Goal: Answer question/provide support: Share knowledge or assist other users

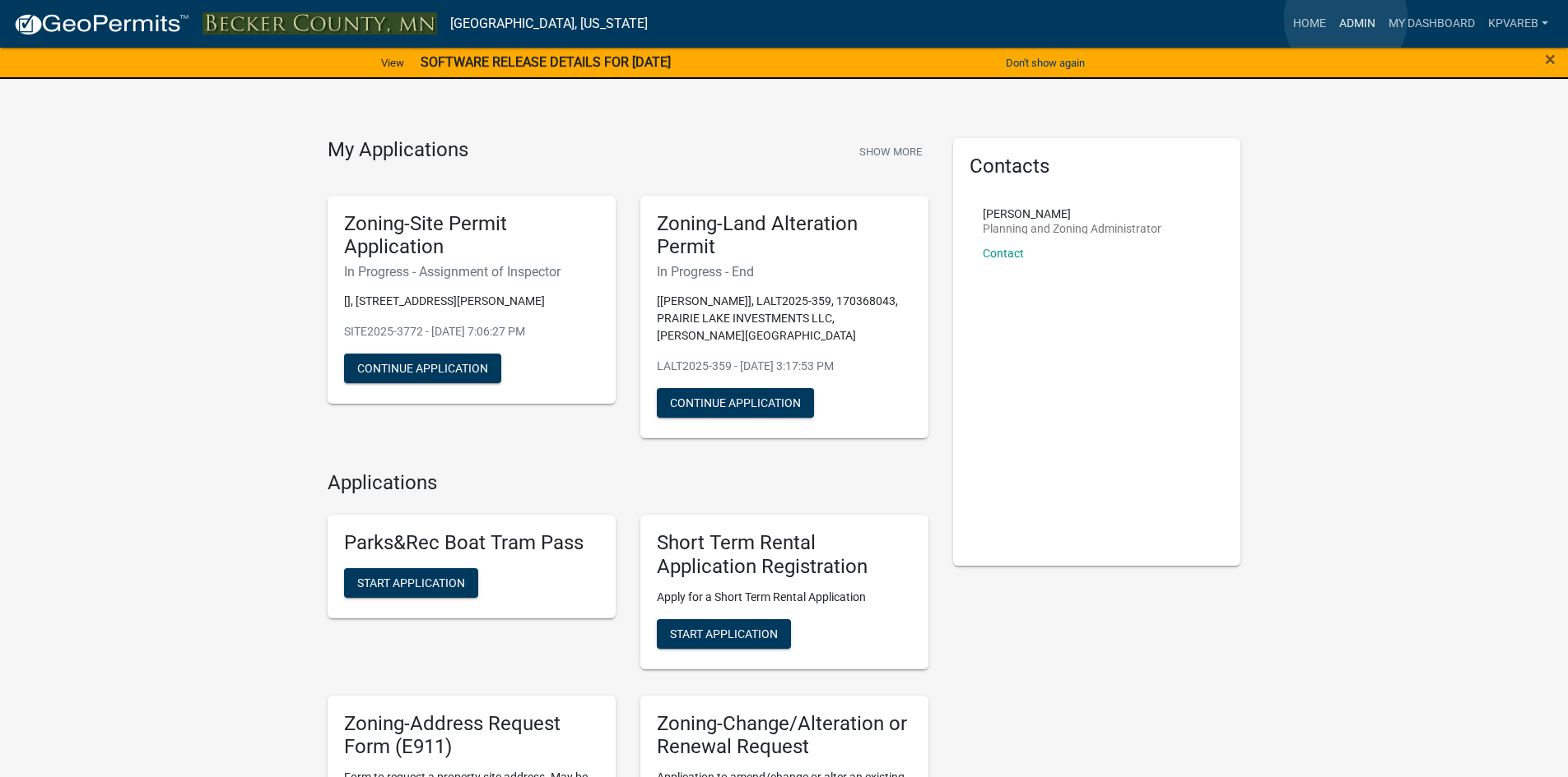
click at [1346, 19] on link "Admin" at bounding box center [1357, 24] width 50 height 31
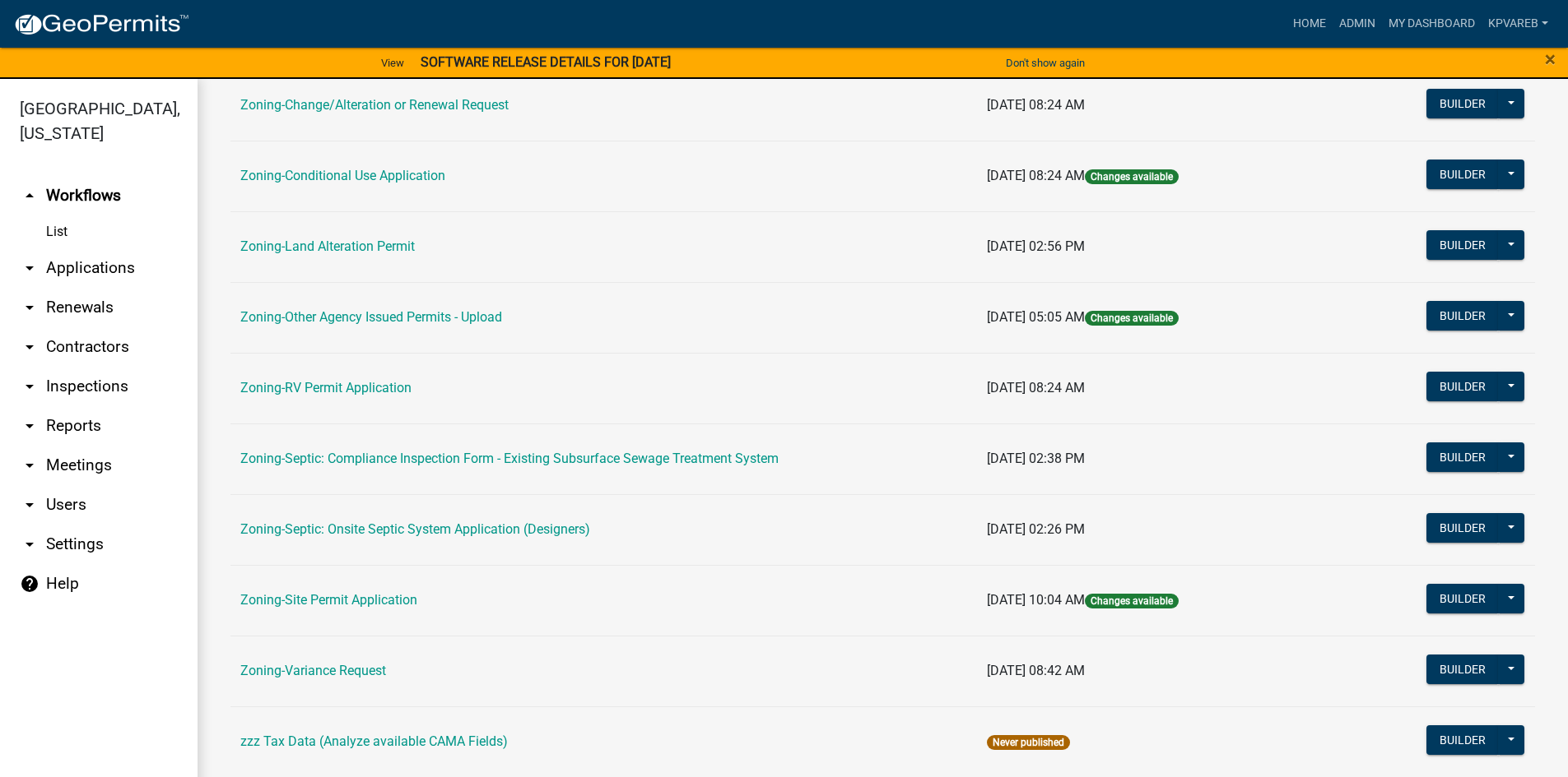
scroll to position [484, 0]
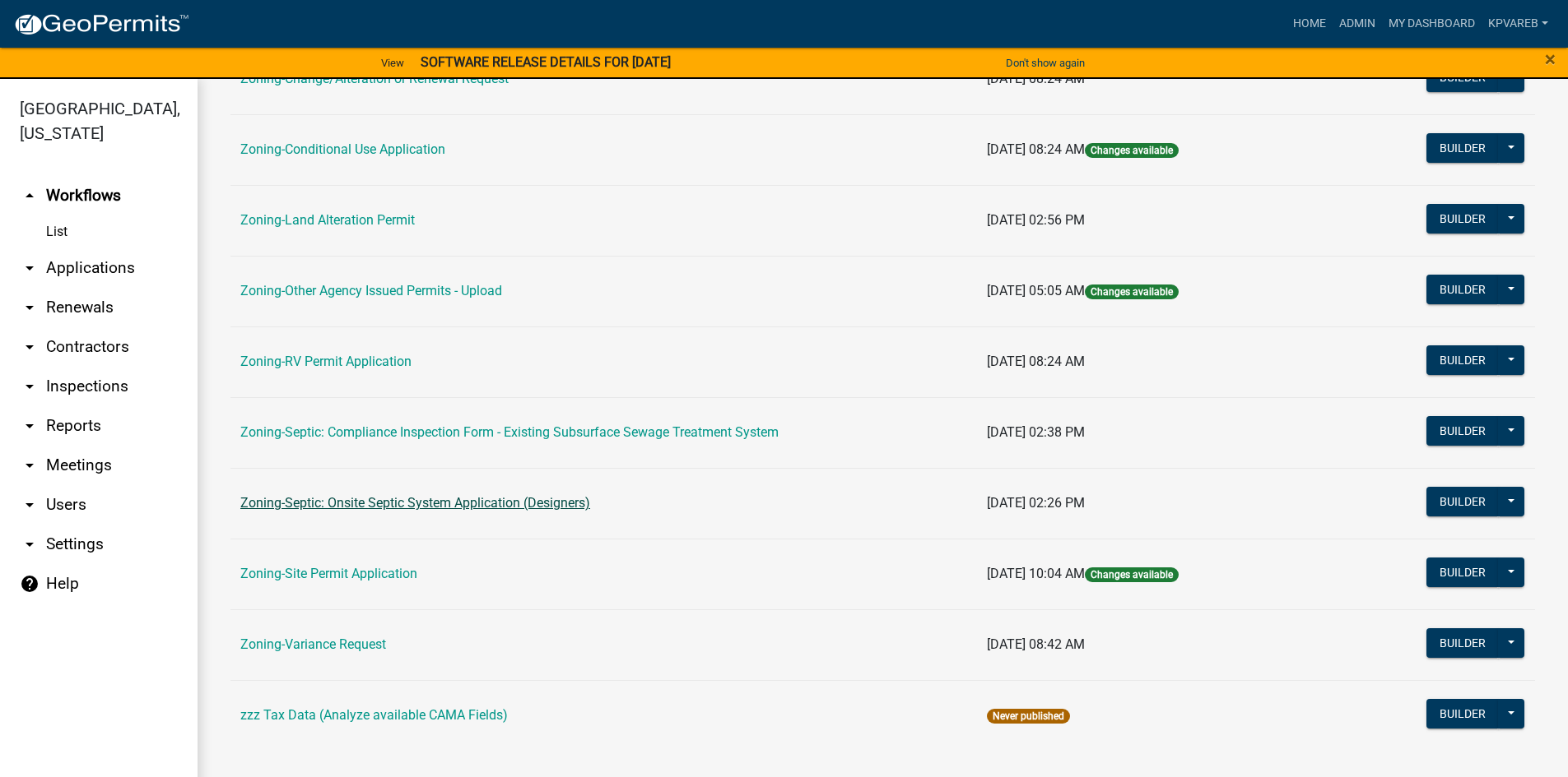
click at [458, 508] on link "Zoning-Septic: Onsite Septic System Application (Designers)" at bounding box center [415, 503] width 350 height 16
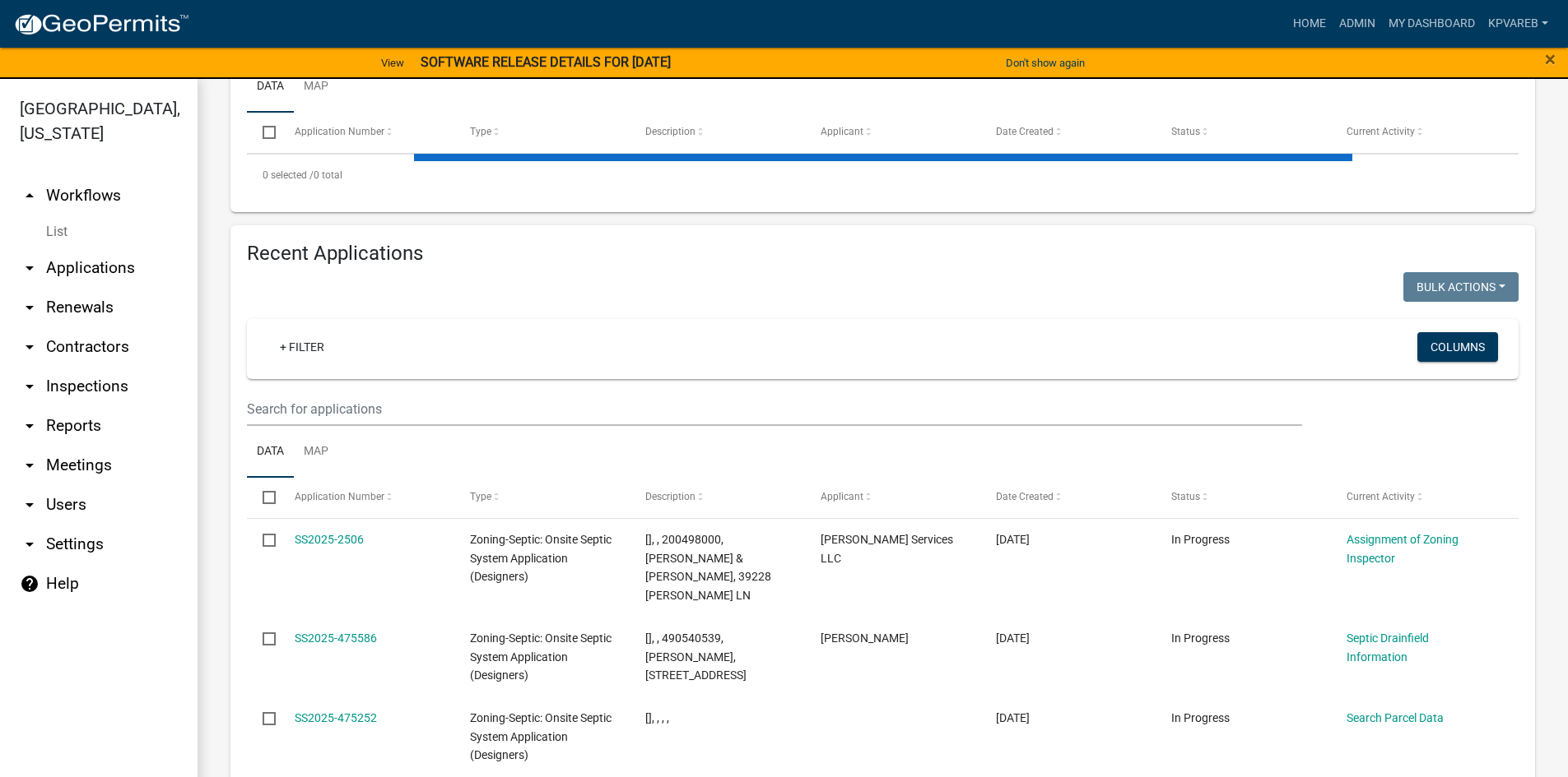
scroll to position [82, 0]
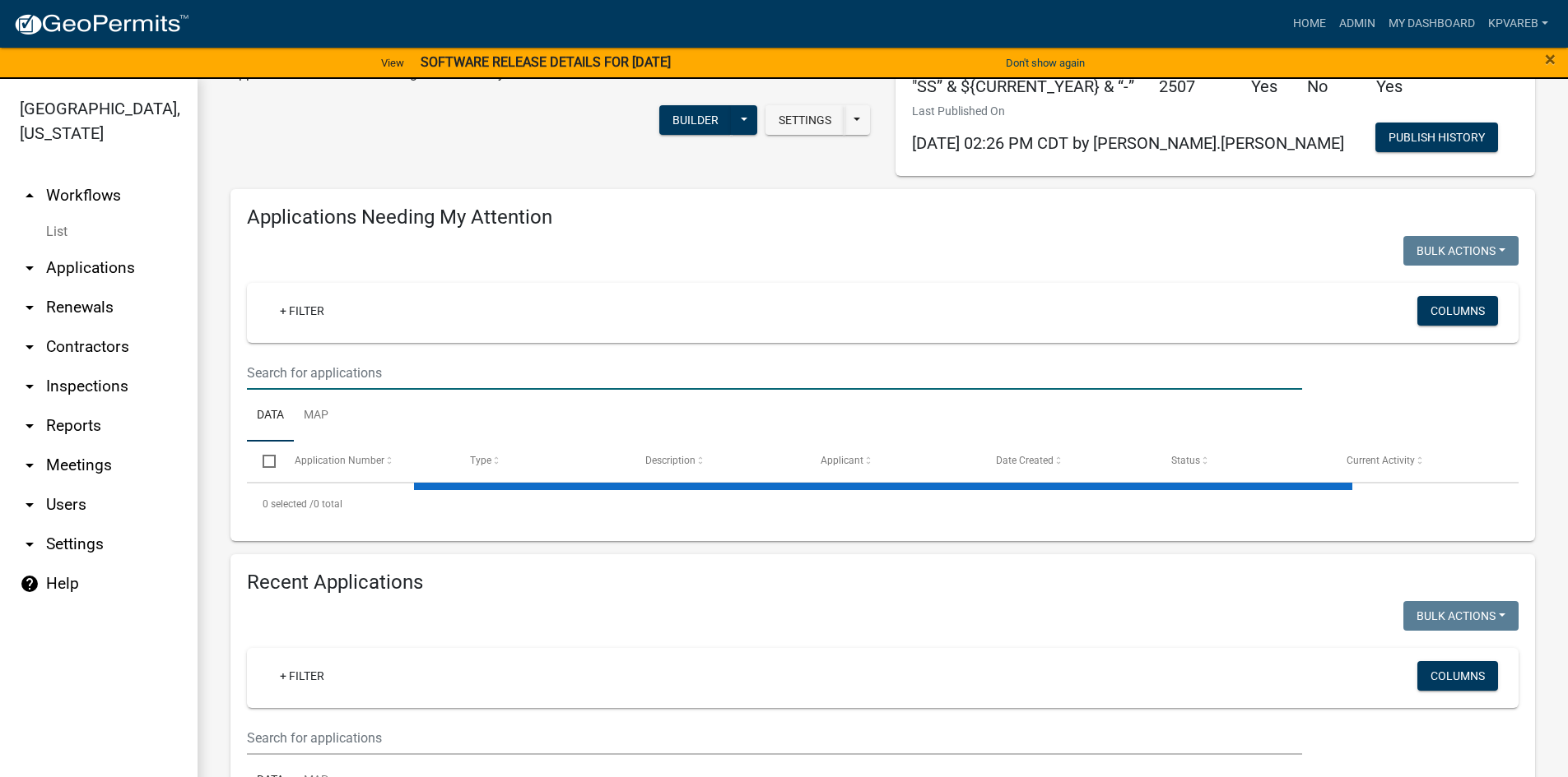
click at [320, 363] on input "text" at bounding box center [774, 373] width 1055 height 34
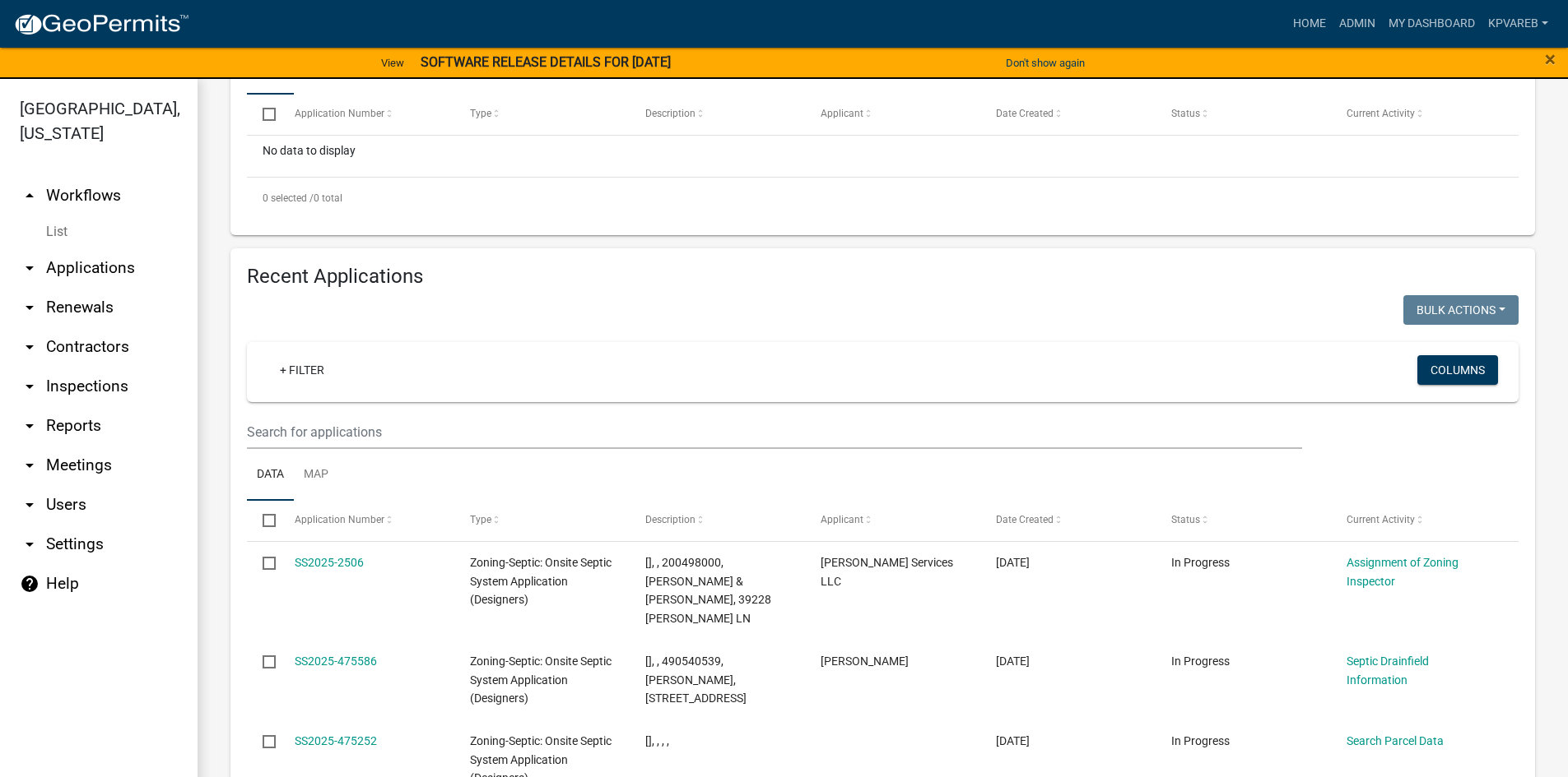
scroll to position [494, 0]
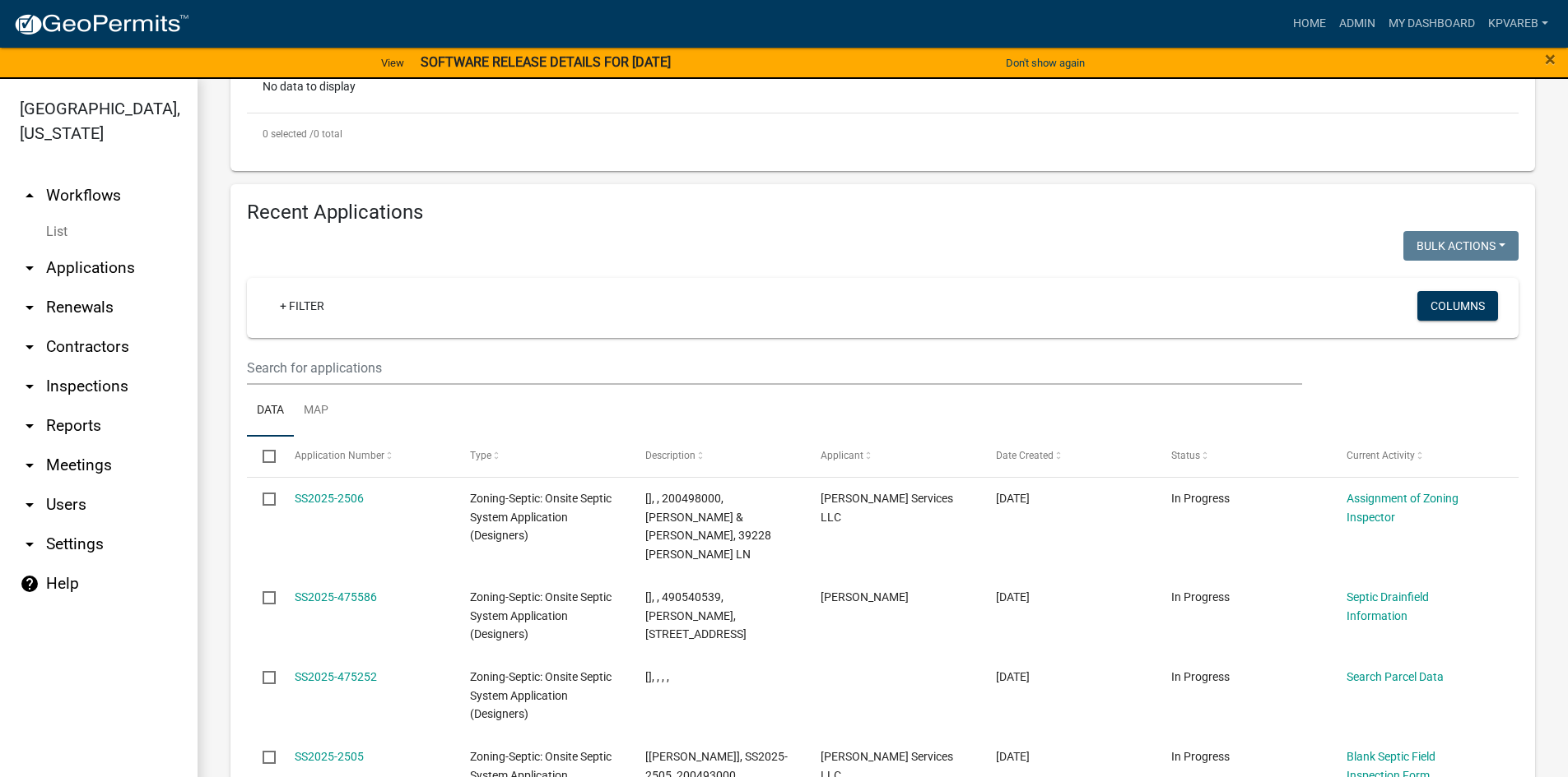
type input "bergren"
click at [310, 362] on input "text" at bounding box center [774, 368] width 1055 height 34
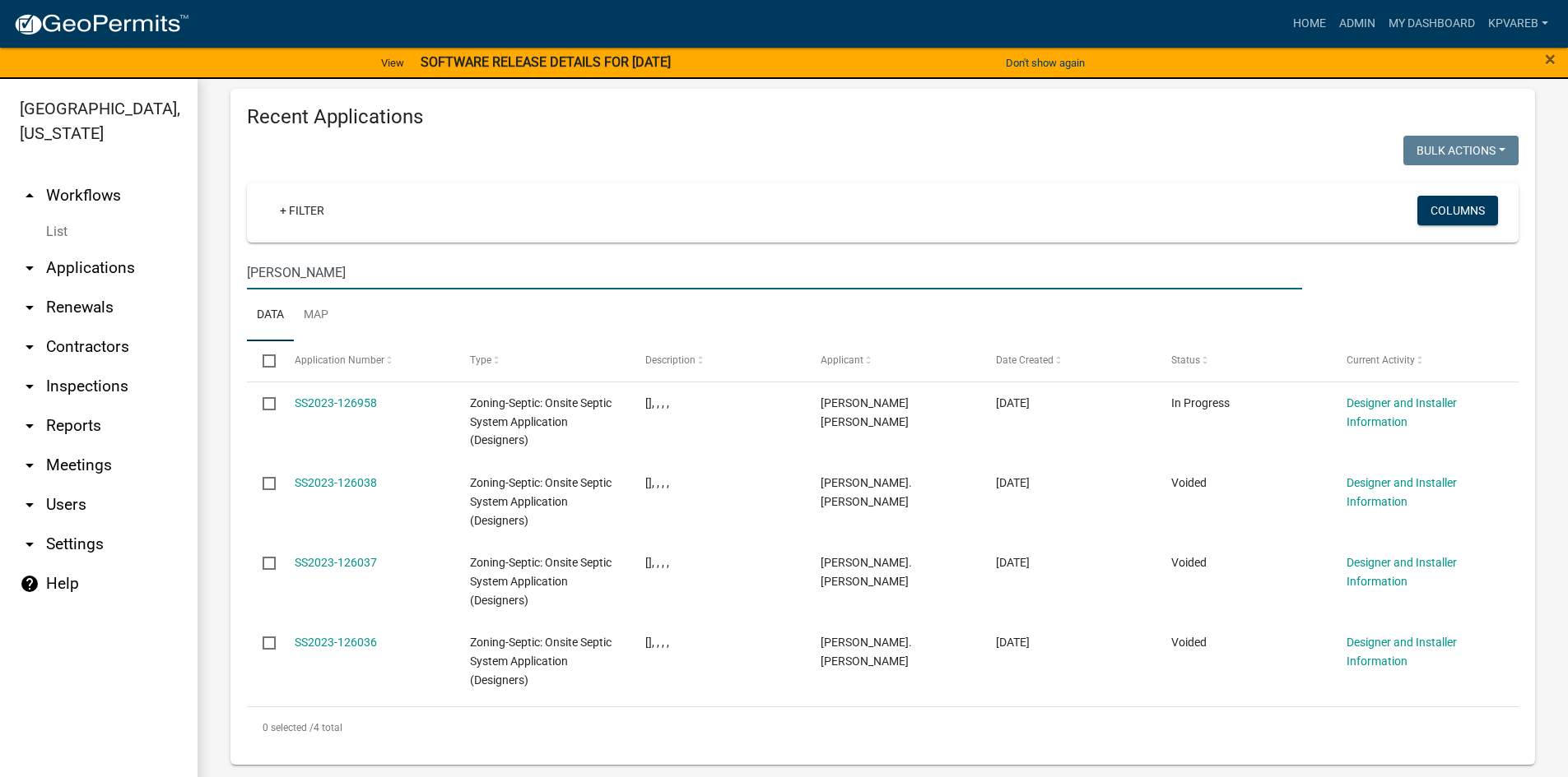
scroll to position [590, 0]
click at [269, 269] on input "bergren" at bounding box center [774, 272] width 1055 height 34
drag, startPoint x: 275, startPoint y: 268, endPoint x: 663, endPoint y: 274, distance: 388.0
click at [652, 266] on input "bergren" at bounding box center [774, 272] width 1055 height 34
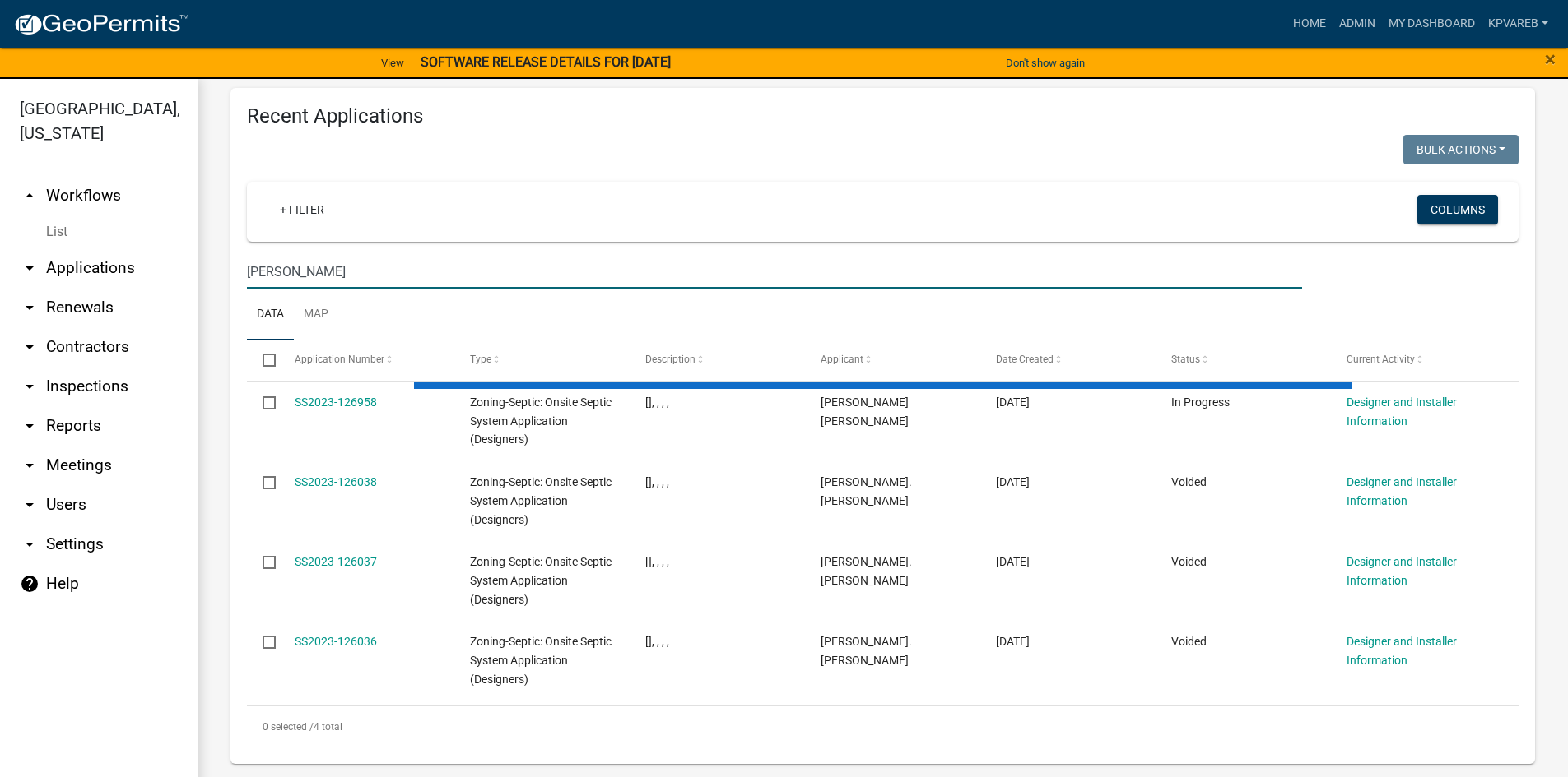
click at [635, 282] on input "berg" at bounding box center [774, 272] width 1055 height 34
click at [636, 282] on input "berg" at bounding box center [774, 272] width 1055 height 34
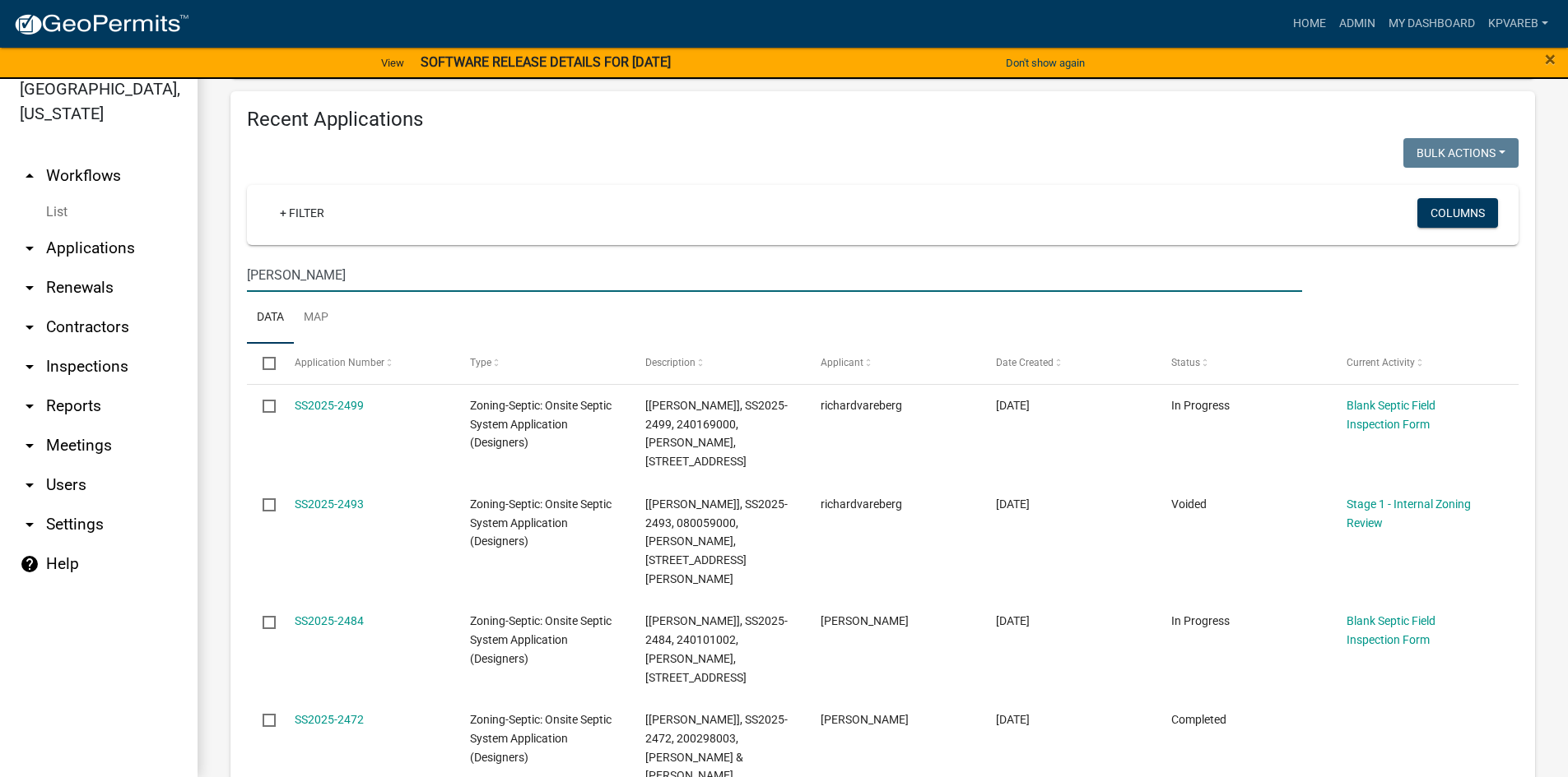
scroll to position [0, 0]
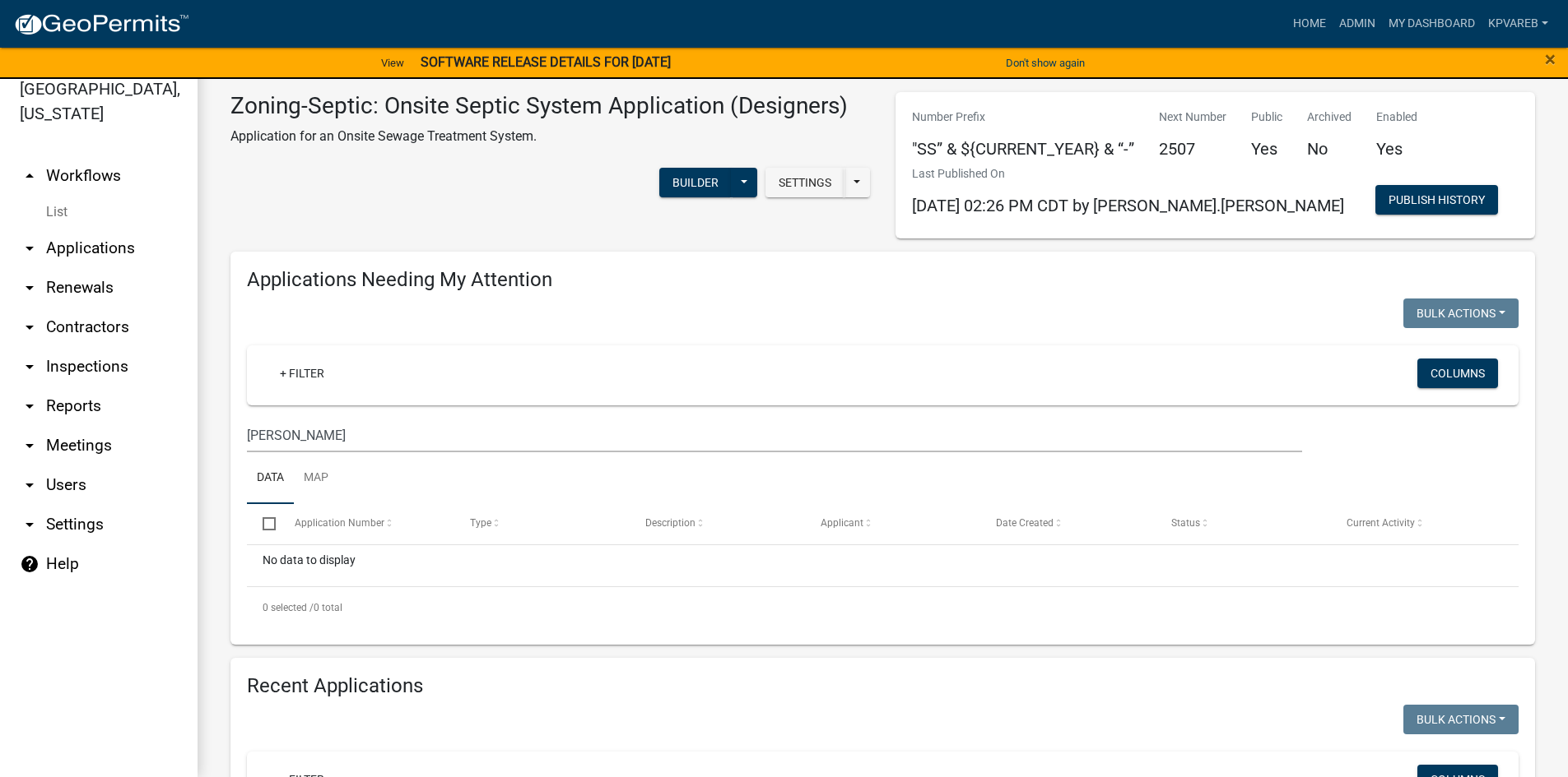
type input "berg"
drag, startPoint x: 319, startPoint y: 419, endPoint x: 228, endPoint y: 448, distance: 95.5
click at [228, 448] on div "Applications Needing My Attention Bulk Actions Void Expire Lock Withdraw + Filt…" at bounding box center [882, 448] width 1329 height 393
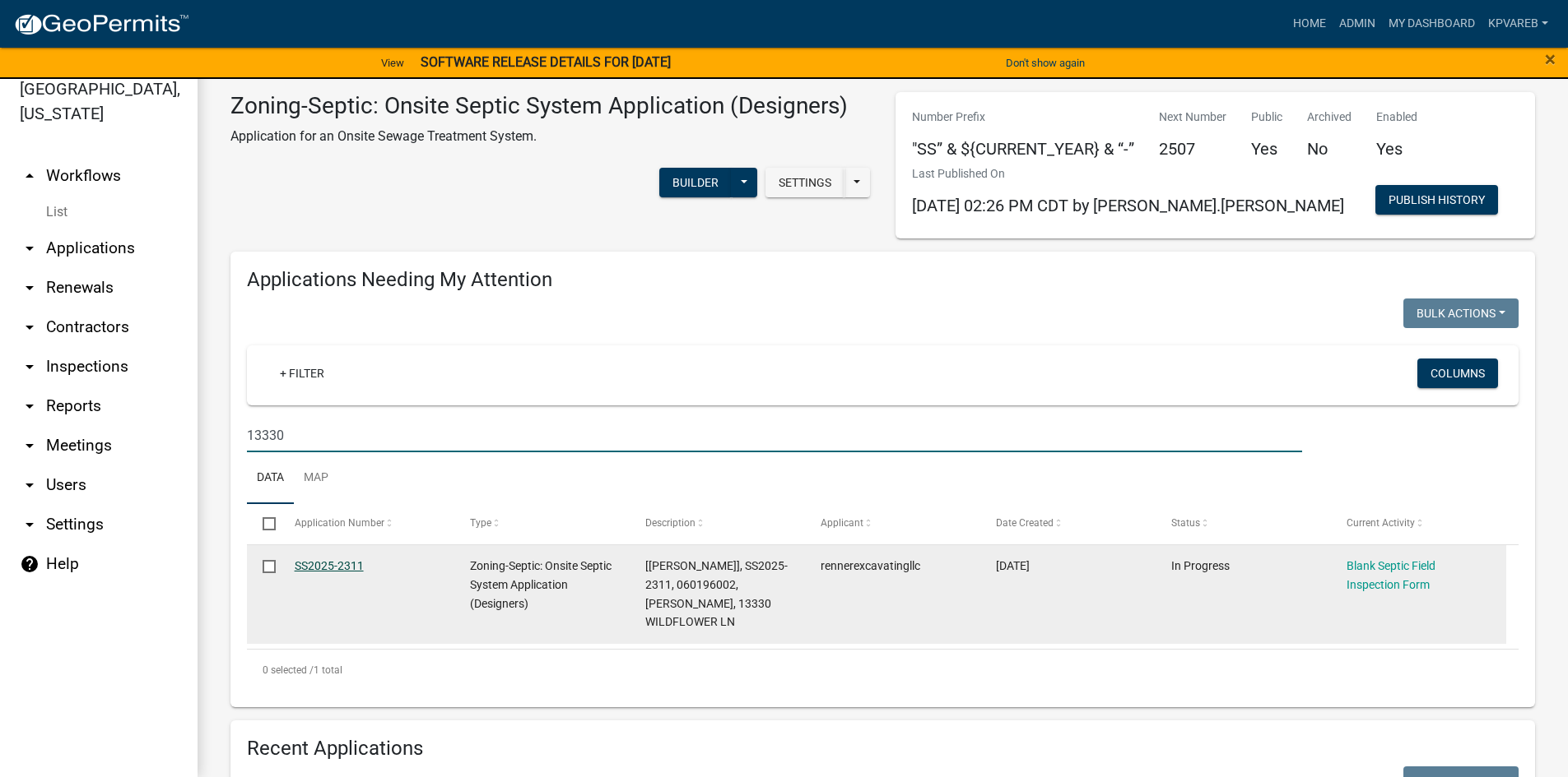
type input "13330"
click at [356, 566] on link "SS2025-2311" at bounding box center [329, 565] width 69 height 13
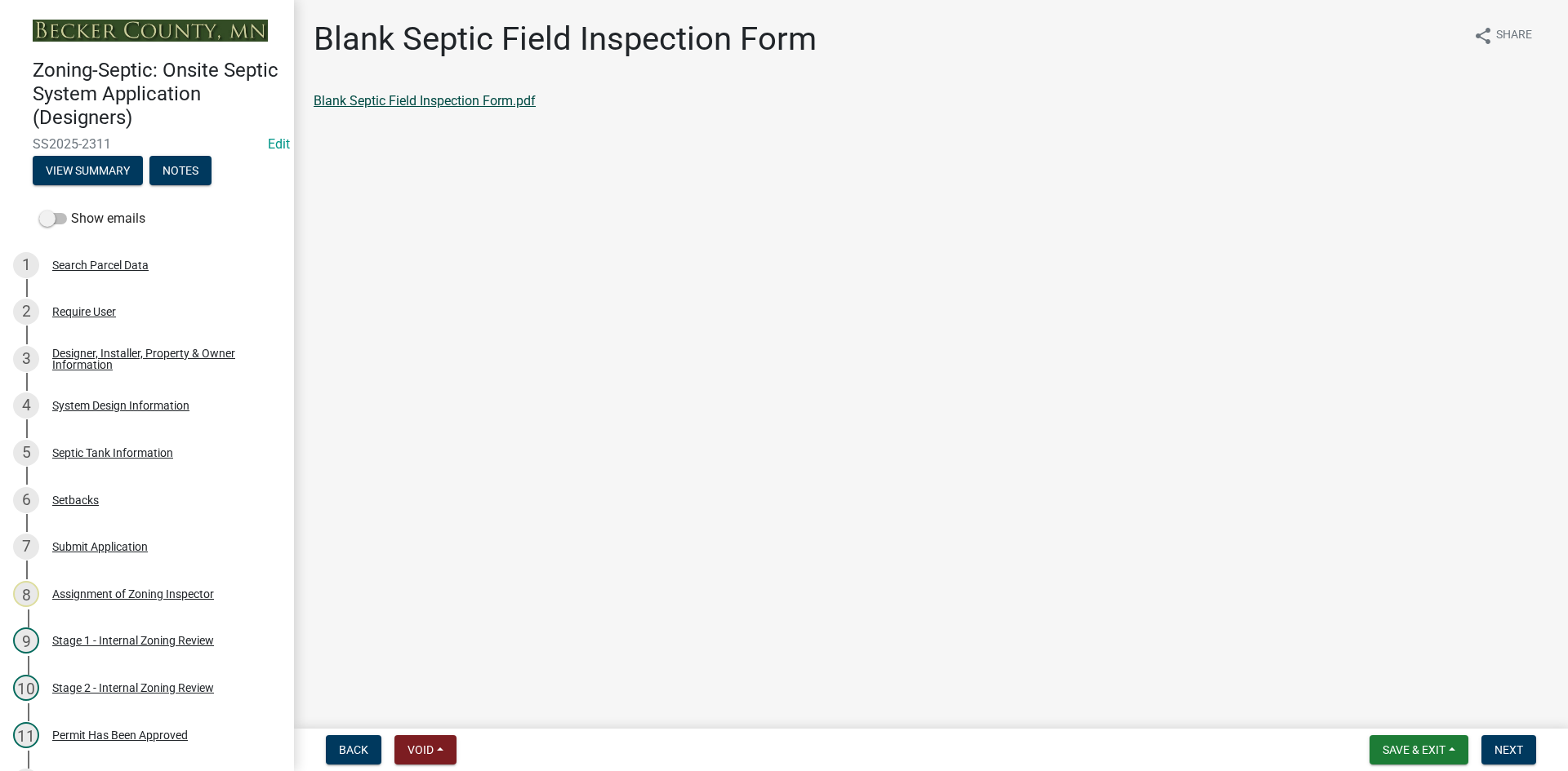
click at [508, 103] on link "Blank Septic Field Inspection Form.pdf" at bounding box center [425, 101] width 222 height 16
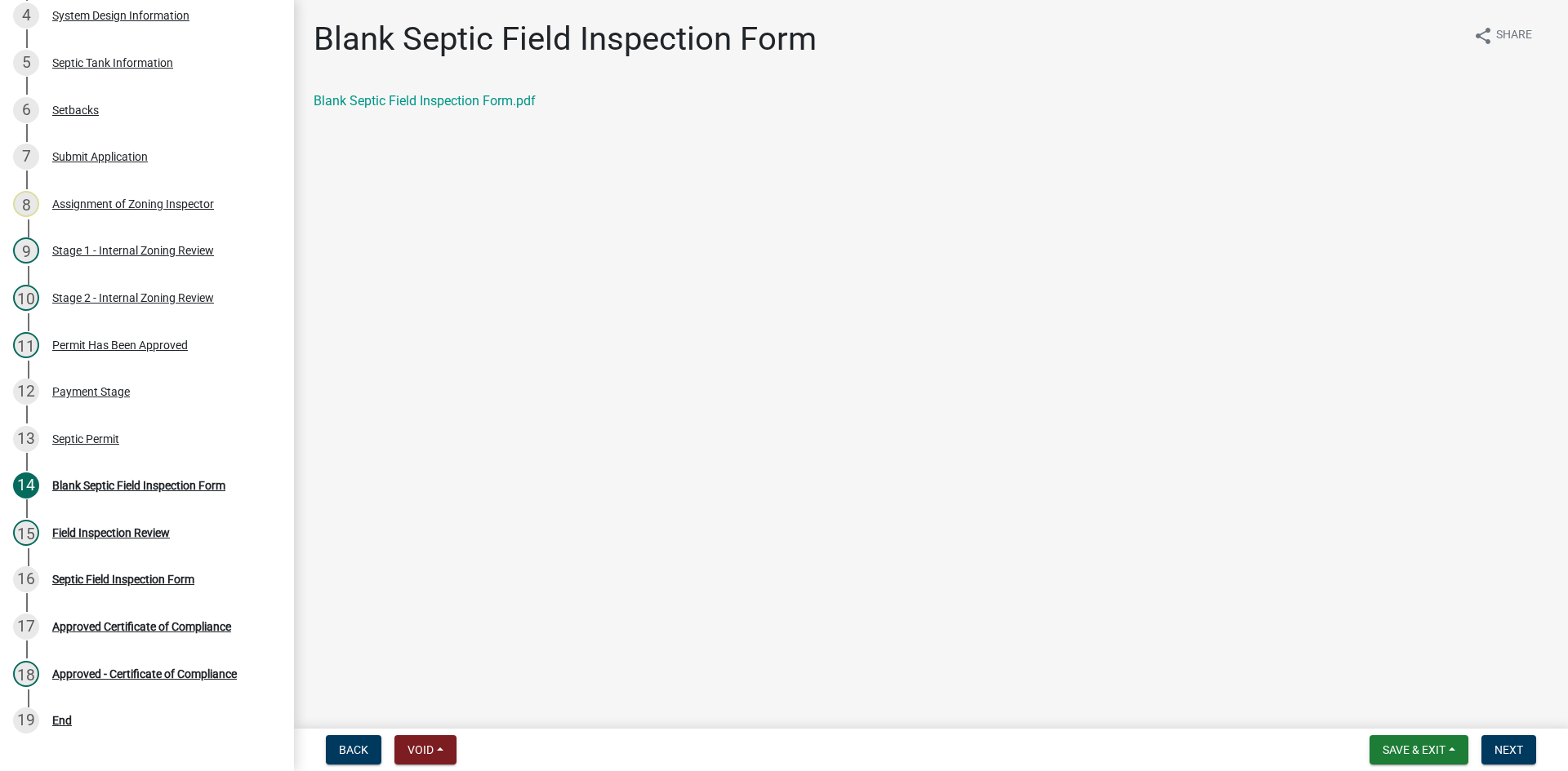
scroll to position [392, 0]
click at [104, 433] on div "Septic Permit" at bounding box center [85, 436] width 67 height 11
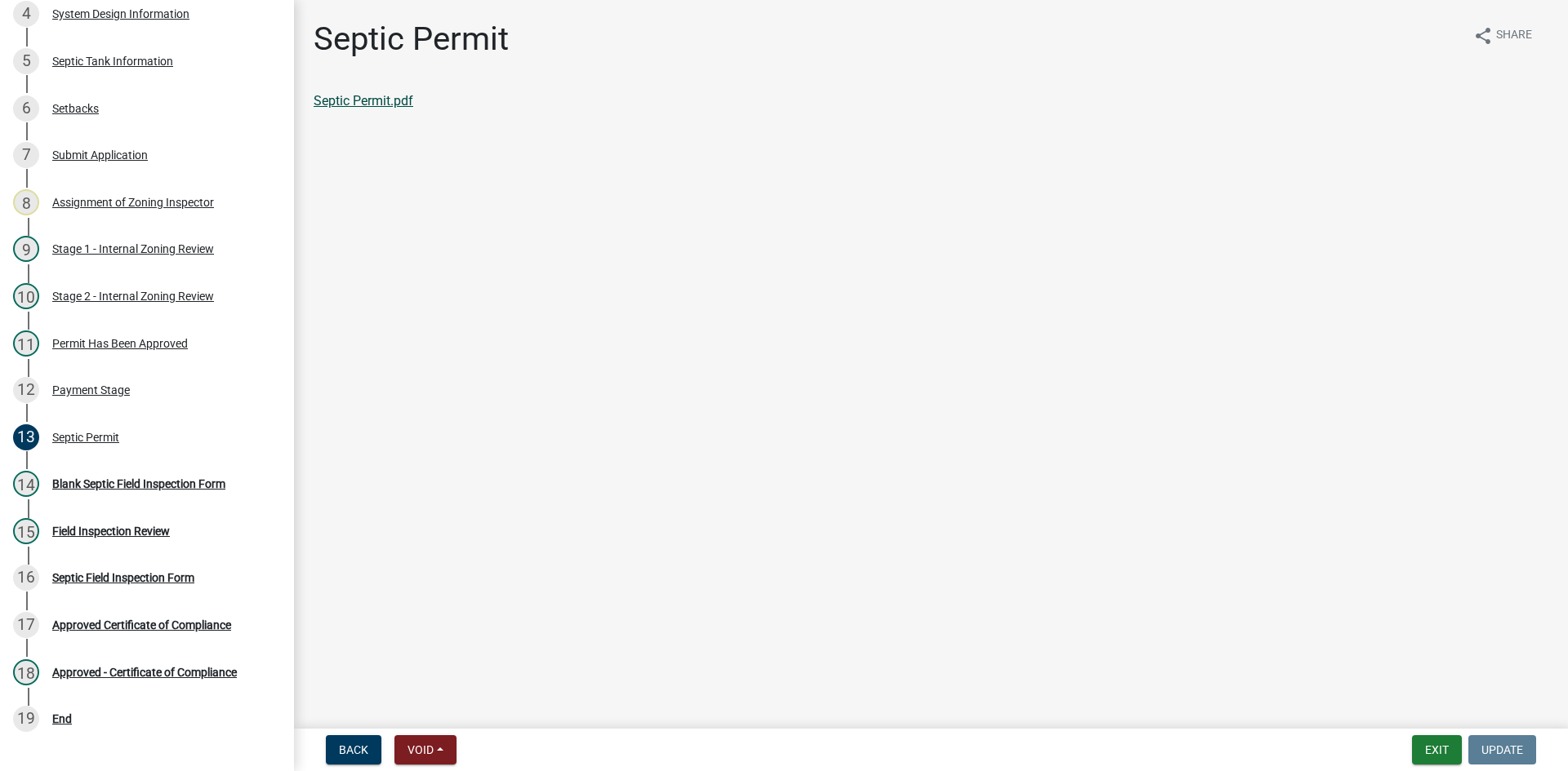
click at [353, 108] on link "Septic Permit.pdf" at bounding box center [363, 101] width 99 height 16
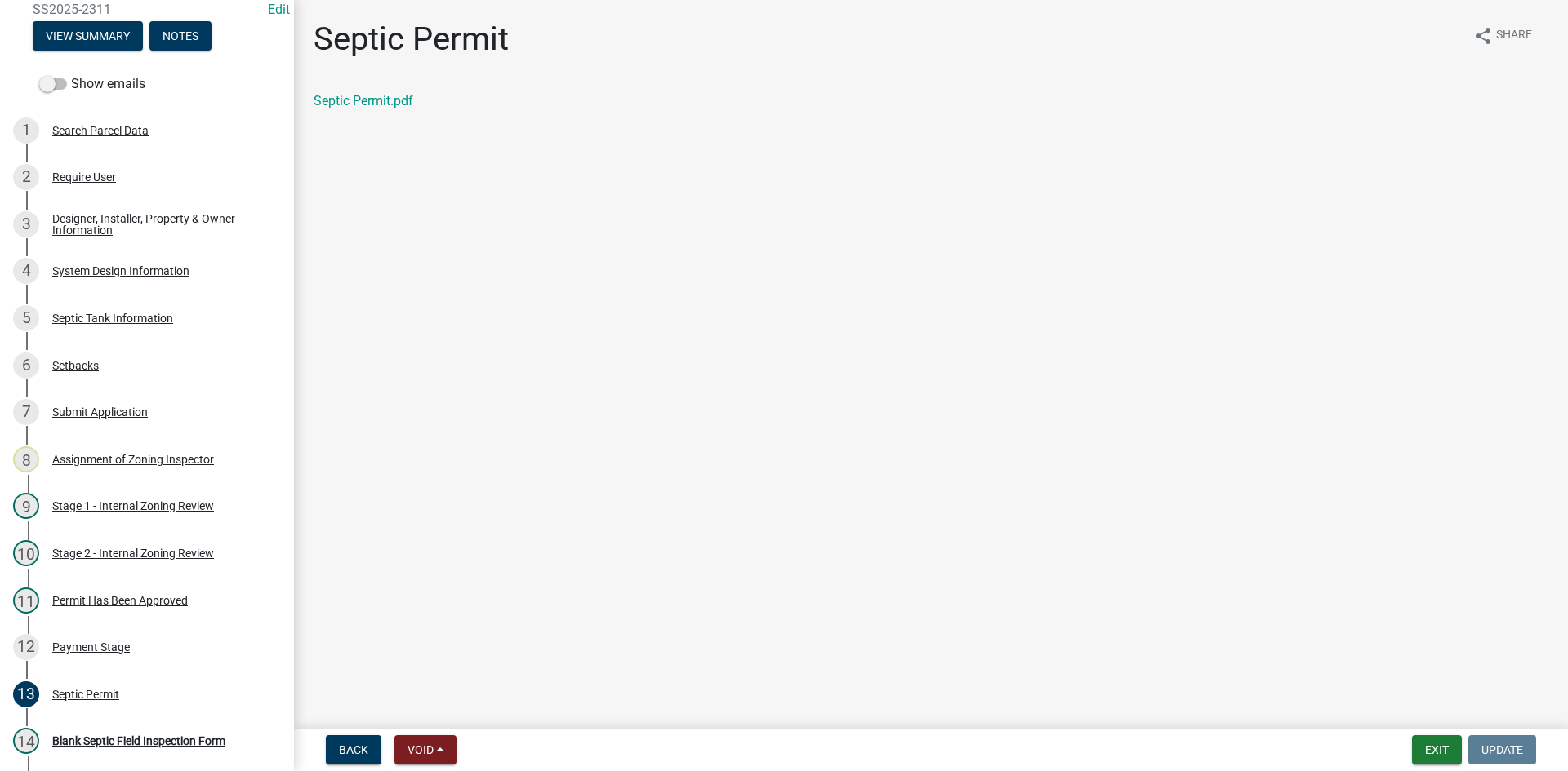
scroll to position [129, 0]
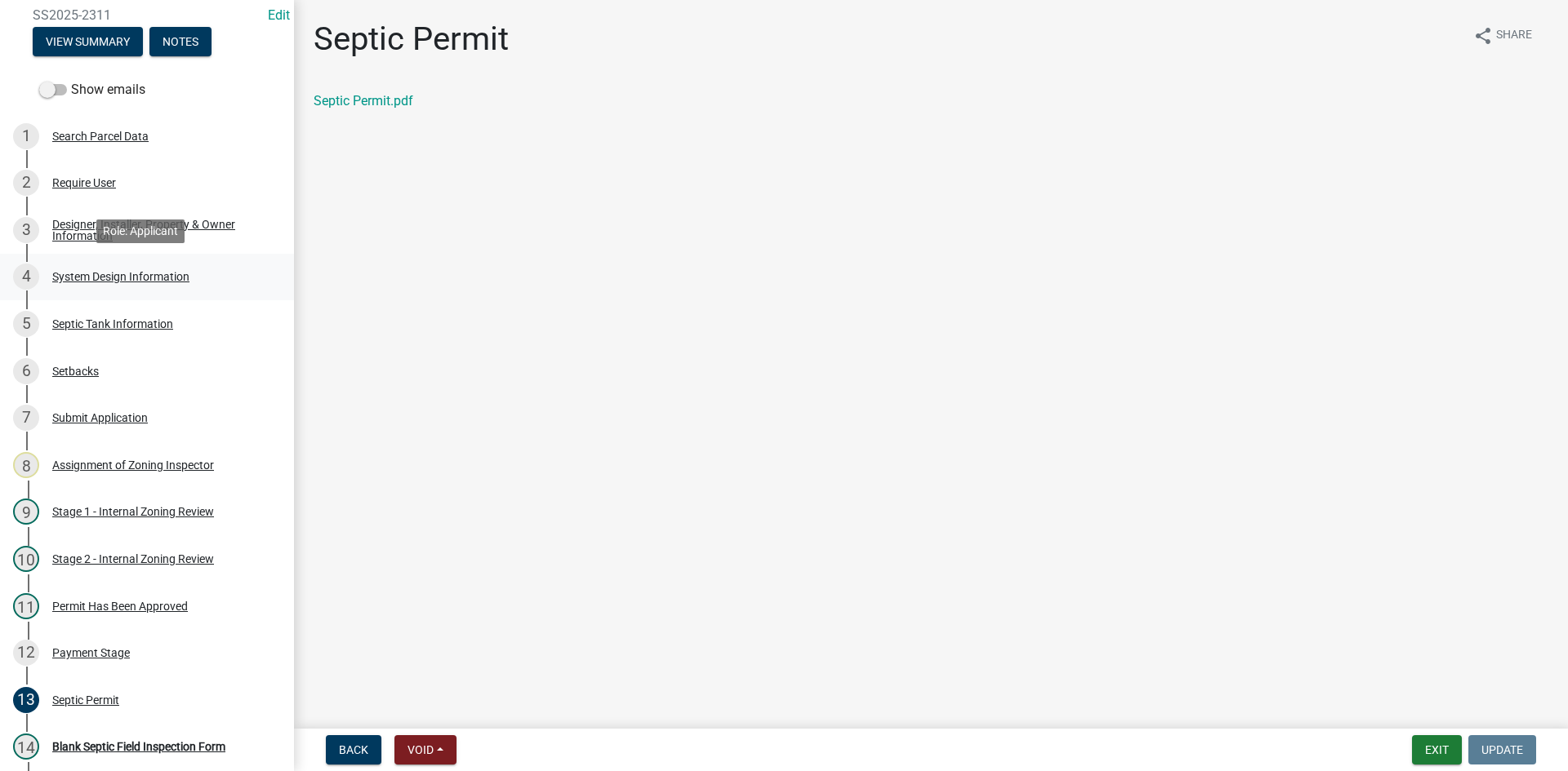
click at [139, 279] on div "System Design Information" at bounding box center [120, 276] width 138 height 11
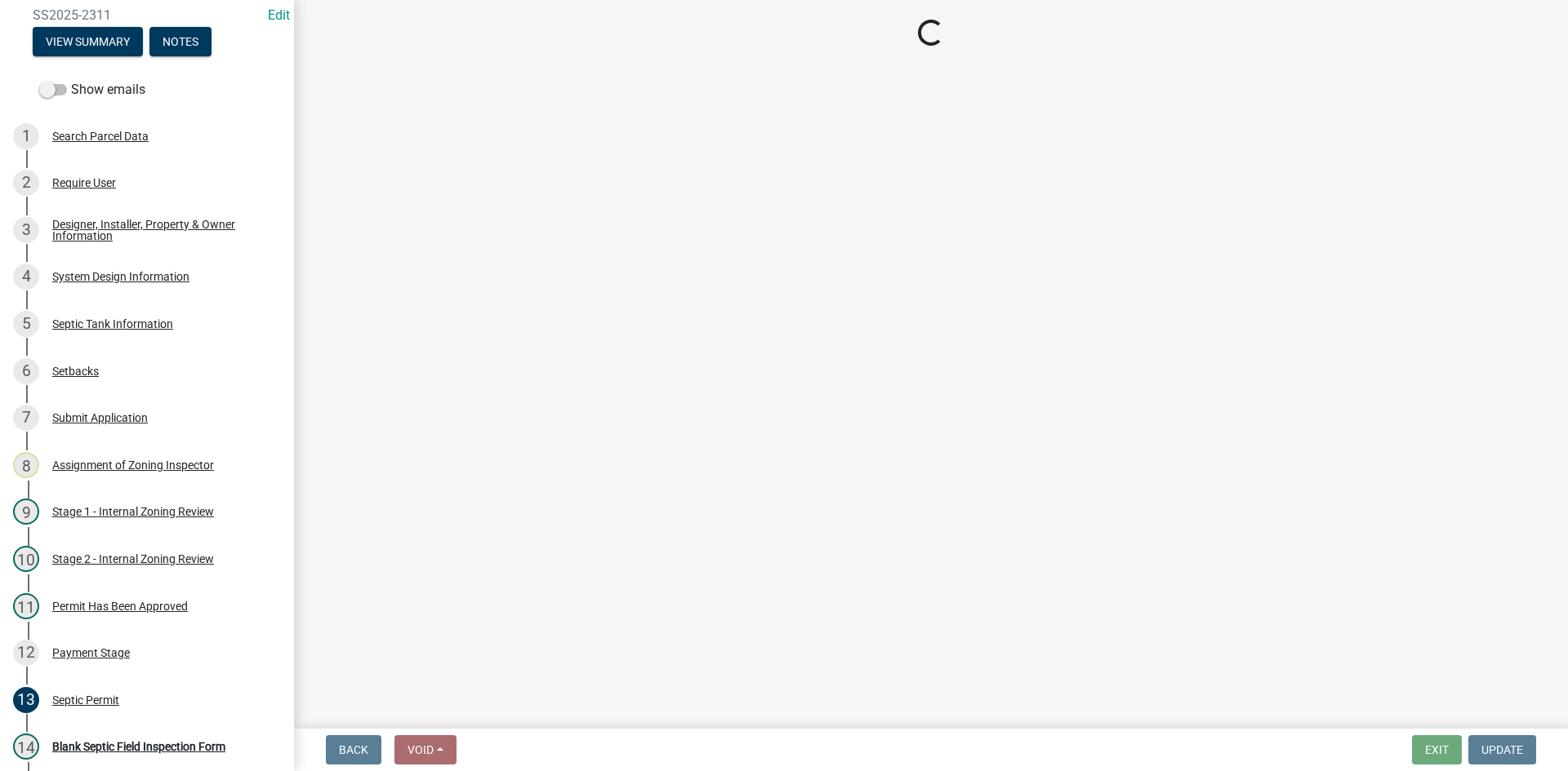
select select "55497d75-c43f-4635-a730-e0737ce05d56"
select select "d11049ea-91d0-42ef-8f23-5bc08afa6acf"
select select "011fbff4-a41d-4a75-9bd8-71c7e6c69e0d"
select select "85fdfef2-2683-4311-b5d5-5505f6411127"
select select "ba735beb-519e-40f0-ae20-62d65fc4c46b"
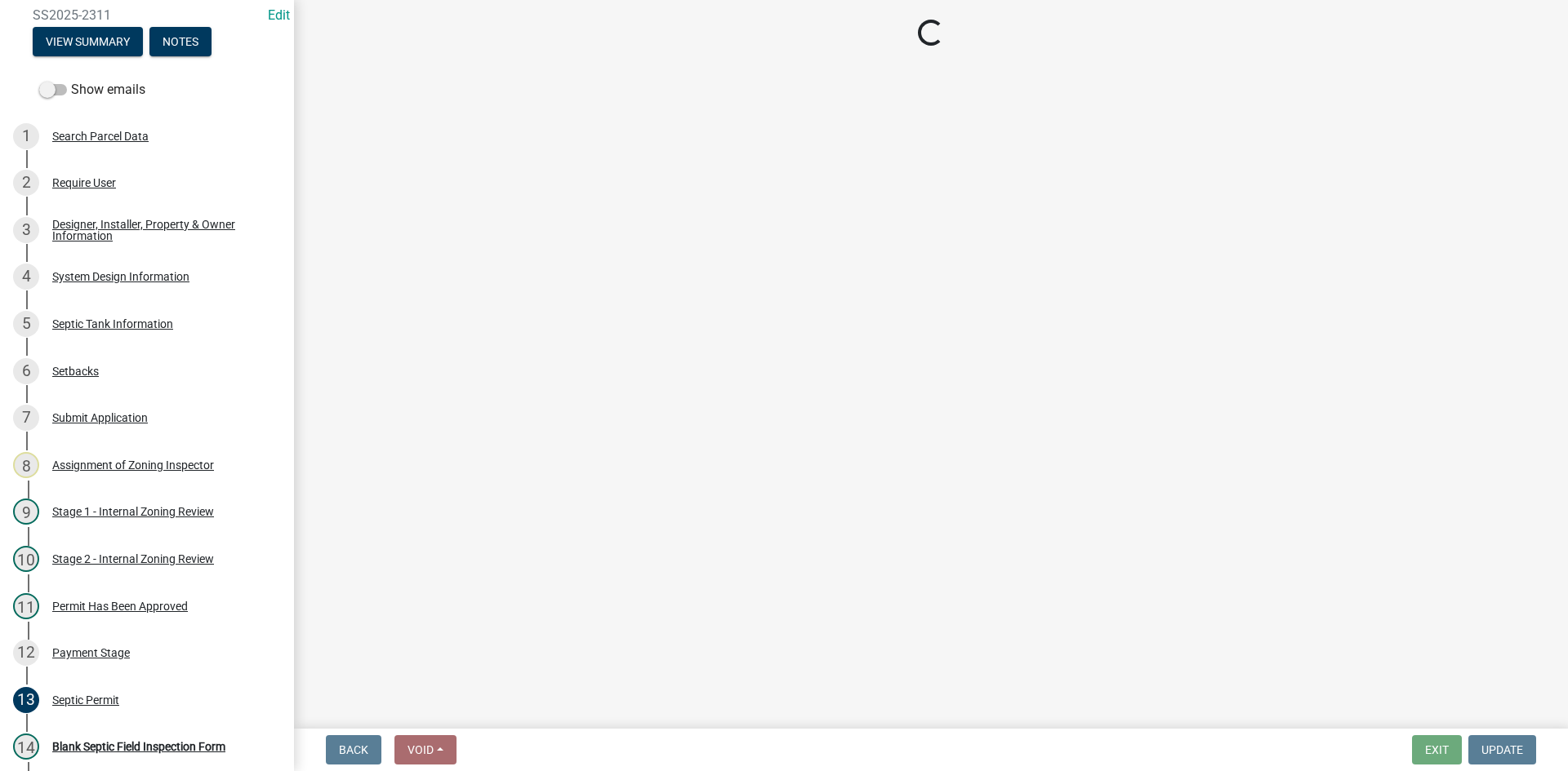
select select "7b30f360-6895-496a-9f34-da1efdcbc234"
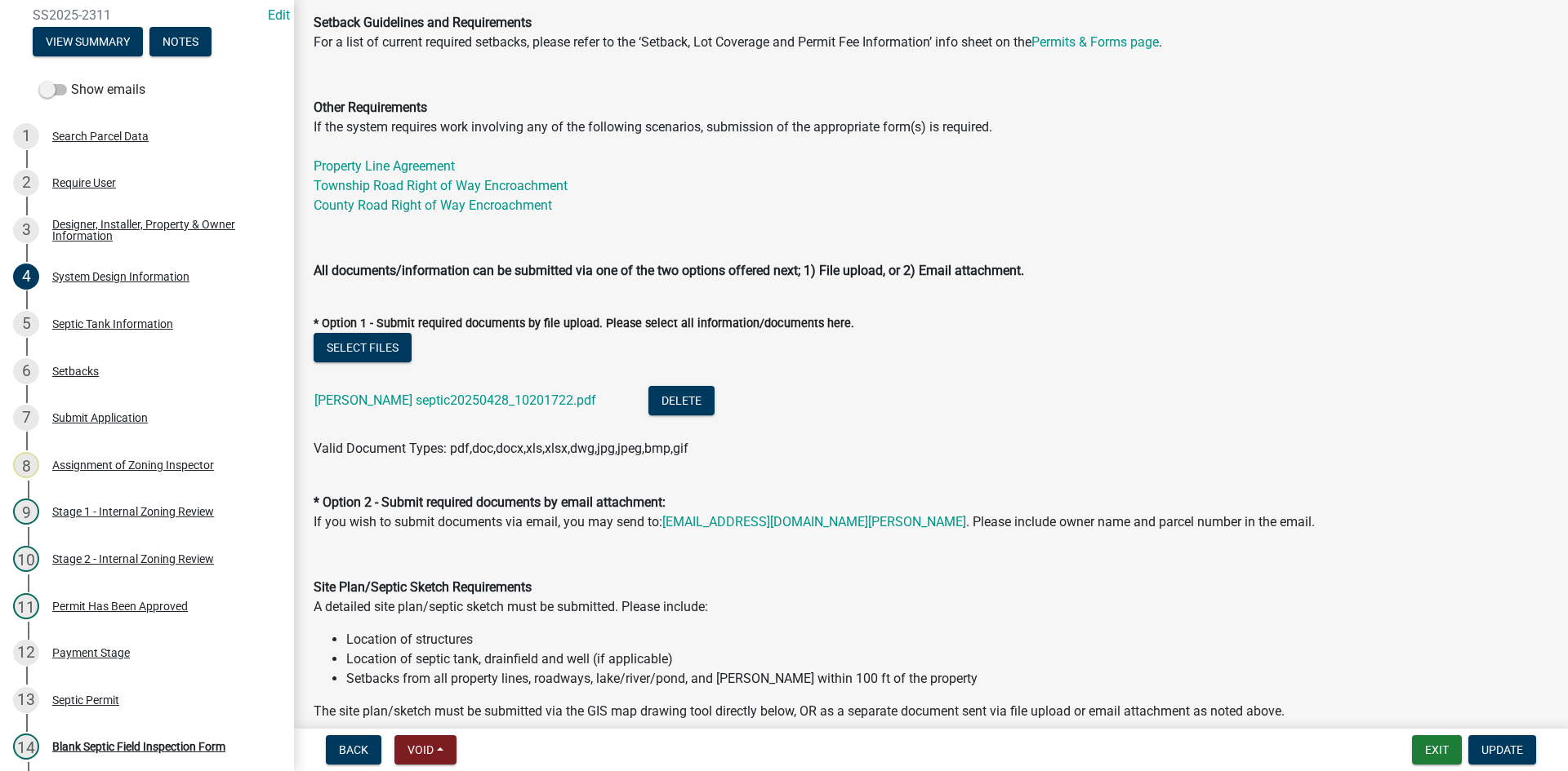
scroll to position [653, 0]
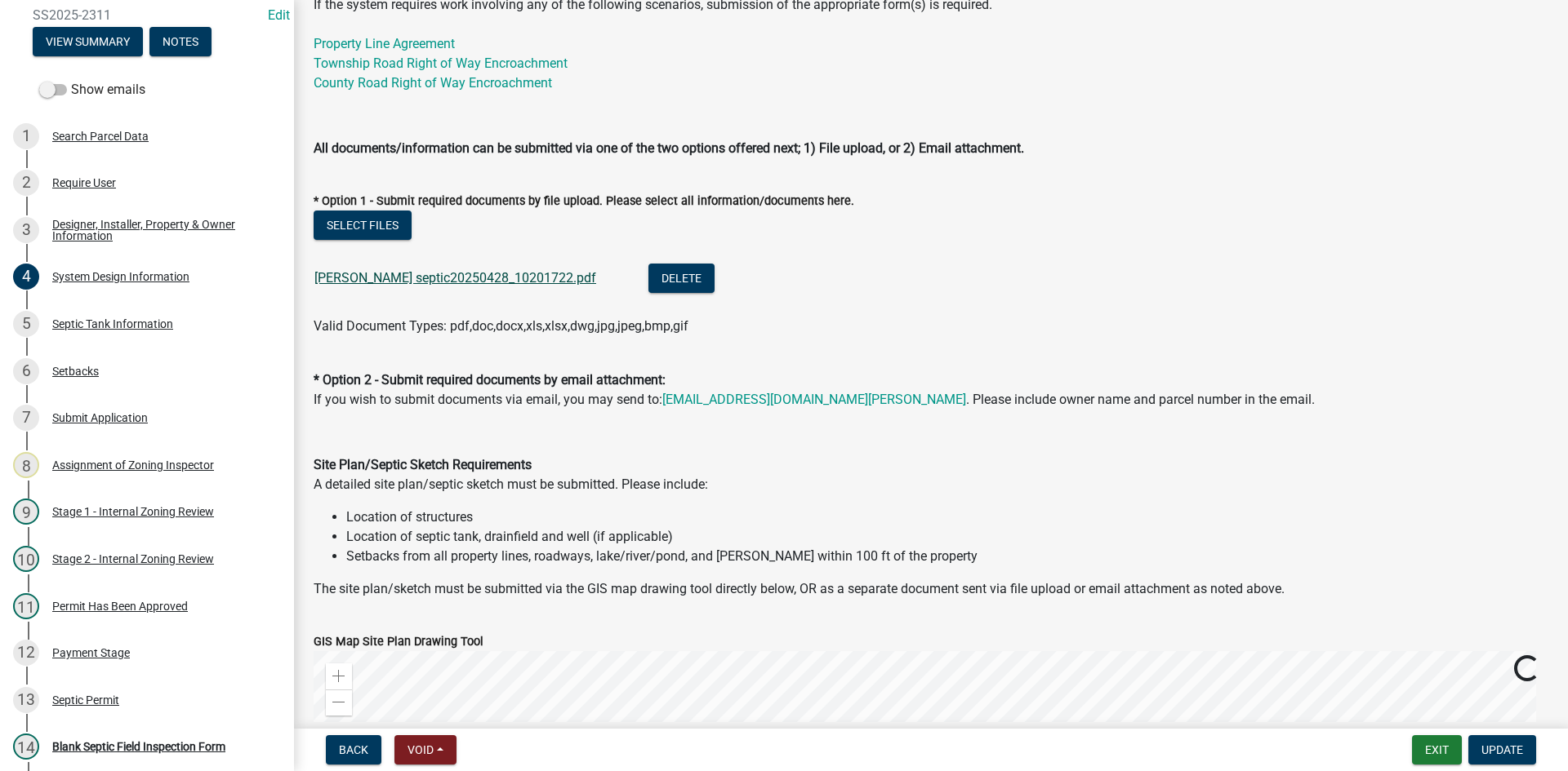
click at [493, 276] on link "berggren septic20250428_10201722.pdf" at bounding box center [456, 278] width 282 height 16
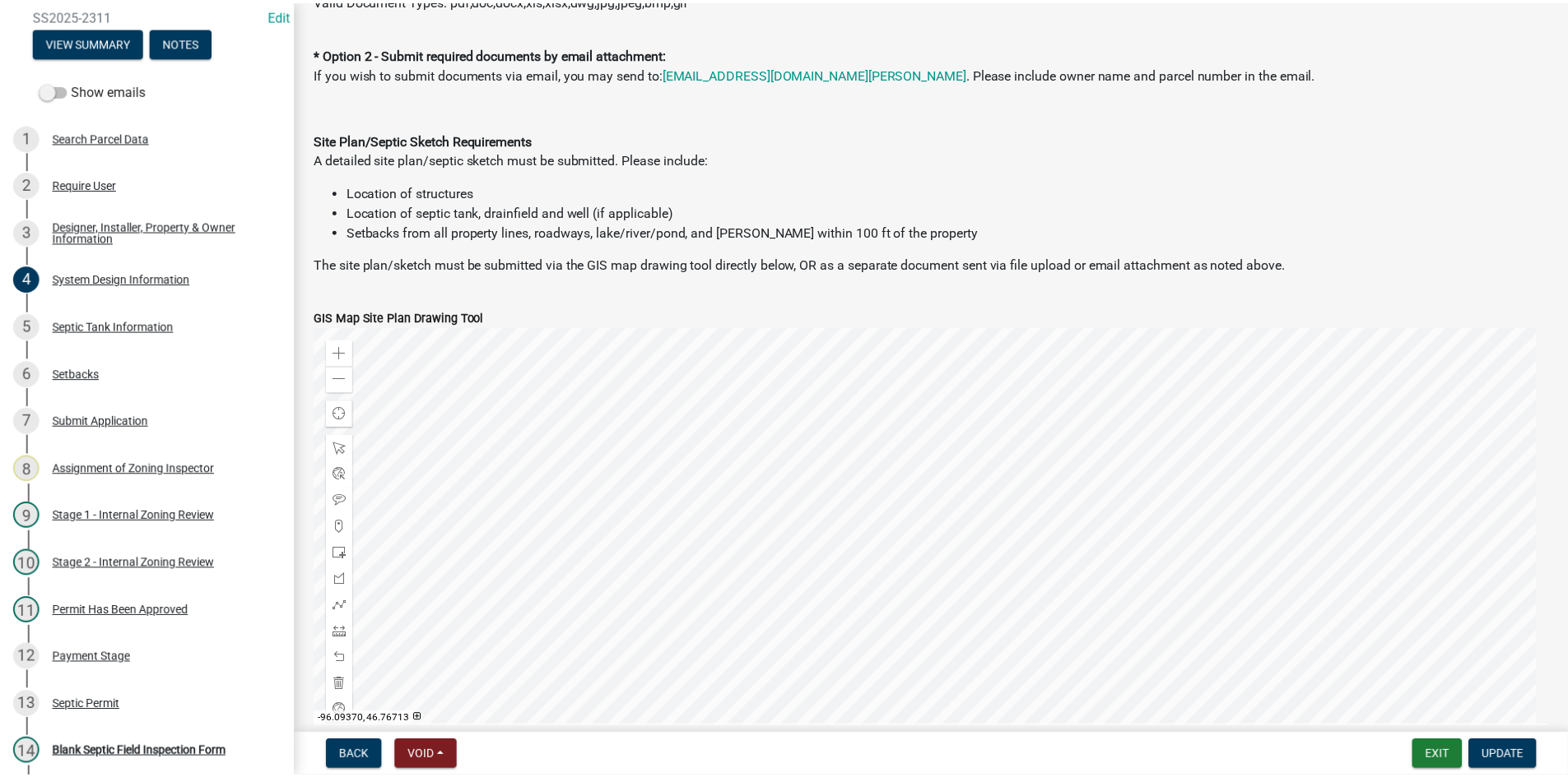
scroll to position [1563, 0]
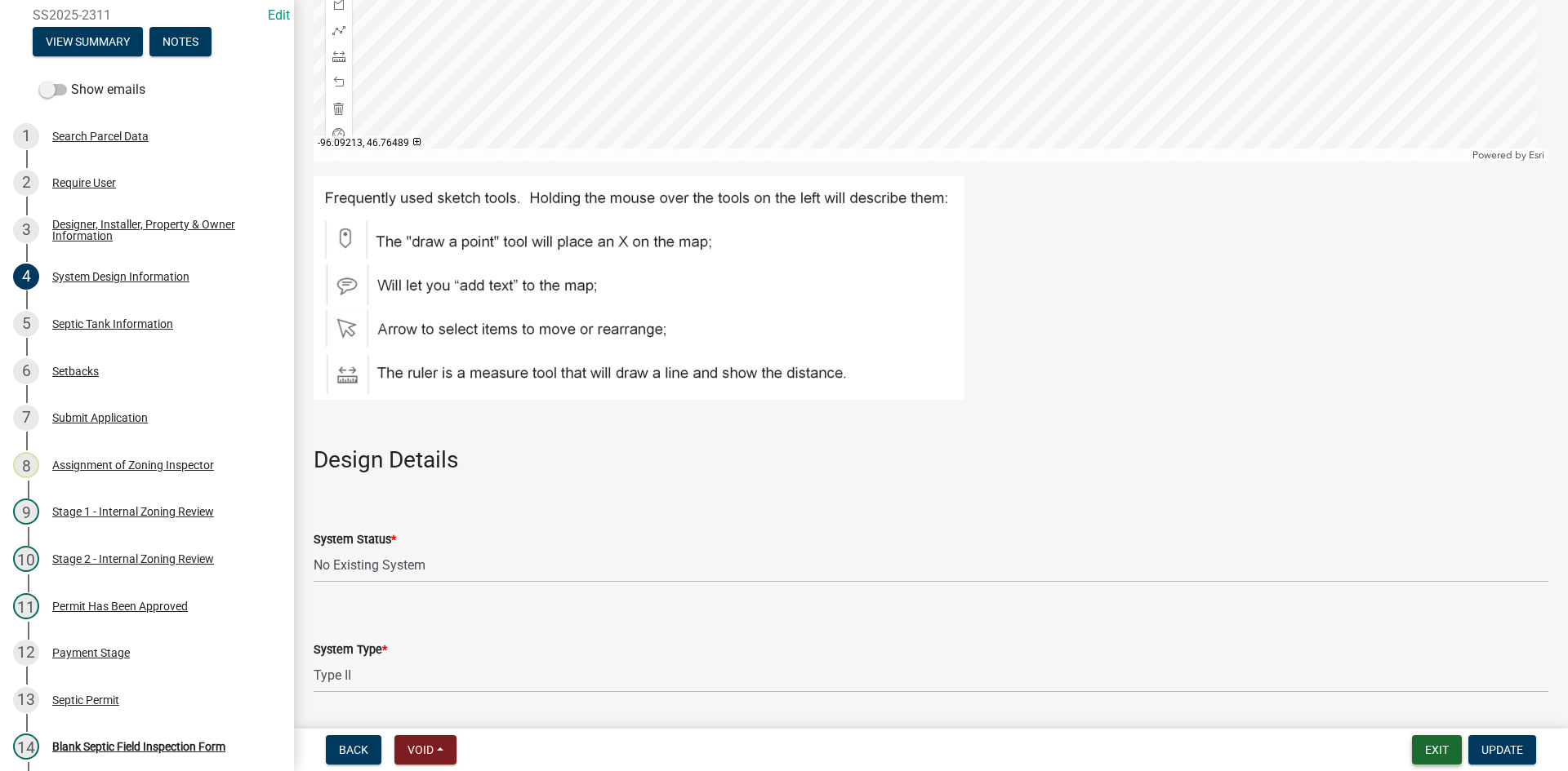
click at [1420, 755] on button "Exit" at bounding box center [1437, 750] width 50 height 29
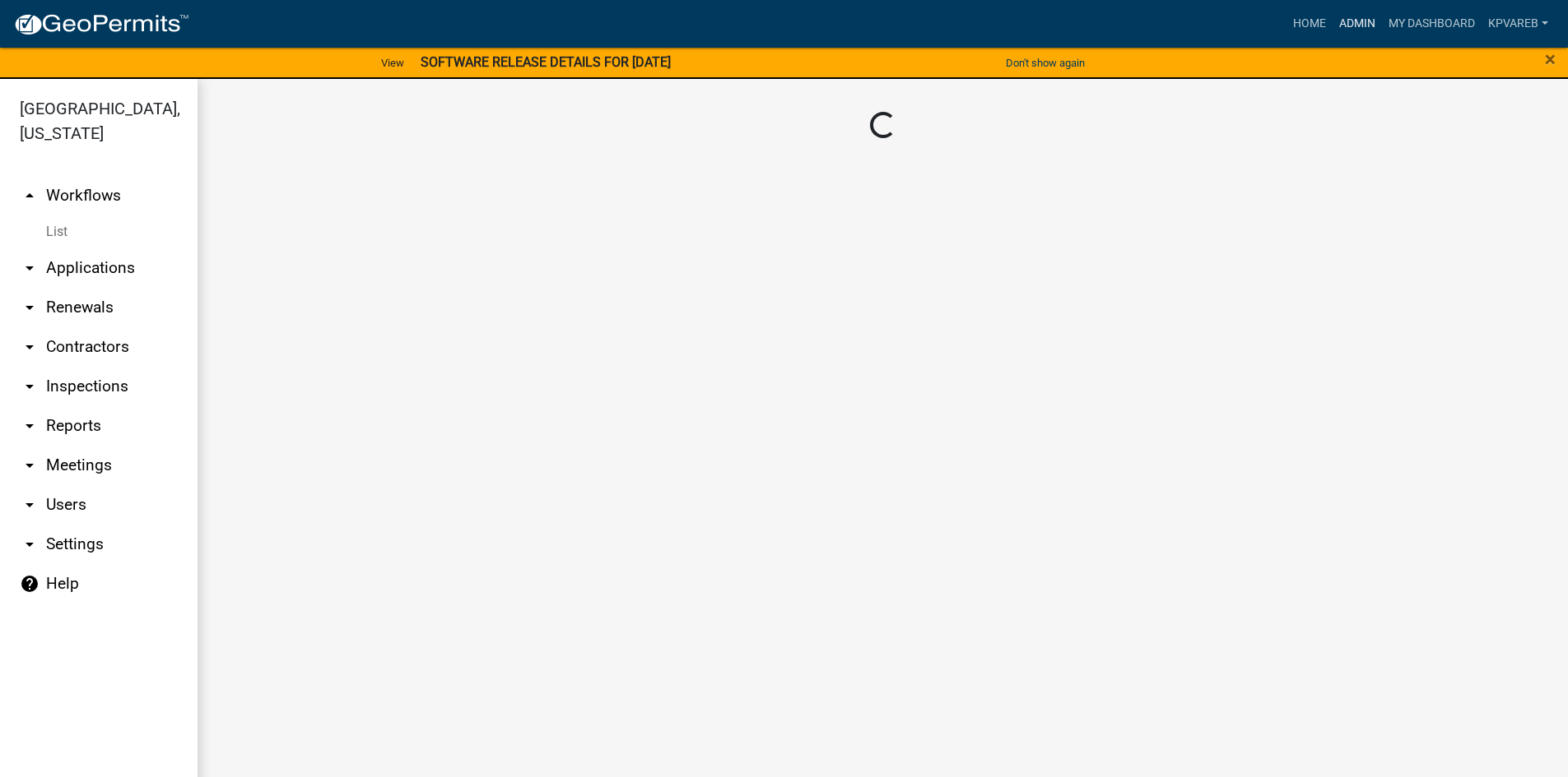
click at [1350, 19] on link "Admin" at bounding box center [1357, 24] width 50 height 31
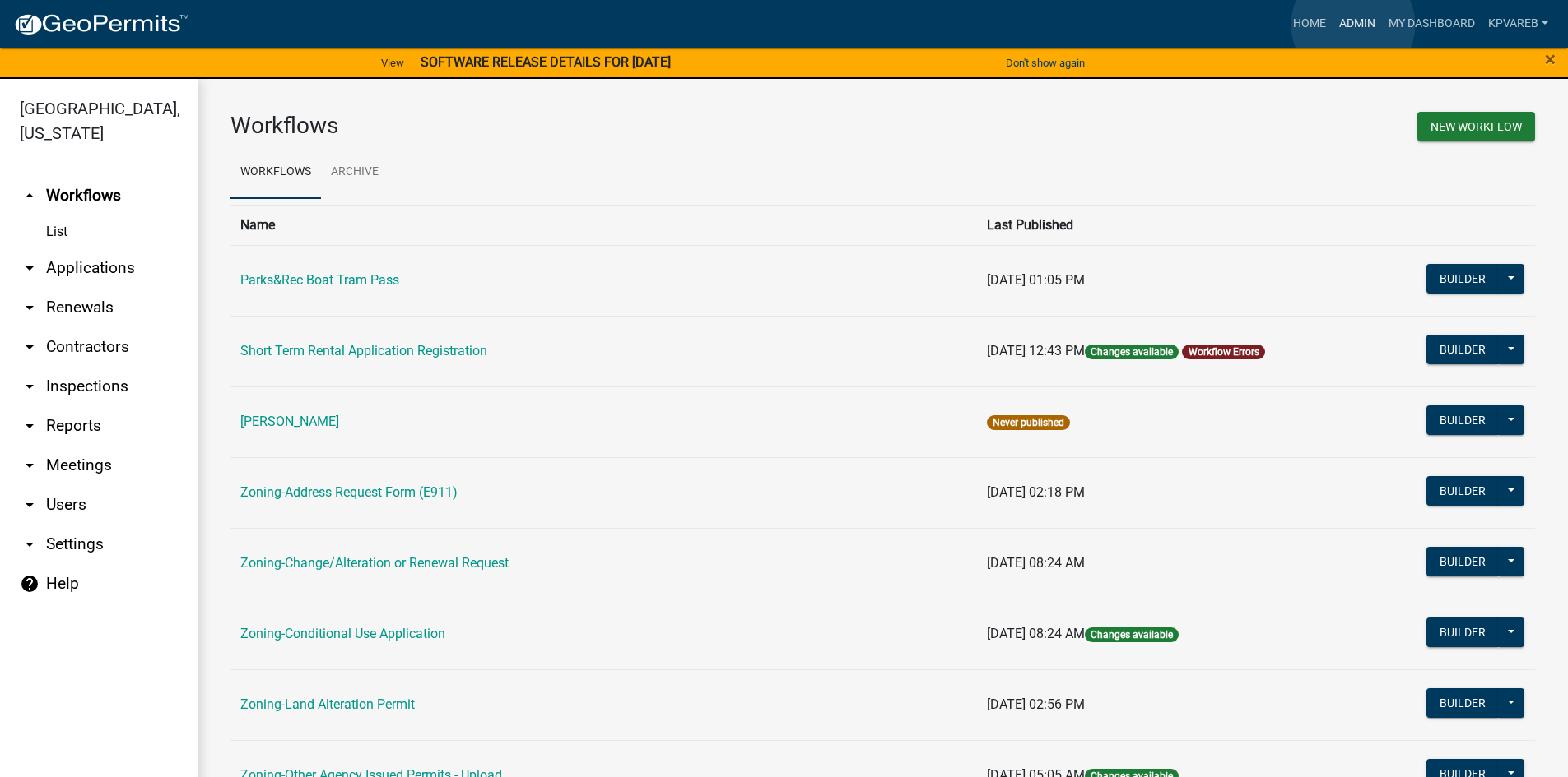
click at [1353, 24] on link "Admin" at bounding box center [1357, 24] width 50 height 31
click at [1350, 20] on link "Admin" at bounding box center [1357, 24] width 50 height 31
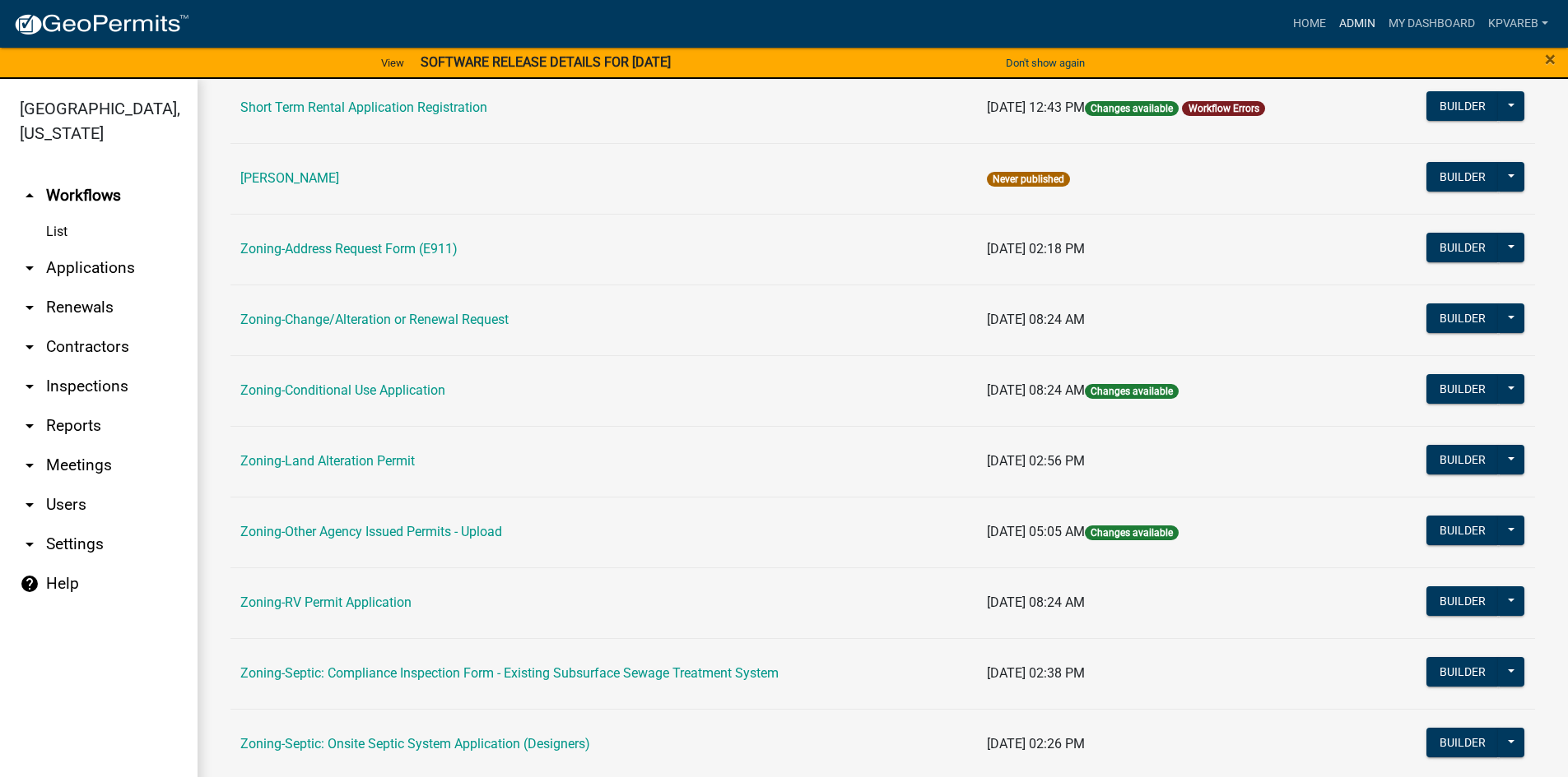
scroll to position [411, 0]
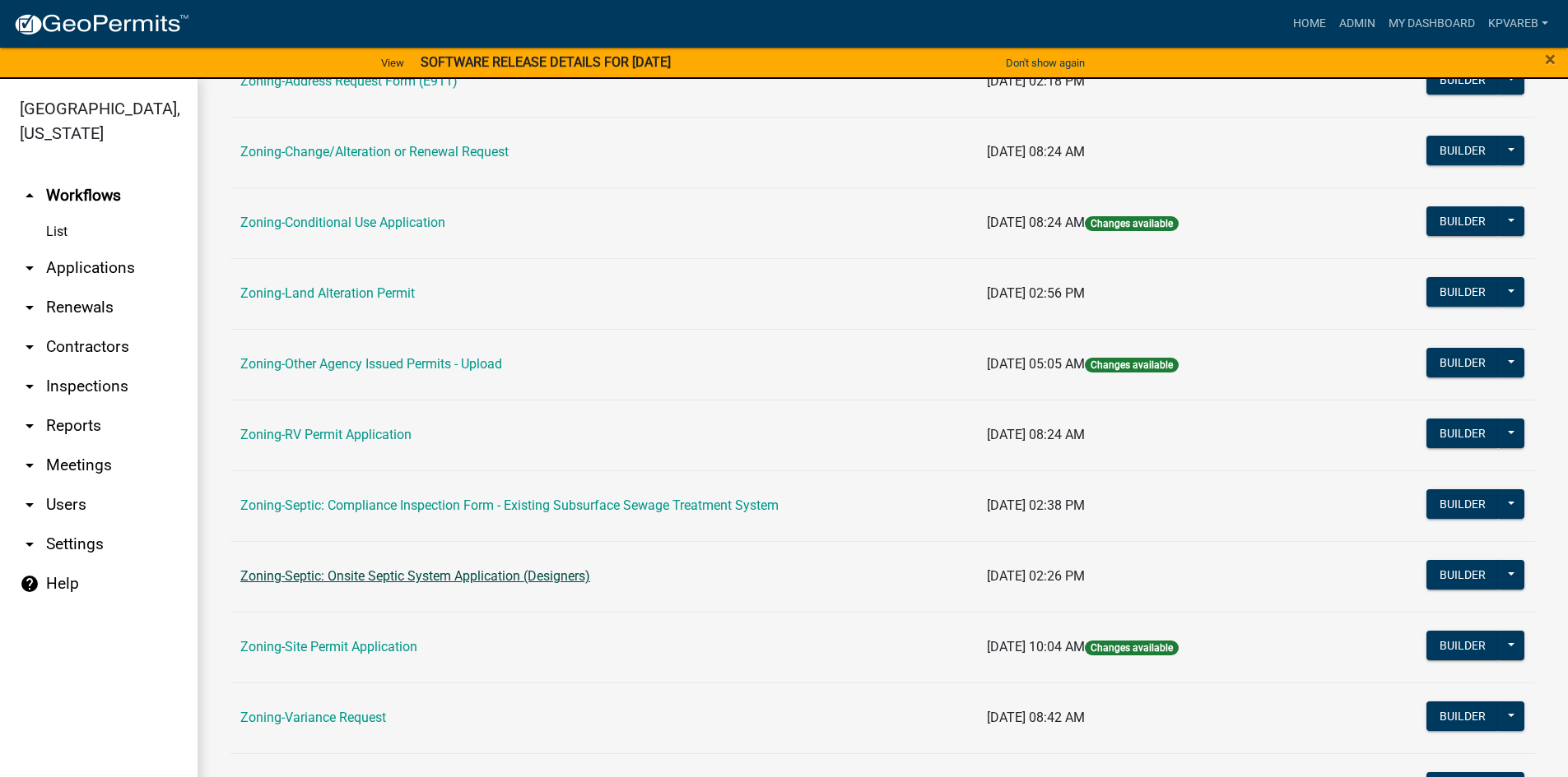
click at [373, 571] on link "Zoning-Septic: Onsite Septic System Application (Designers)" at bounding box center [415, 576] width 350 height 16
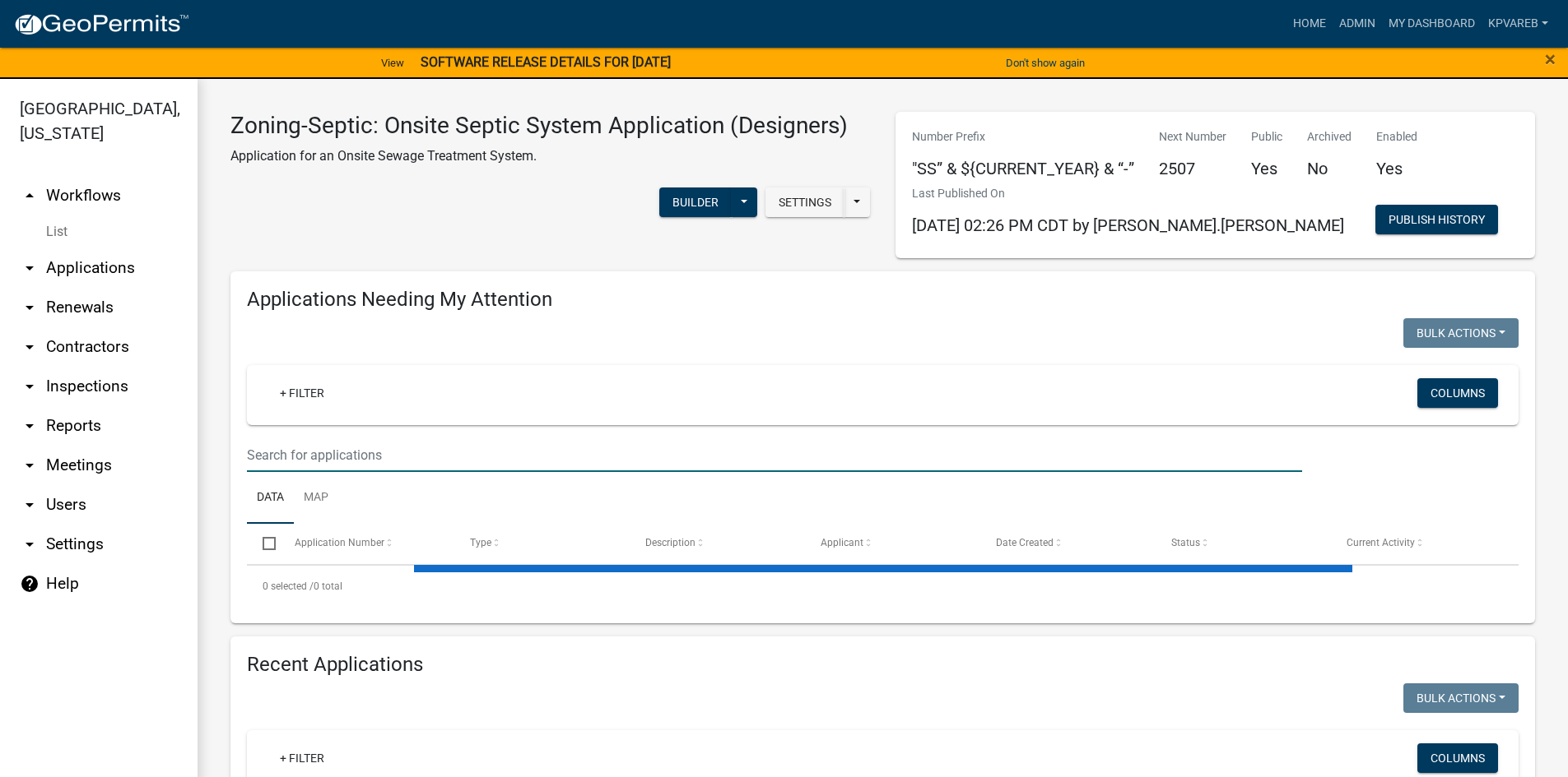
click at [340, 439] on input "text" at bounding box center [774, 455] width 1055 height 34
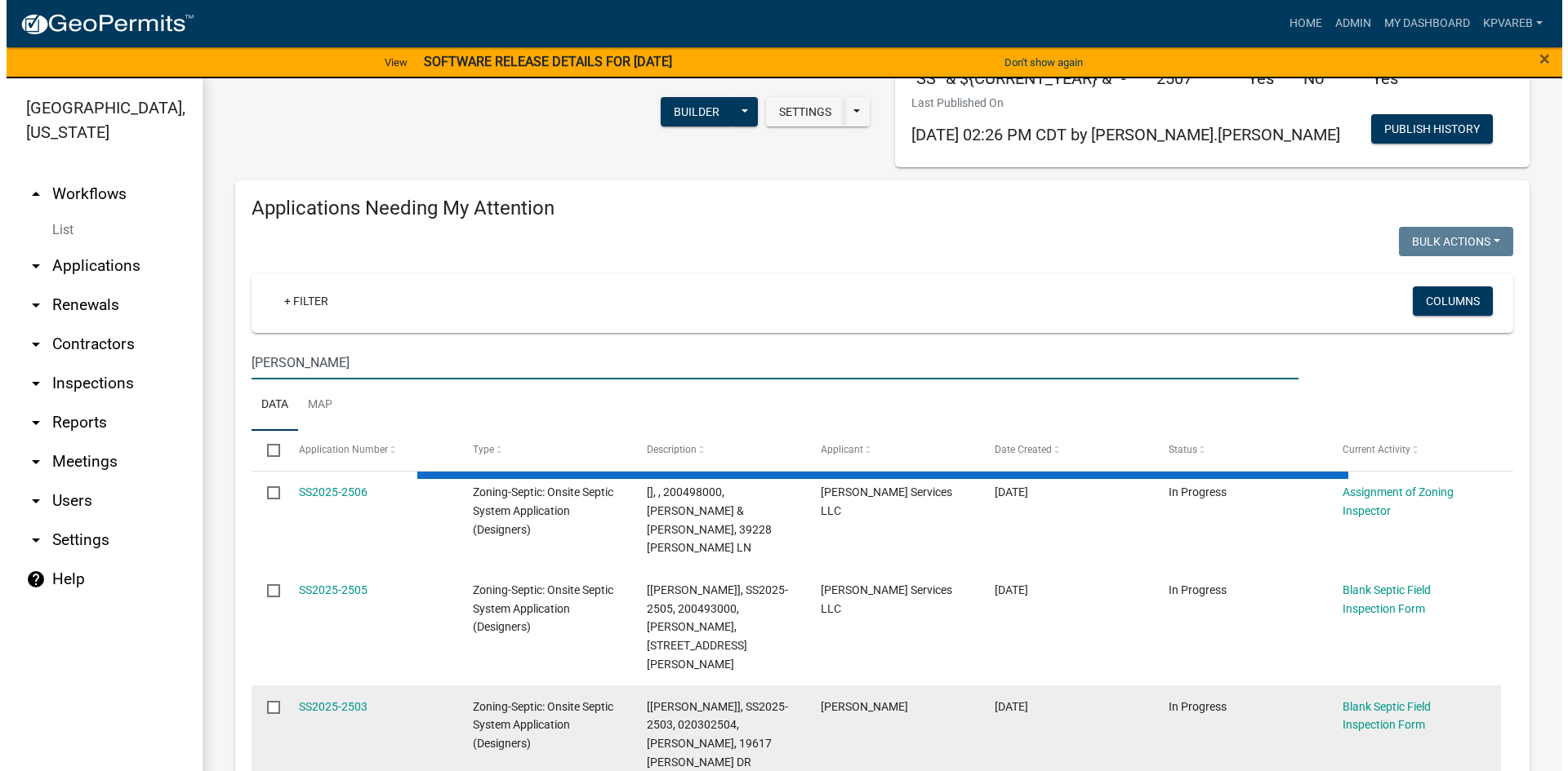
scroll to position [245, 0]
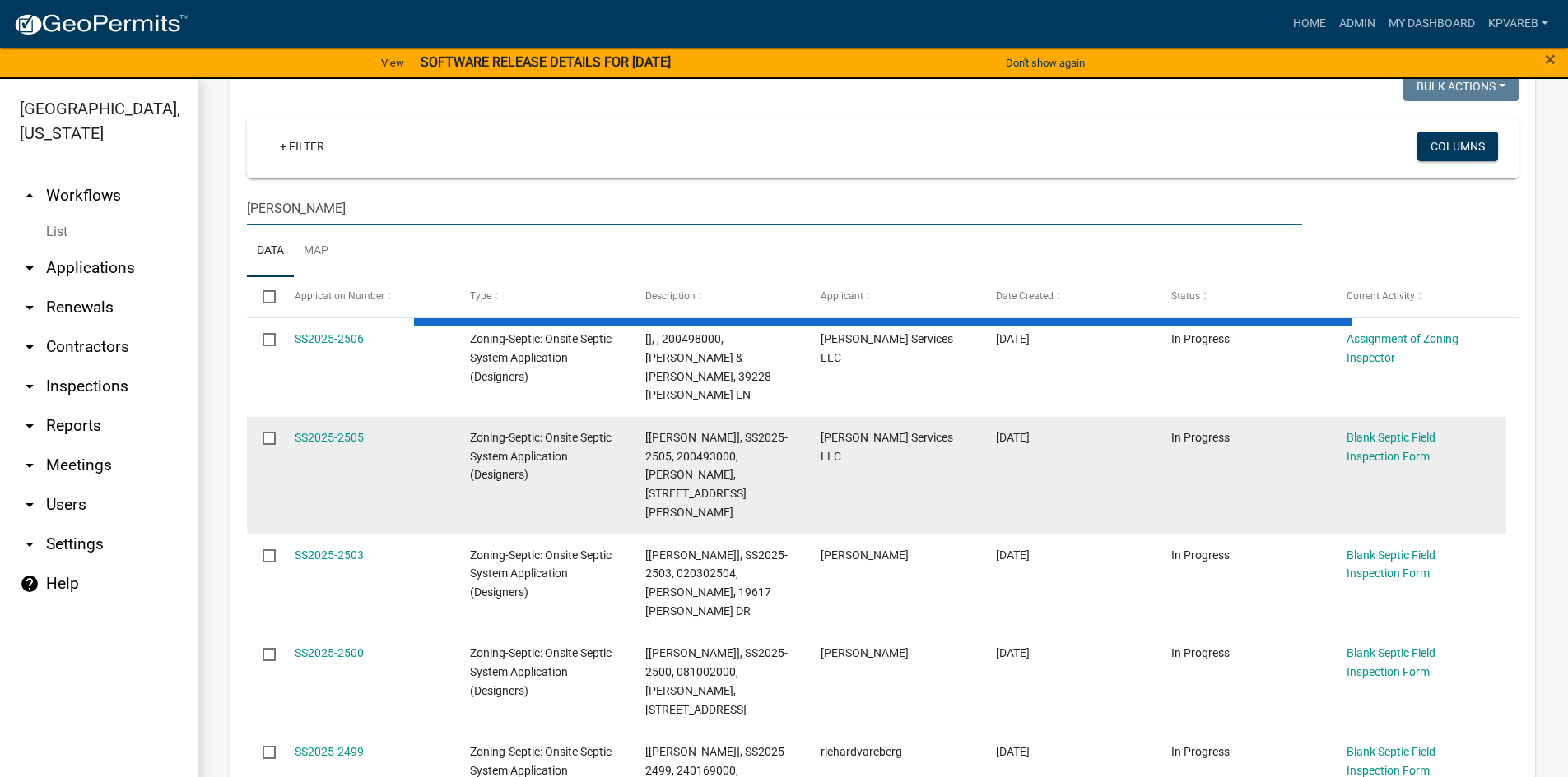
type input "rockstad"
click at [313, 429] on div "SS2025-2505" at bounding box center [366, 438] width 144 height 19
click at [317, 431] on link "SS2025-2505" at bounding box center [329, 437] width 69 height 13
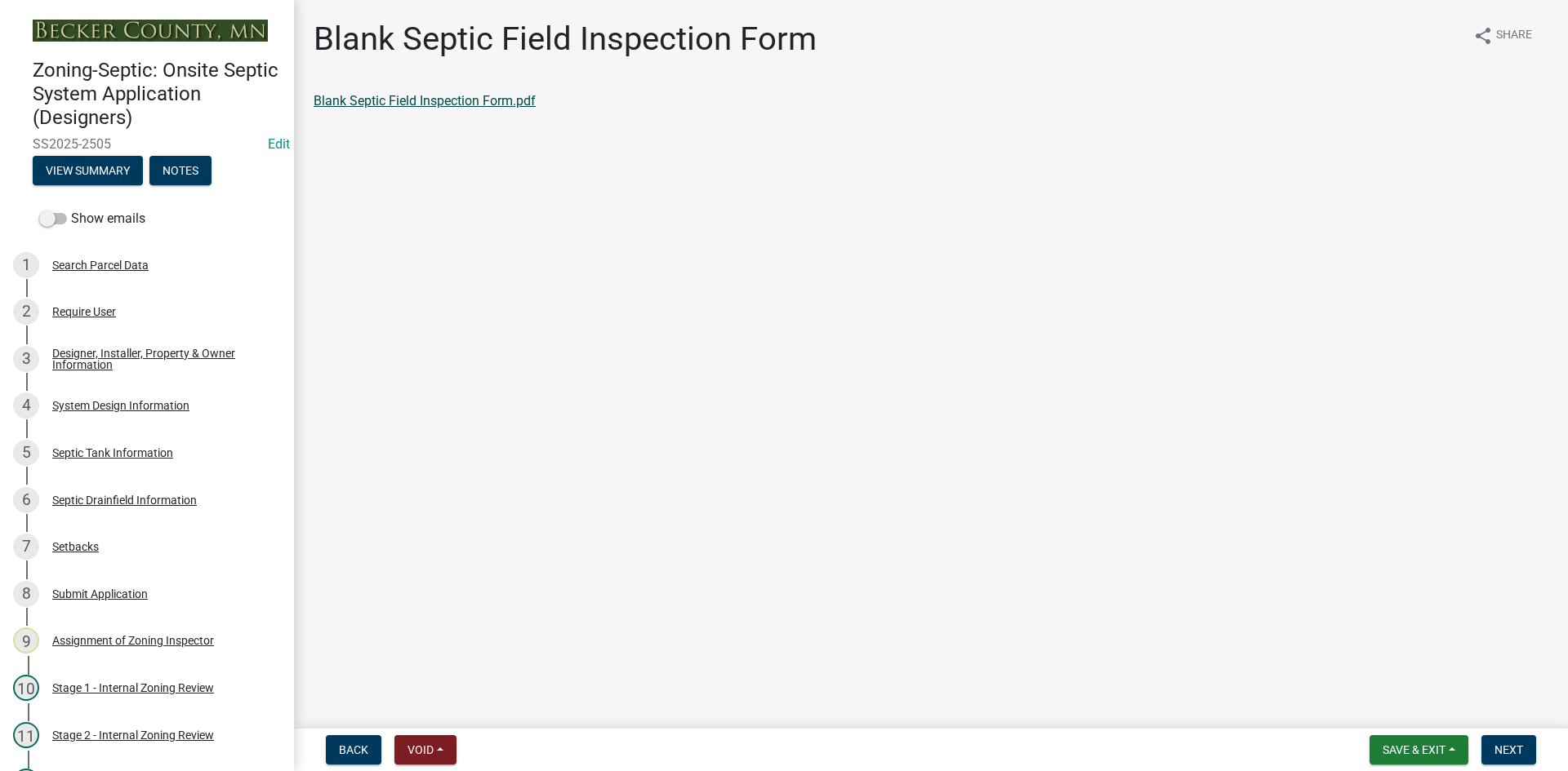
click at [464, 104] on link "Blank Septic Field Inspection Form.pdf" at bounding box center [425, 101] width 222 height 16
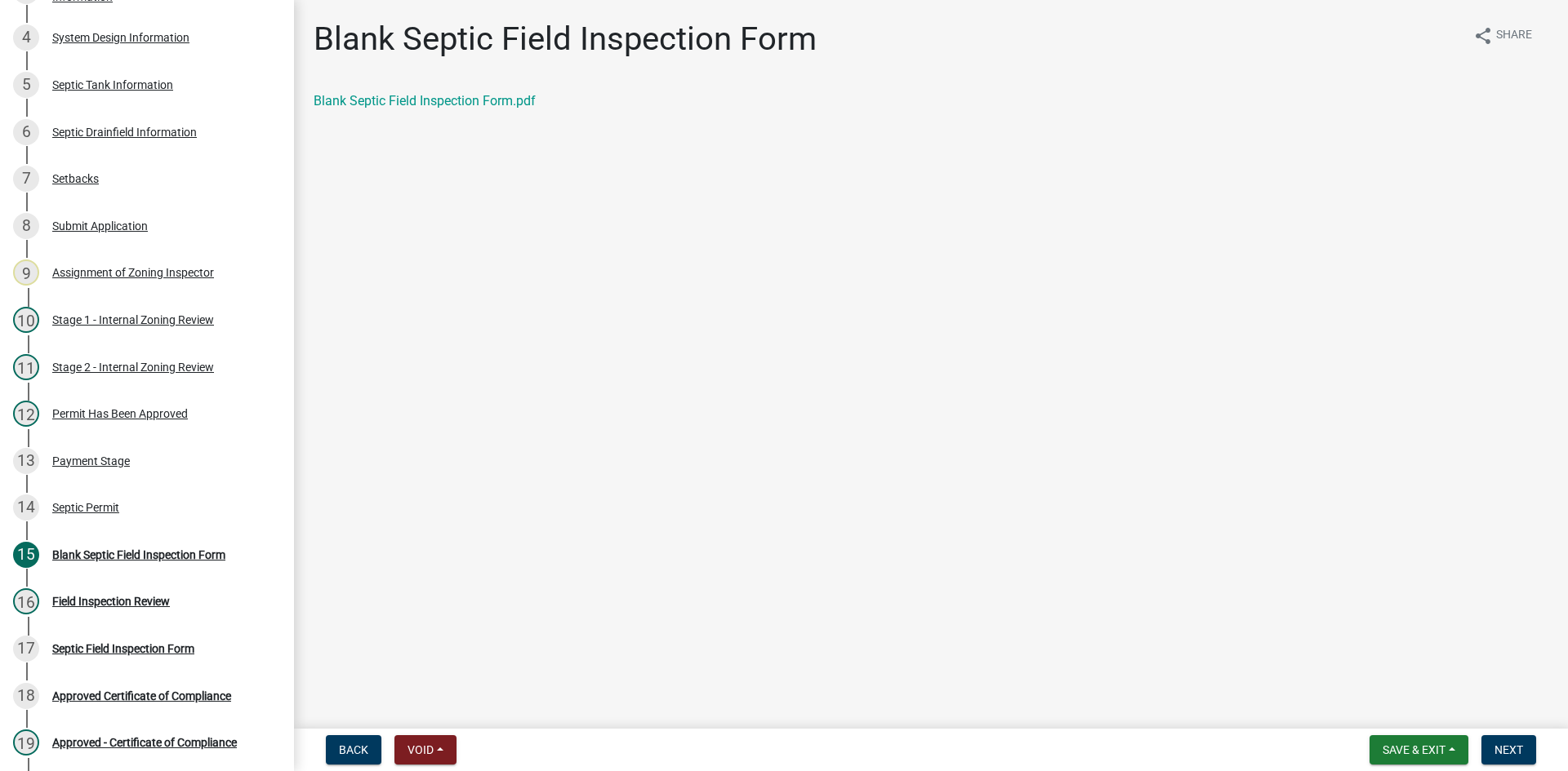
scroll to position [388, 0]
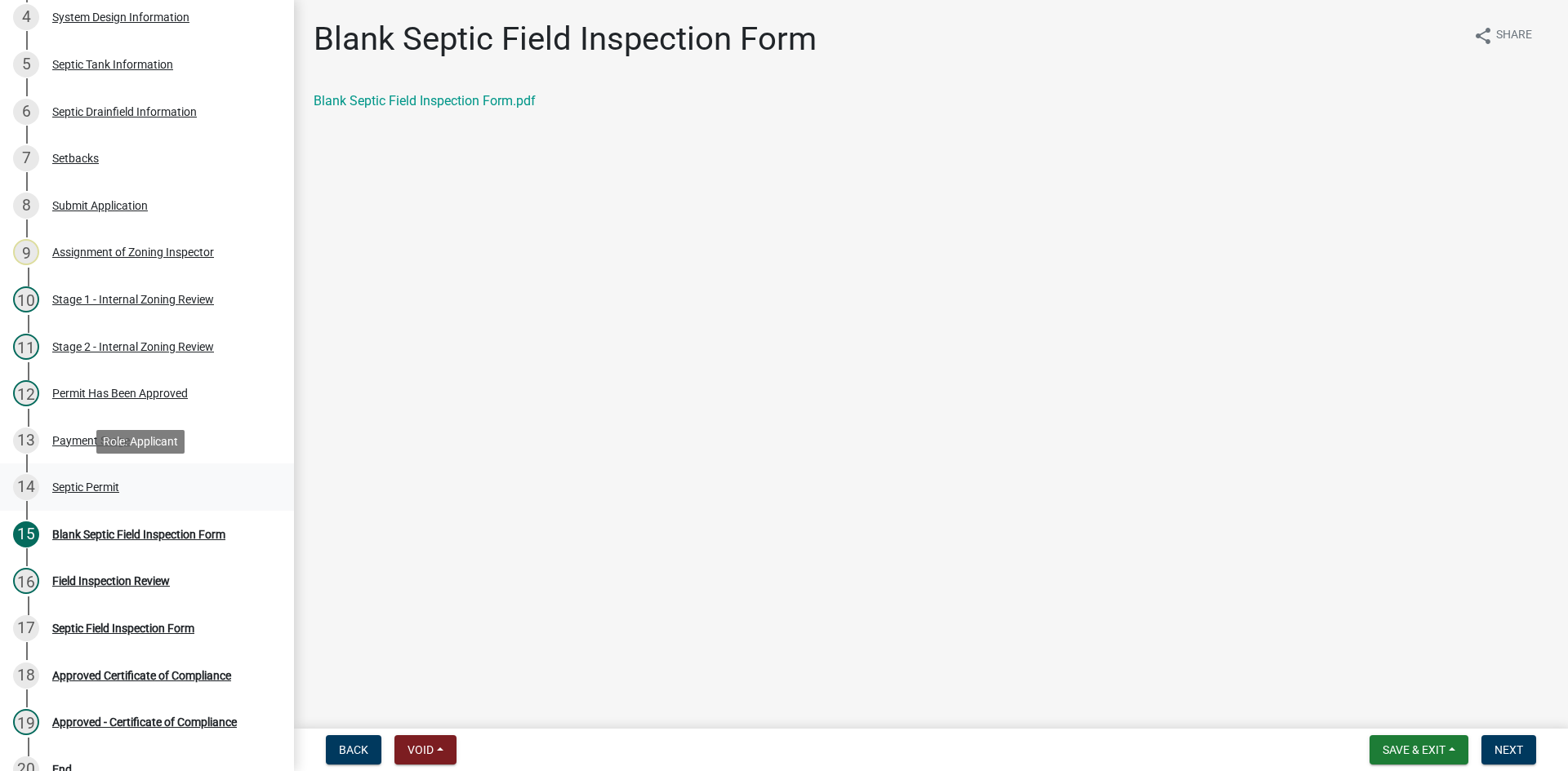
click at [80, 487] on div "Septic Permit" at bounding box center [85, 487] width 67 height 11
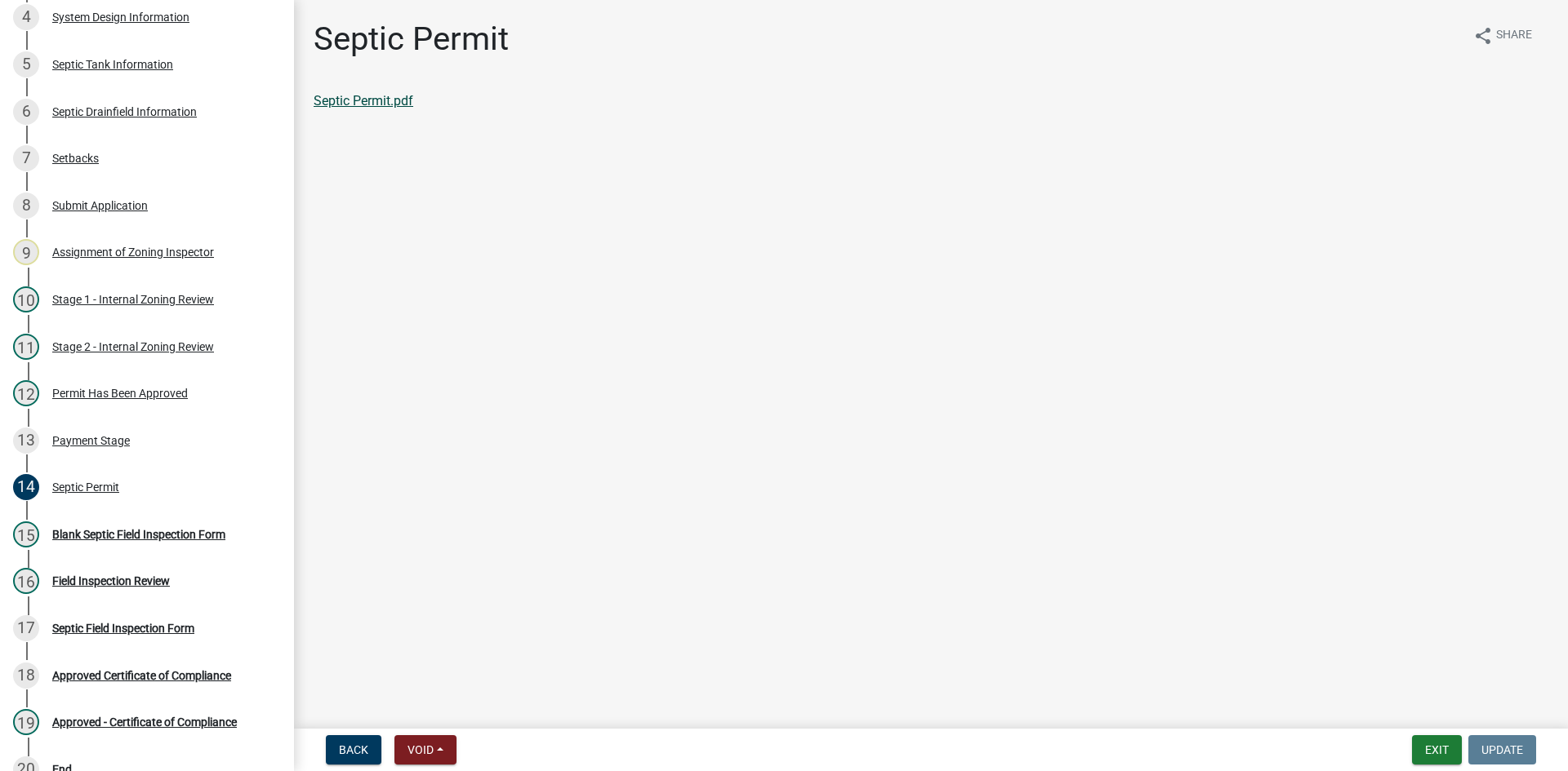
click at [387, 105] on link "Septic Permit.pdf" at bounding box center [363, 101] width 99 height 16
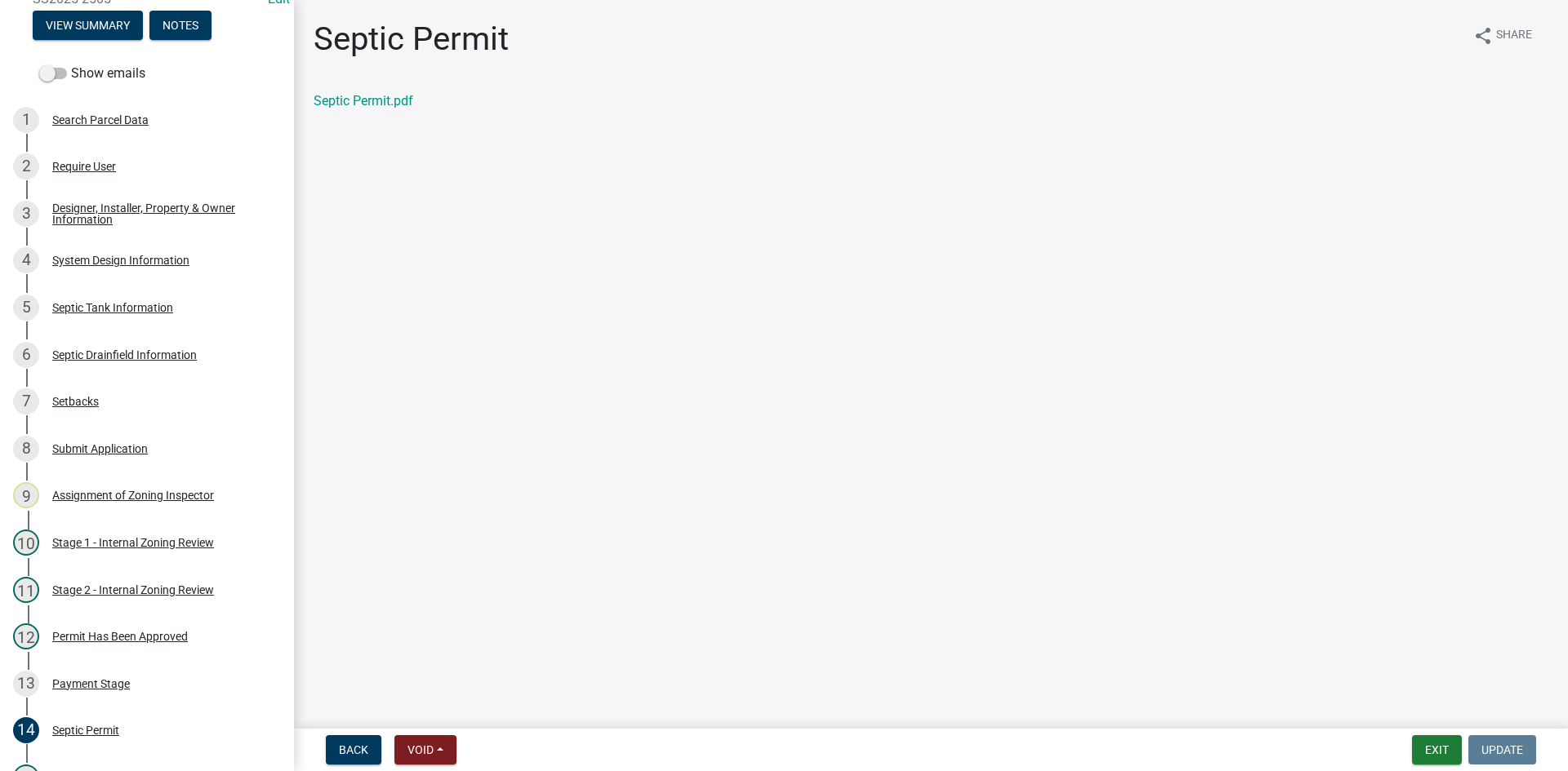
scroll to position [125, 0]
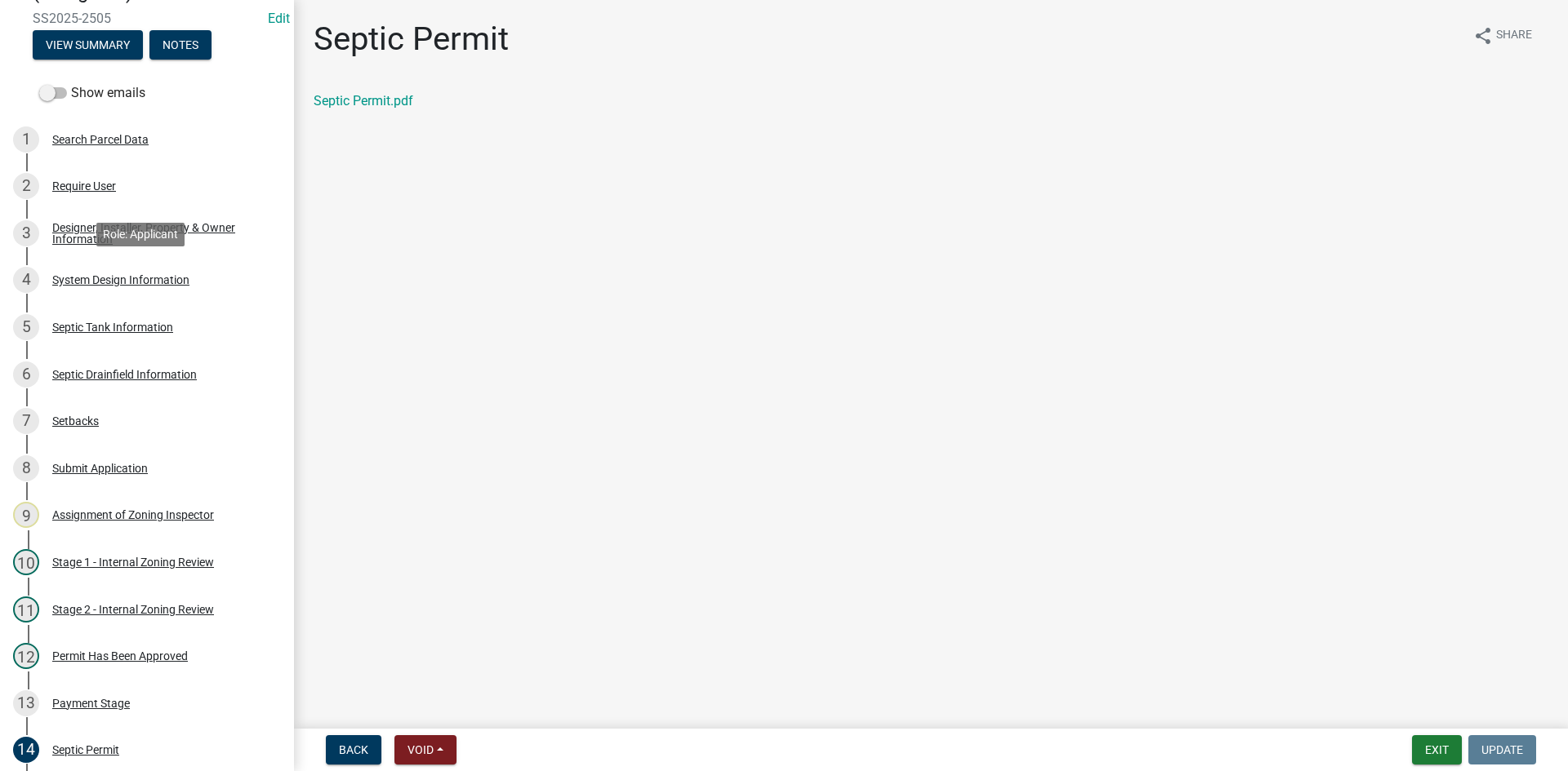
click at [142, 284] on div "System Design Information" at bounding box center [120, 279] width 138 height 11
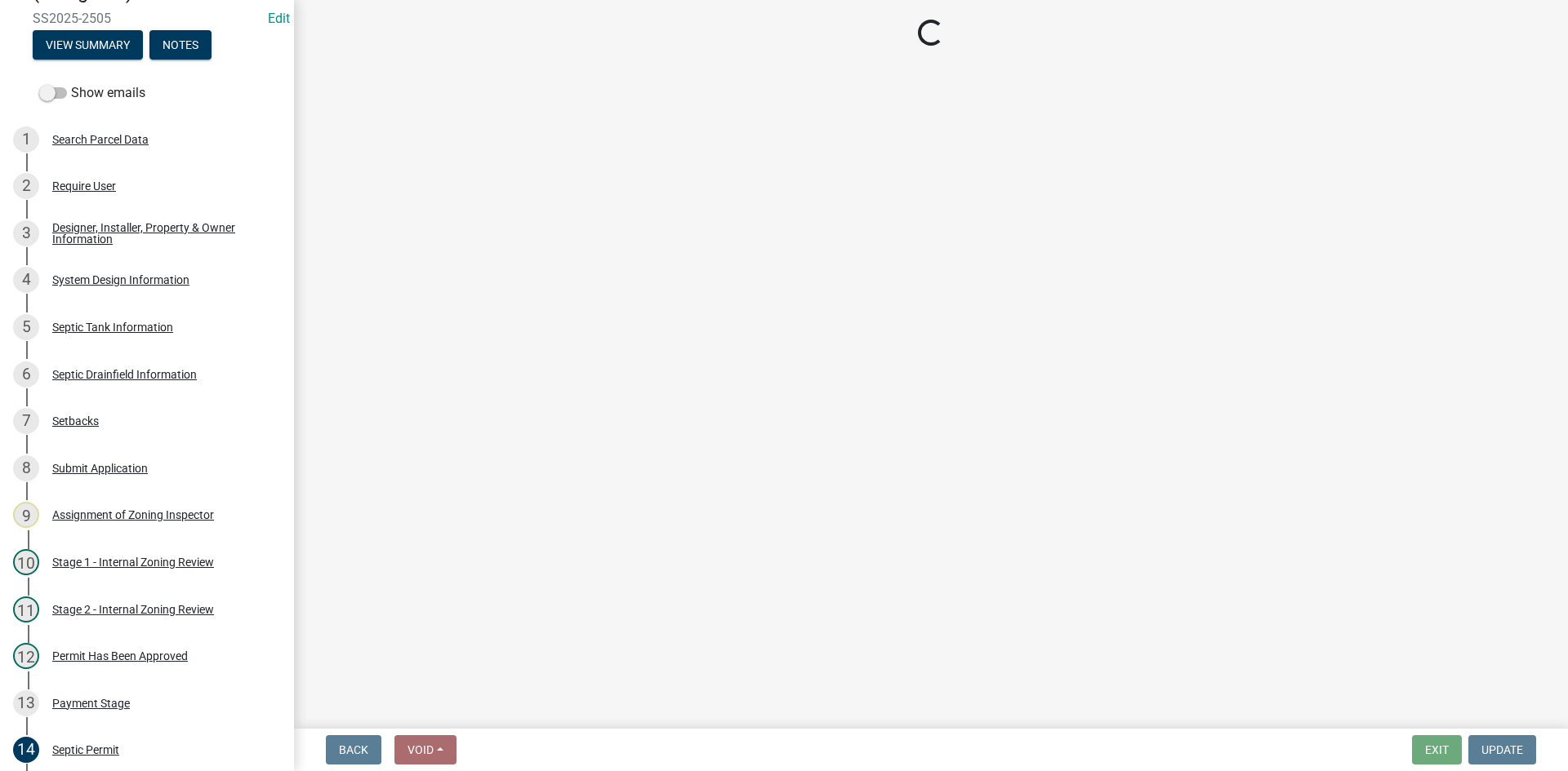
select select "8ba21533-2acf-4cc6-95e5-280e4aabd5a3"
select select "25258e87-3ef9-4f1c-a5f1-75a1d463abfb"
select select "011fbff4-a41d-4a75-9bd8-71c7e6c69e0d"
select select "85fdfef2-2683-4311-b5d5-5505f6411127"
select select "ba735beb-519e-40f0-ae20-62d65fc4c46b"
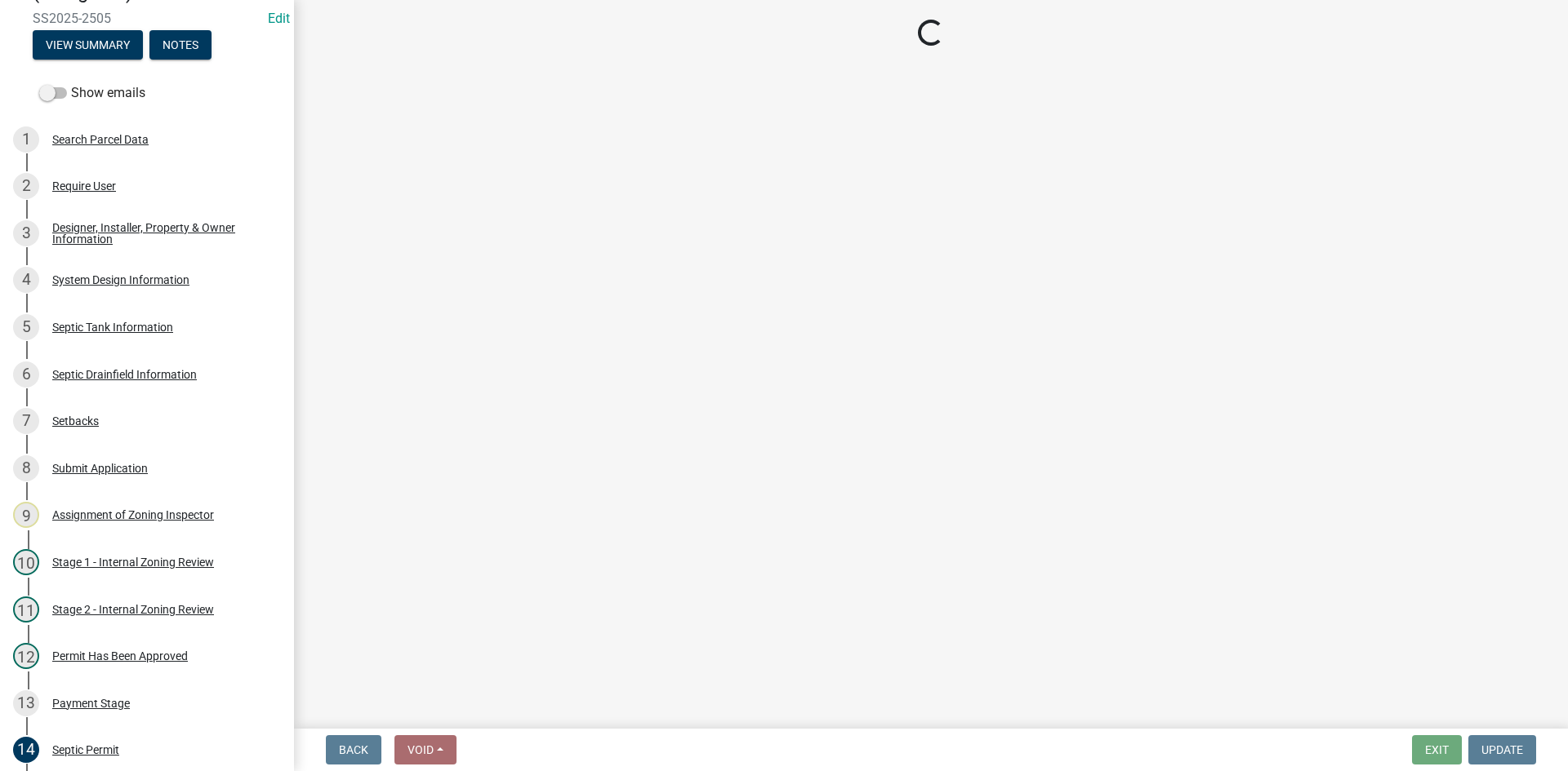
select select "ef698bf5-6172-44c1-9ffb-522c07469aed"
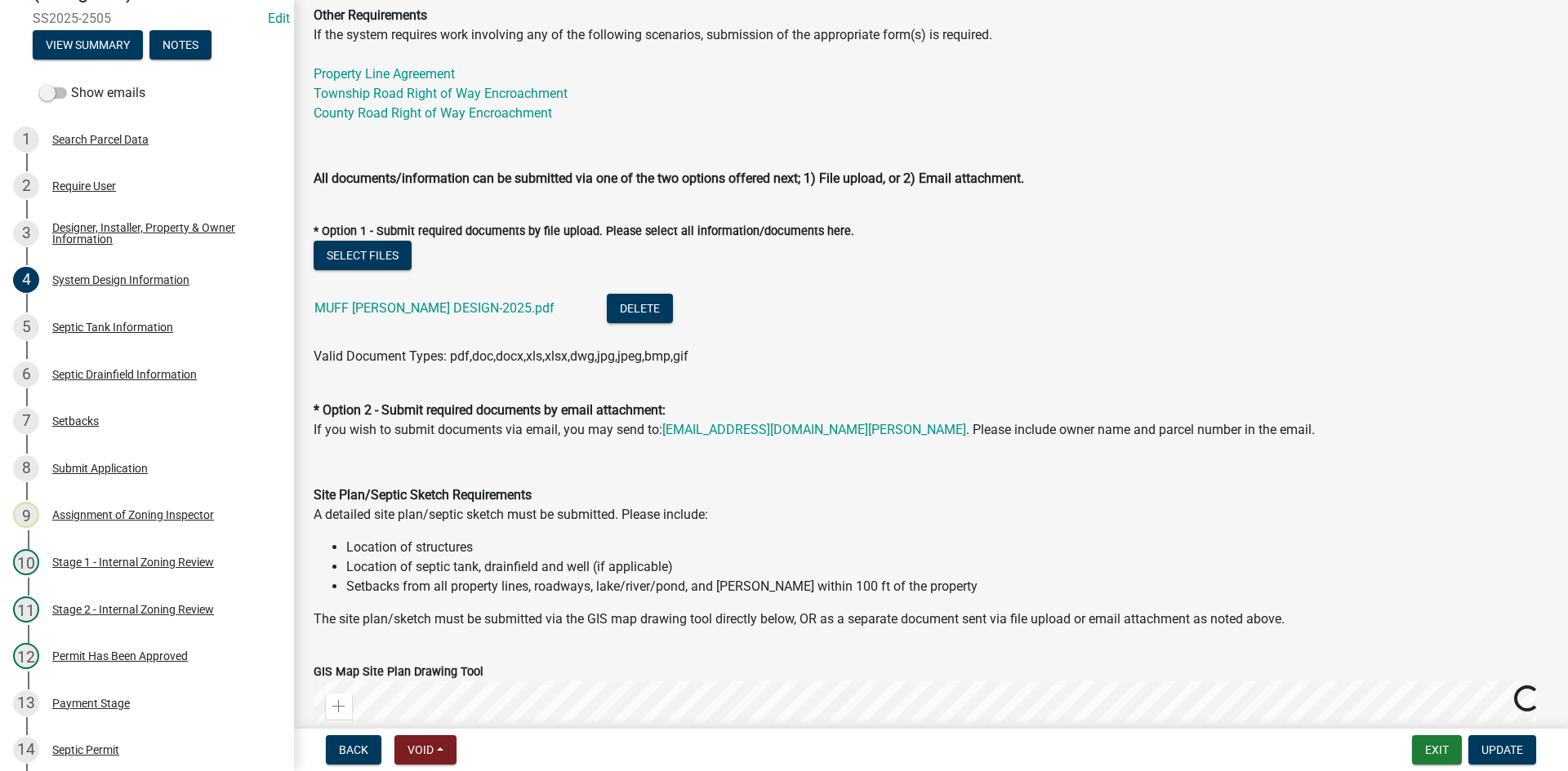
scroll to position [816, 0]
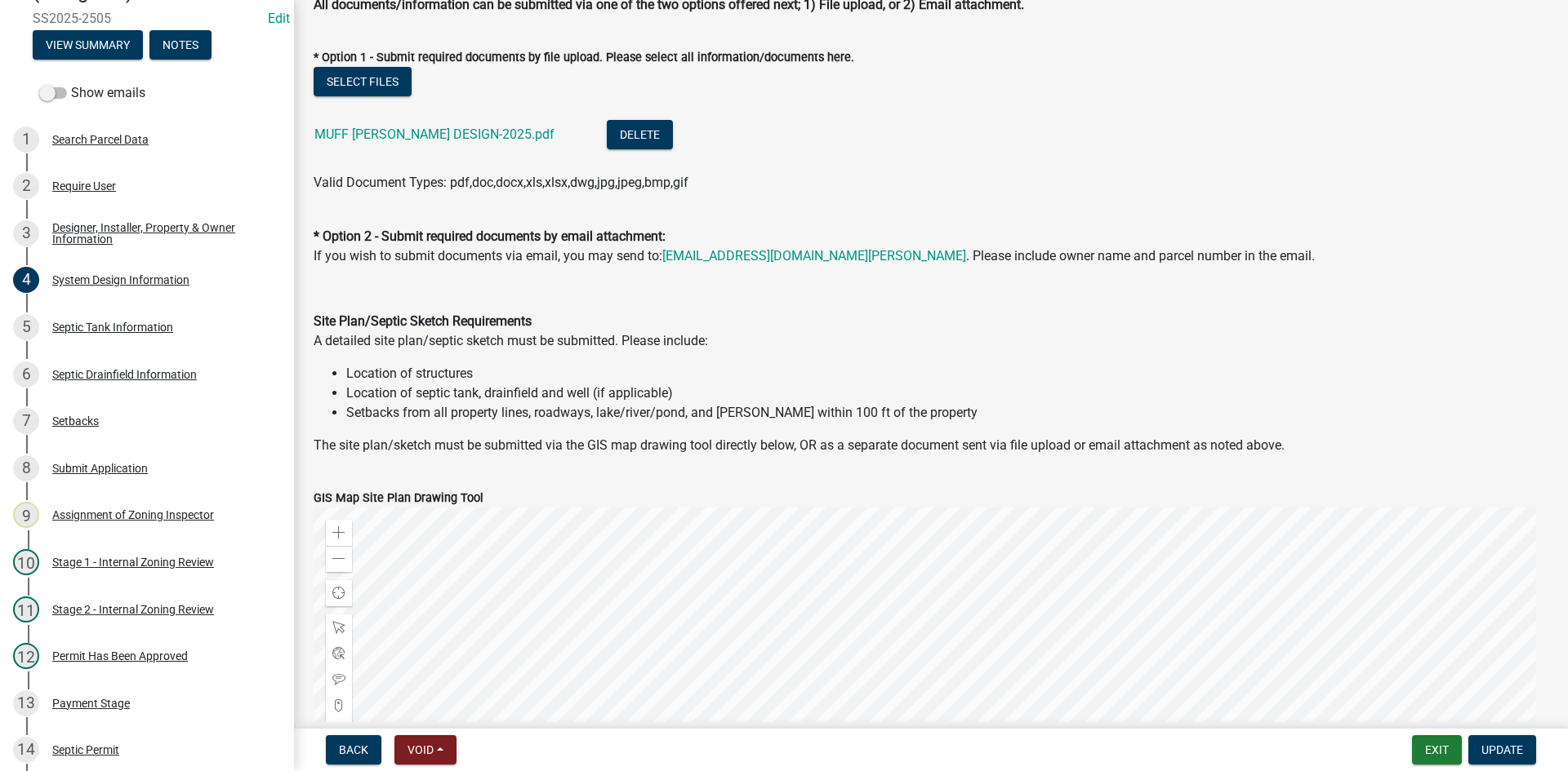
click at [444, 124] on div "MUFF ROCKSTAD DESIGN-2025.pdf" at bounding box center [448, 137] width 266 height 34
click at [445, 131] on link "MUFF ROCKSTAD DESIGN-2025.pdf" at bounding box center [435, 134] width 240 height 16
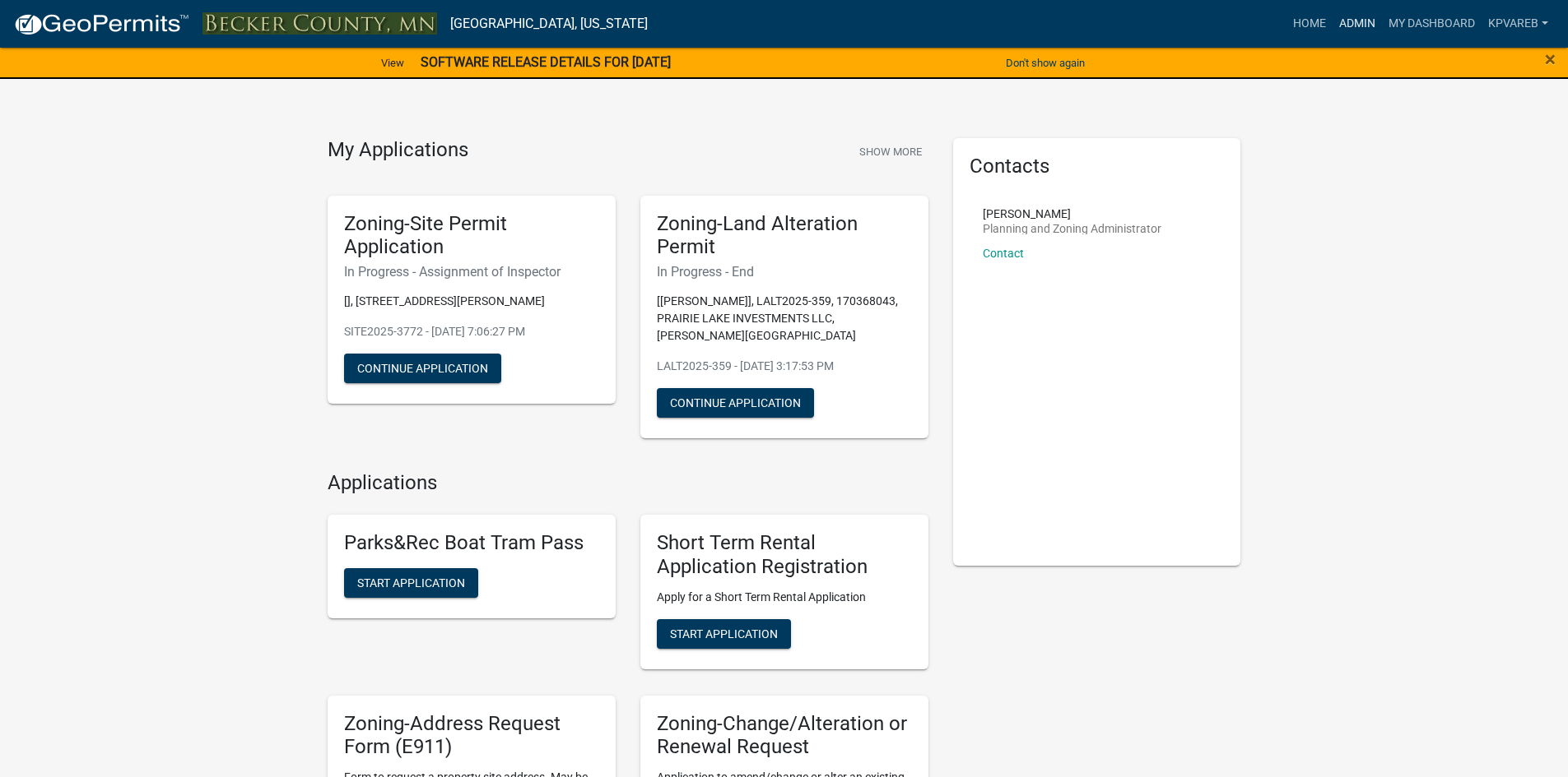
click at [1347, 18] on link "Admin" at bounding box center [1357, 24] width 50 height 31
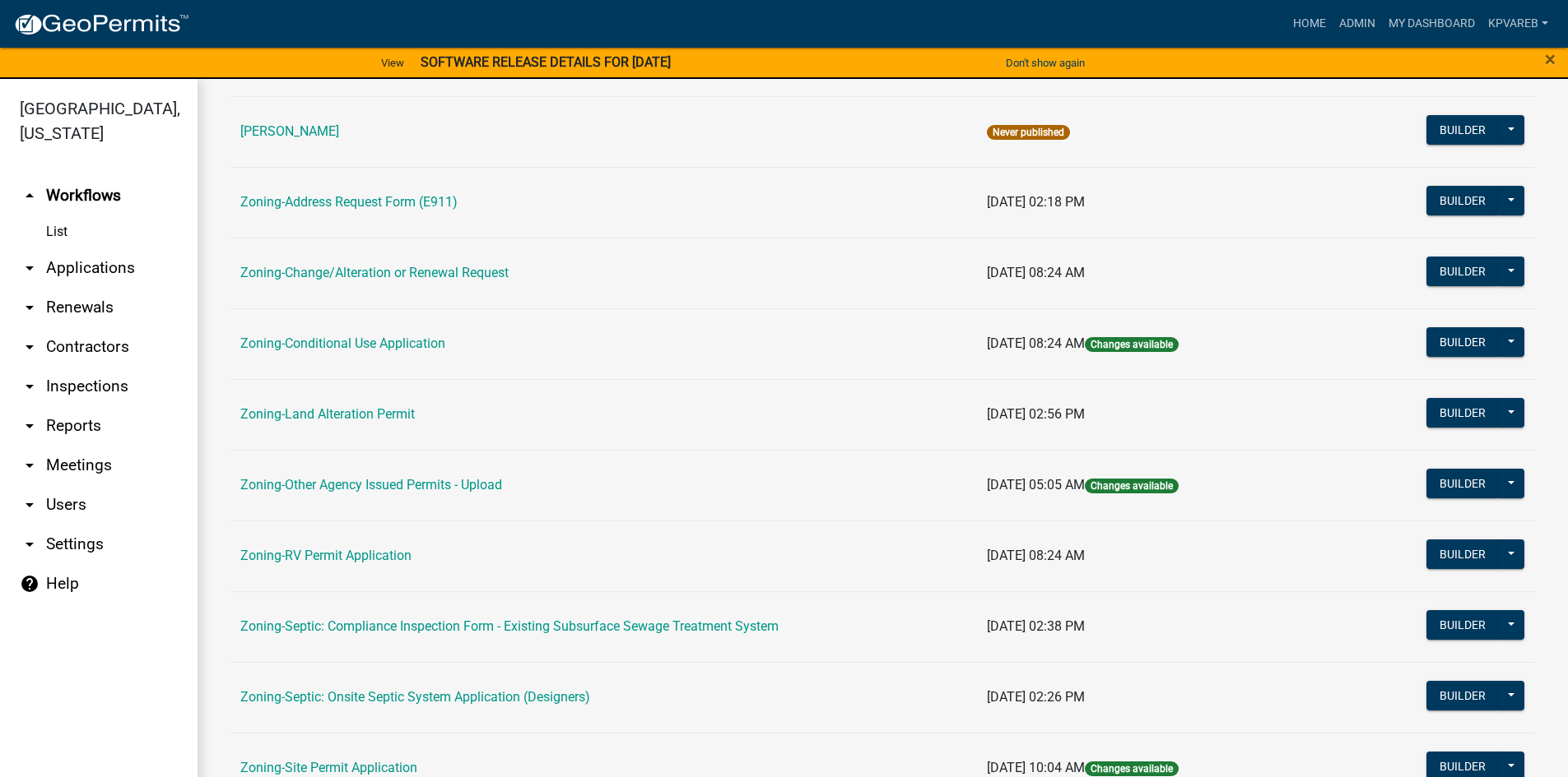
scroll to position [484, 0]
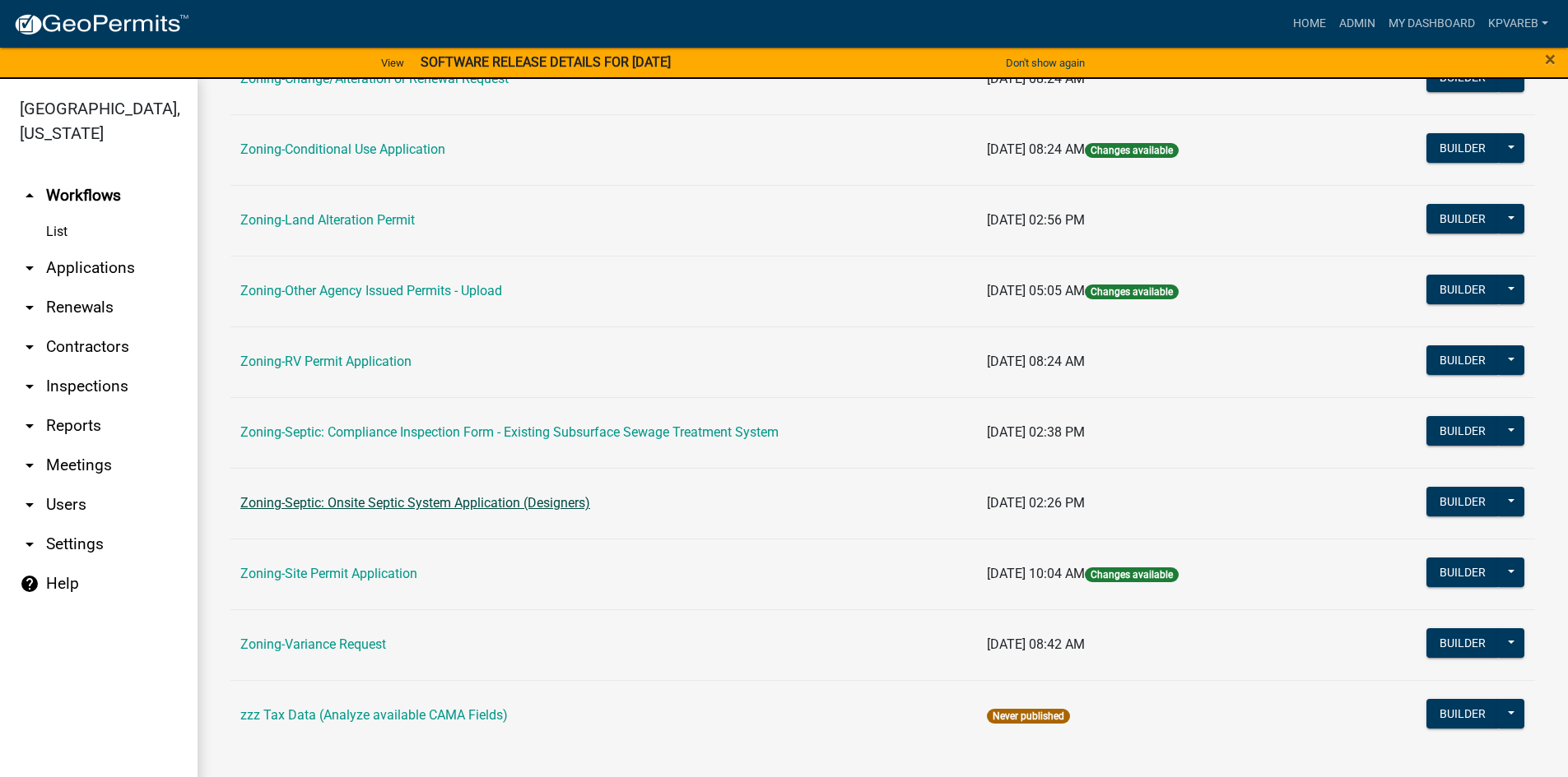
click at [484, 506] on link "Zoning-Septic: Onsite Septic System Application (Designers)" at bounding box center [415, 503] width 350 height 16
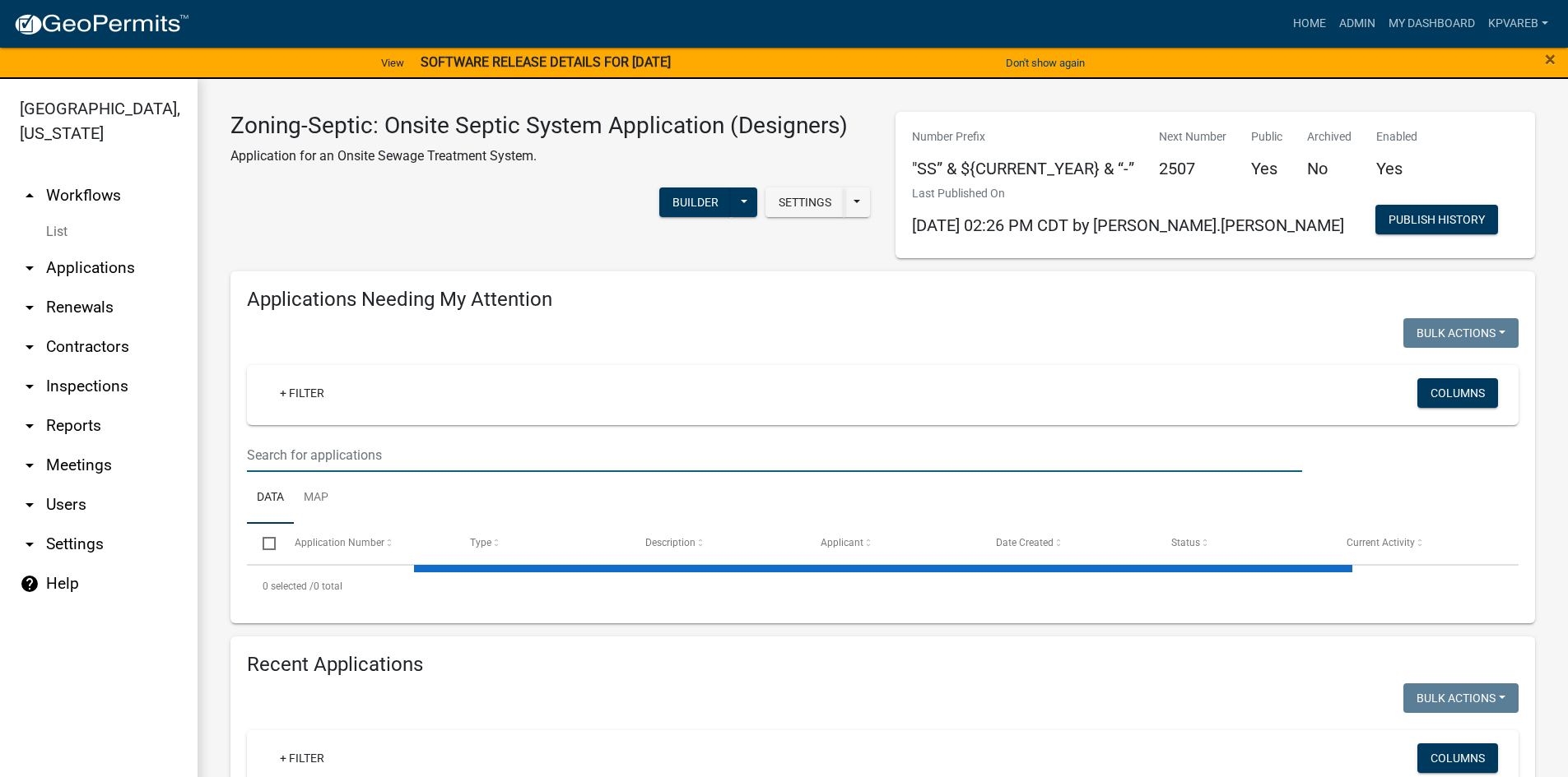
click at [293, 467] on input "text" at bounding box center [774, 455] width 1055 height 34
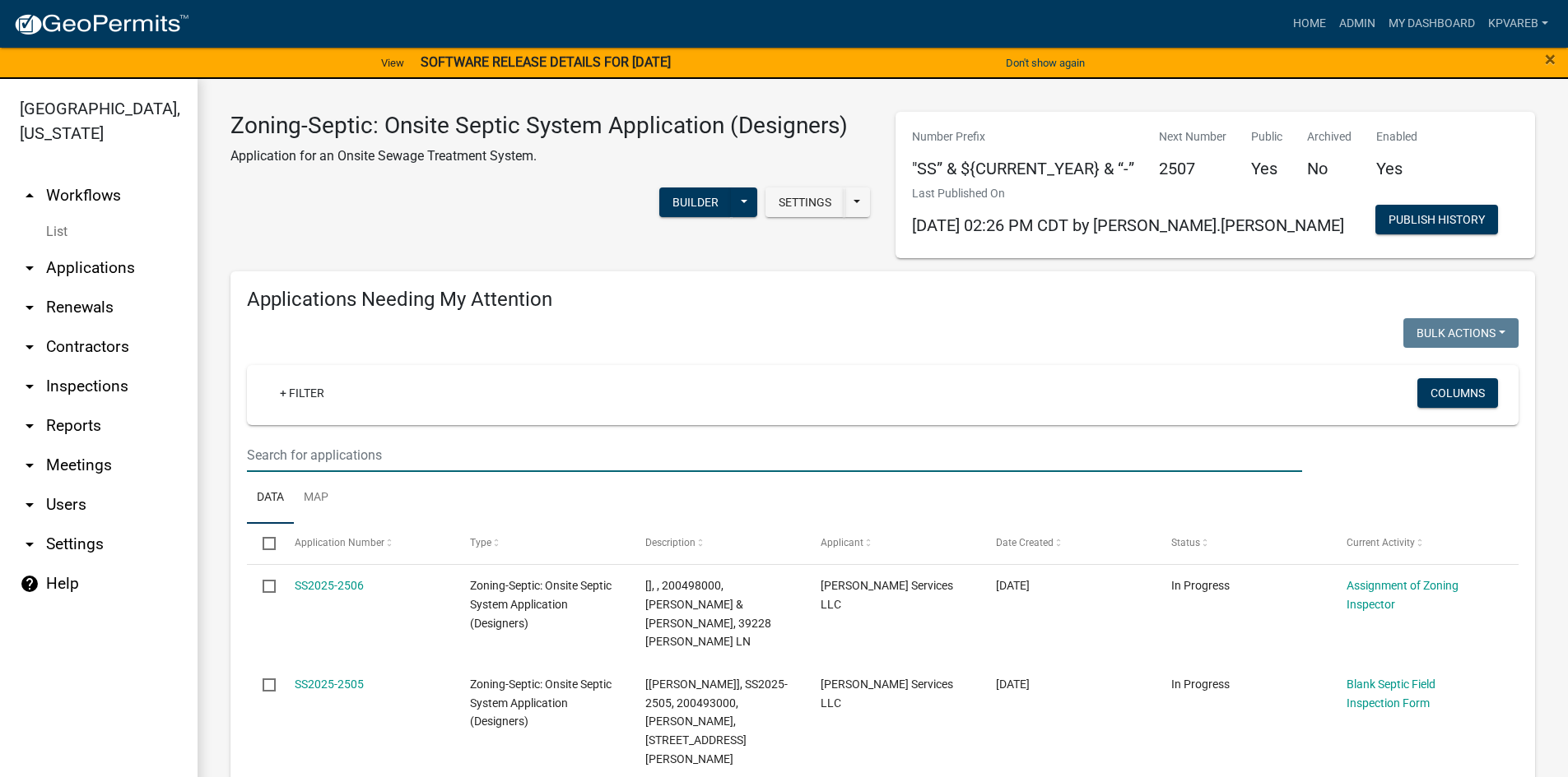
click at [313, 449] on input "text" at bounding box center [774, 455] width 1055 height 34
click at [320, 446] on input "text" at bounding box center [774, 455] width 1055 height 34
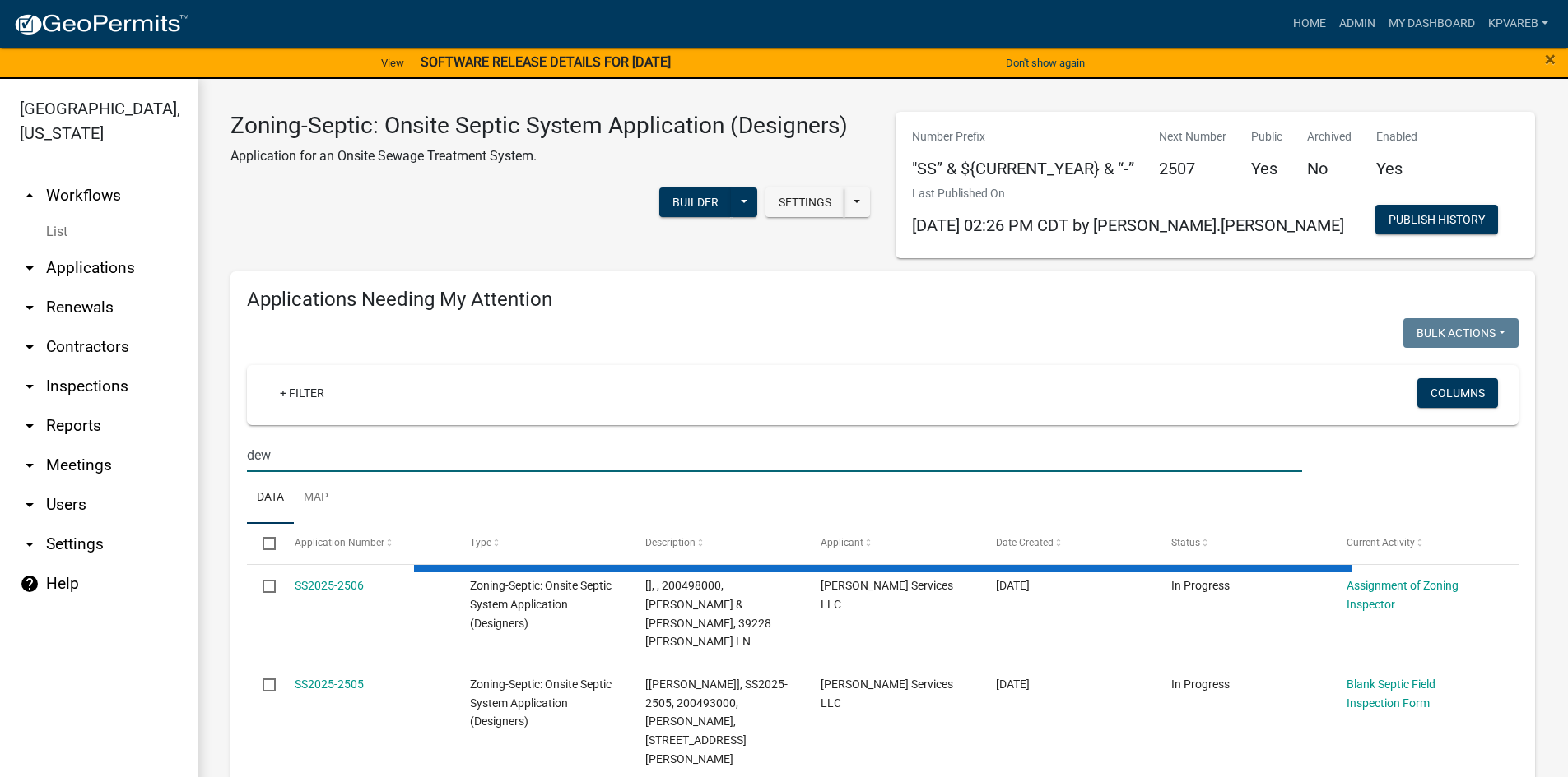
click at [296, 461] on input "dew" at bounding box center [774, 455] width 1055 height 34
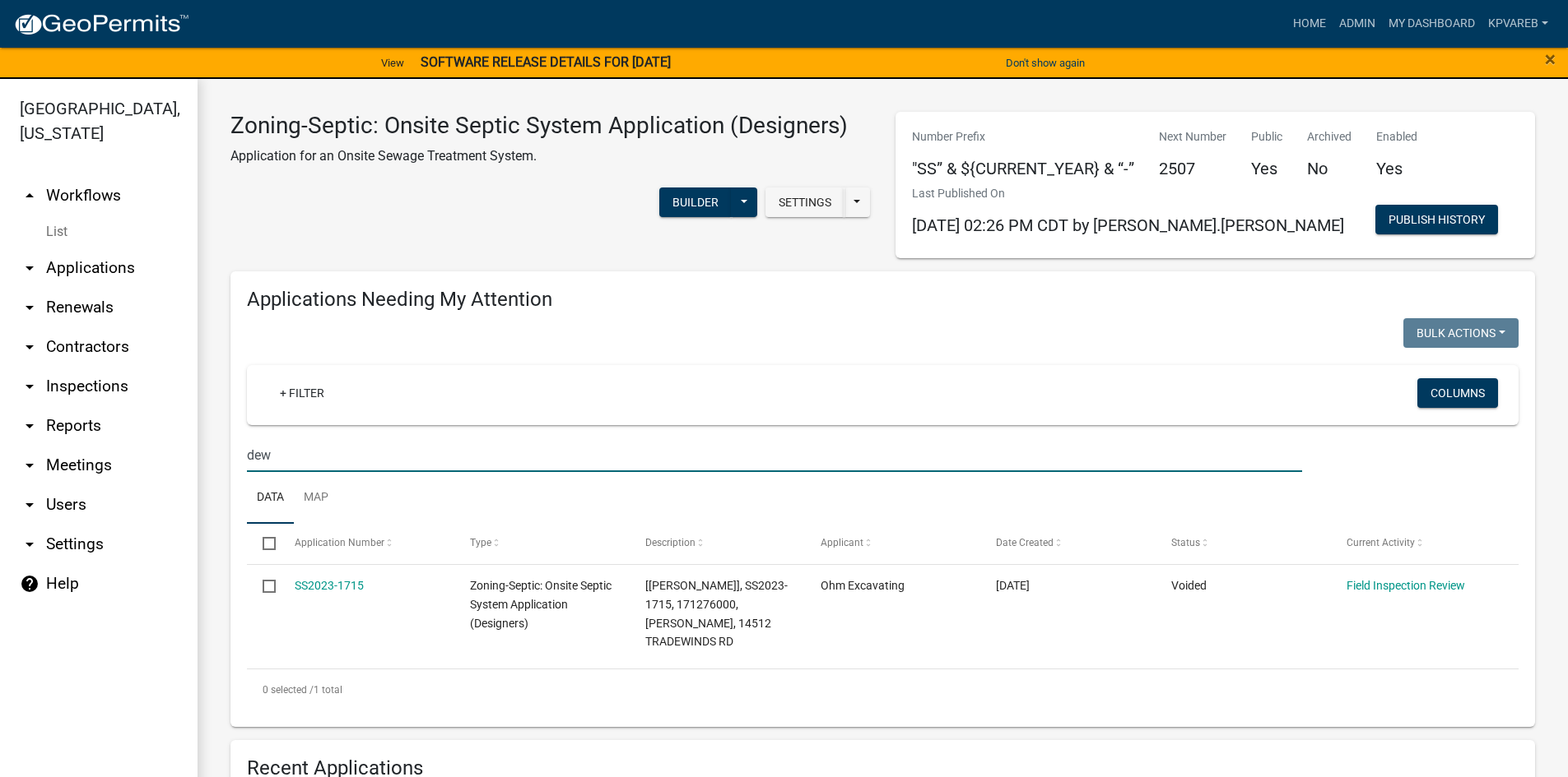
drag, startPoint x: 295, startPoint y: 462, endPoint x: 143, endPoint y: 485, distance: 153.7
click at [143, 485] on div "[GEOGRAPHIC_DATA], [US_STATE] arrow_drop_up Workflows List arrow_drop_down Appl…" at bounding box center [784, 438] width 1568 height 718
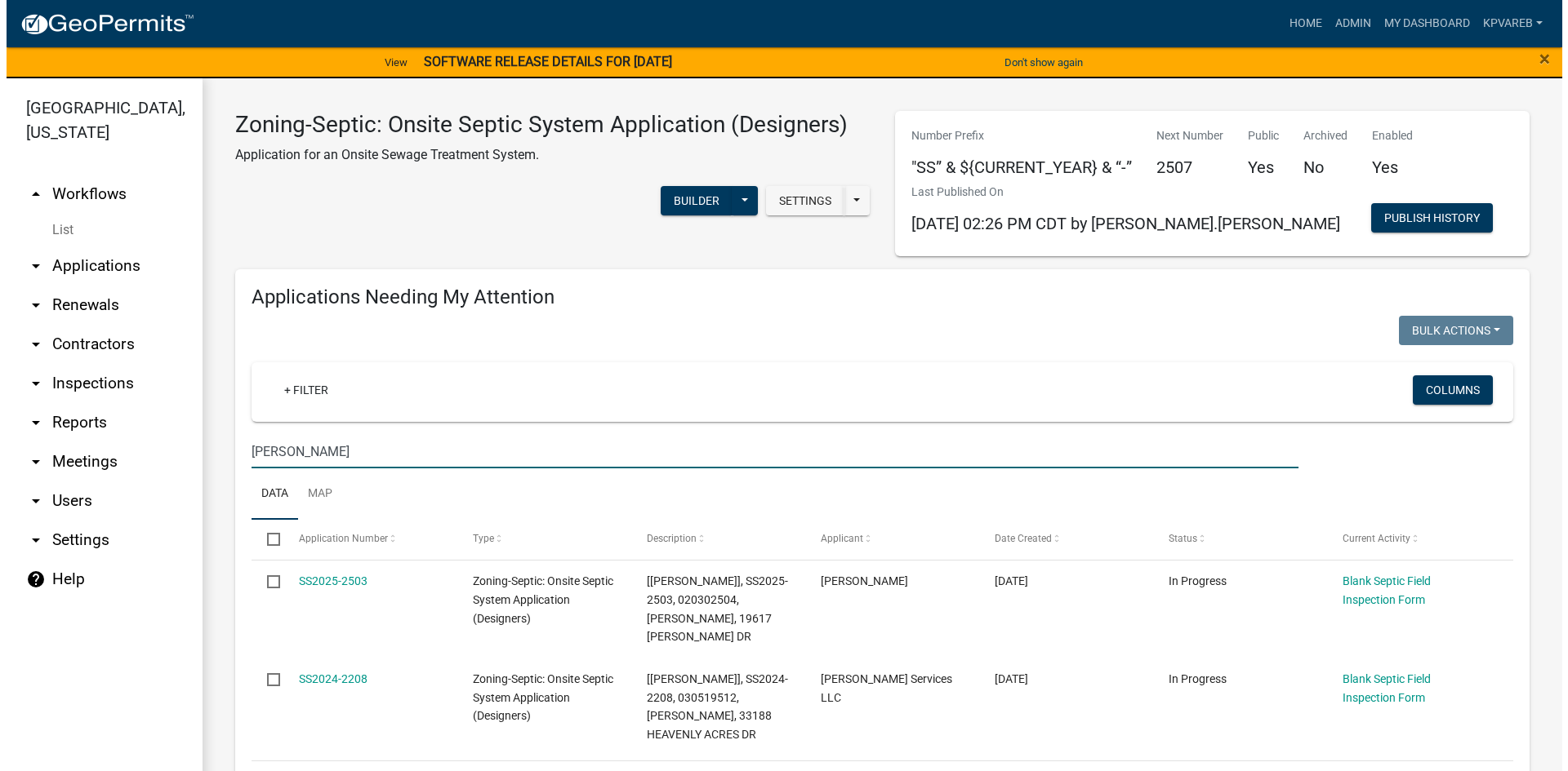
scroll to position [327, 0]
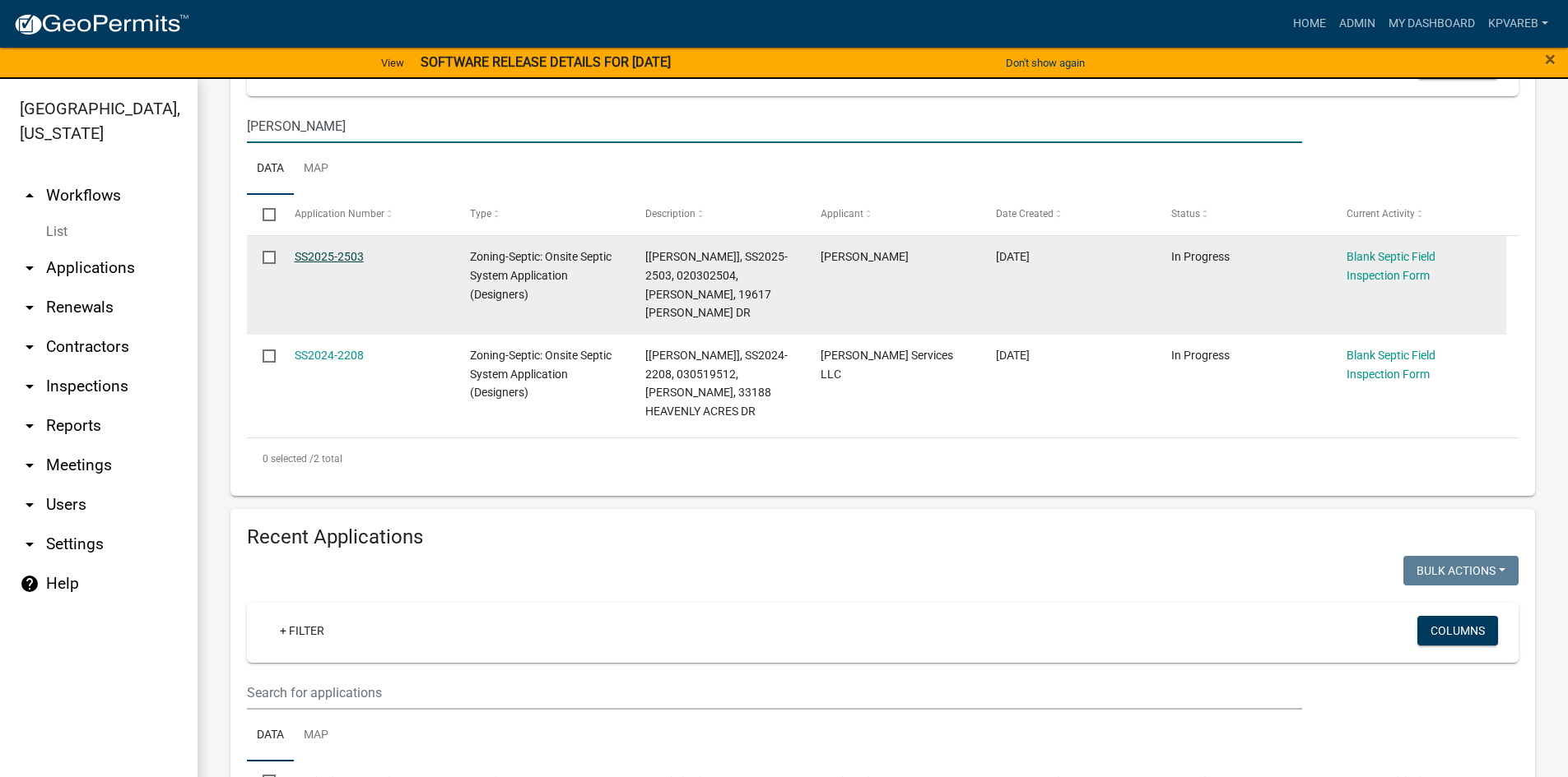
type input "[PERSON_NAME]"
click at [331, 259] on link "SS2025-2503" at bounding box center [329, 256] width 69 height 13
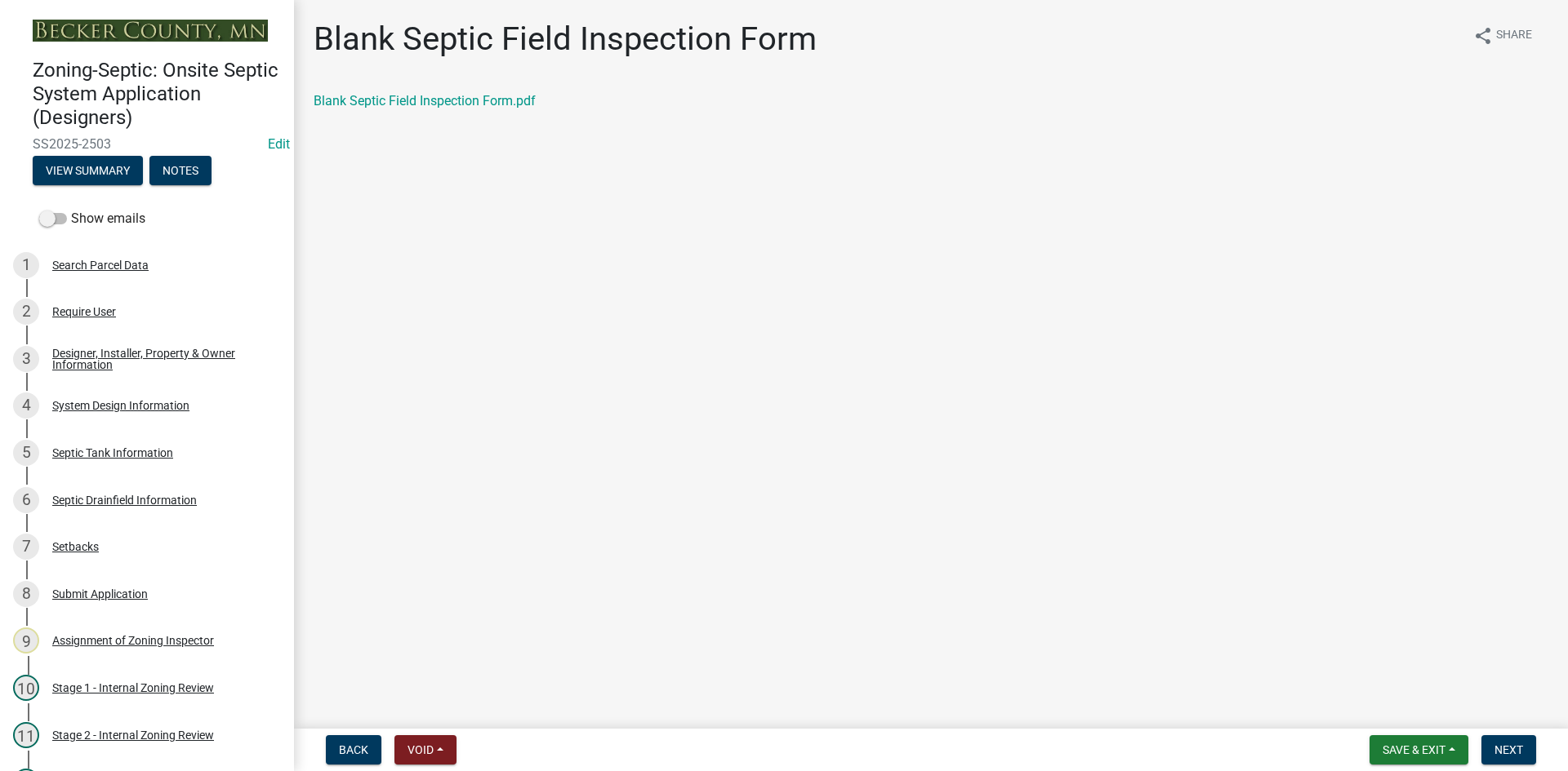
click at [469, 91] on div "Blank Septic Field Inspection Form share Share Blank Septic Field Inspection Fo…" at bounding box center [931, 80] width 1259 height 119
click at [477, 107] on link "Blank Septic Field Inspection Form.pdf" at bounding box center [425, 101] width 222 height 16
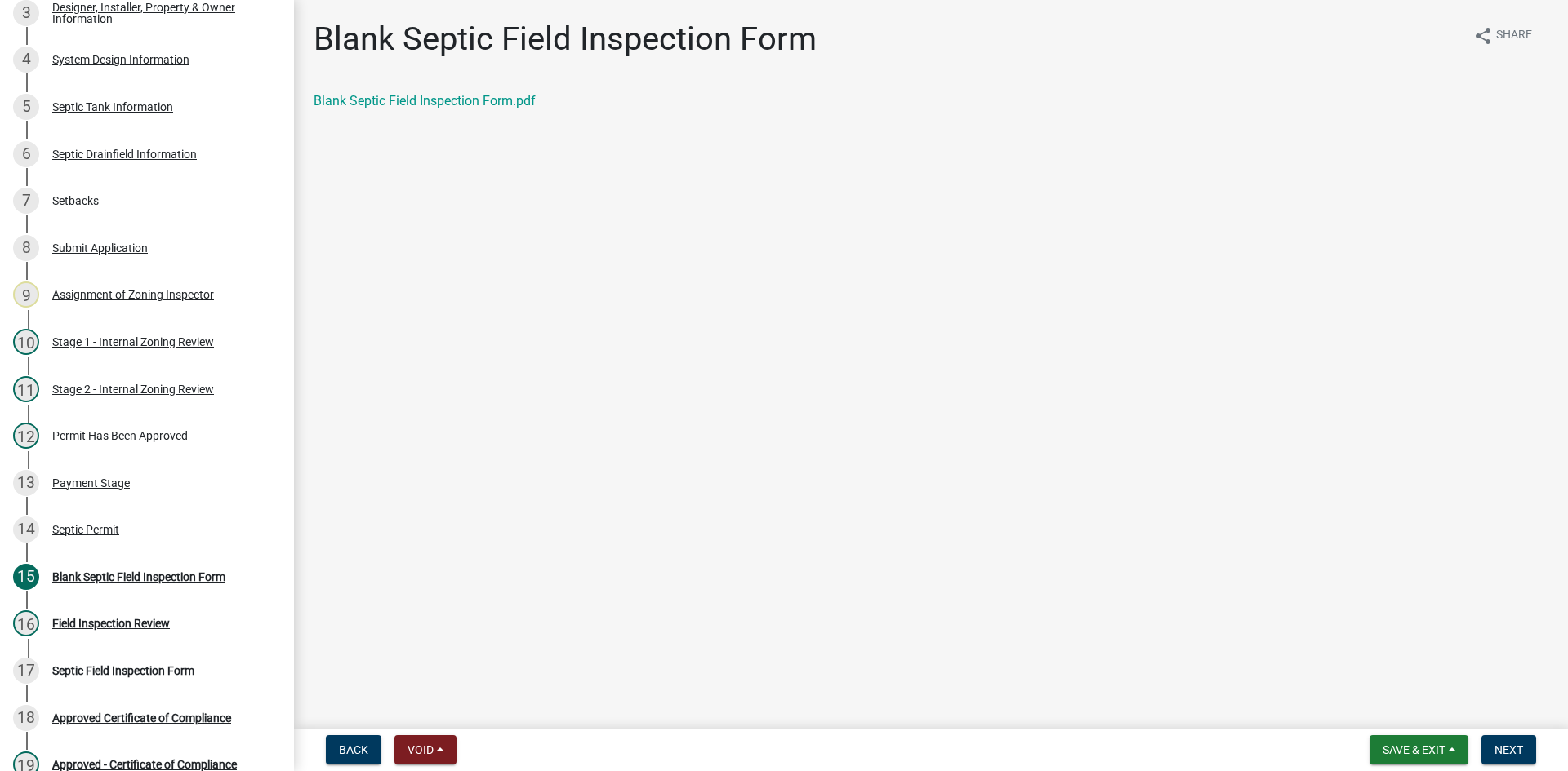
scroll to position [399, 0]
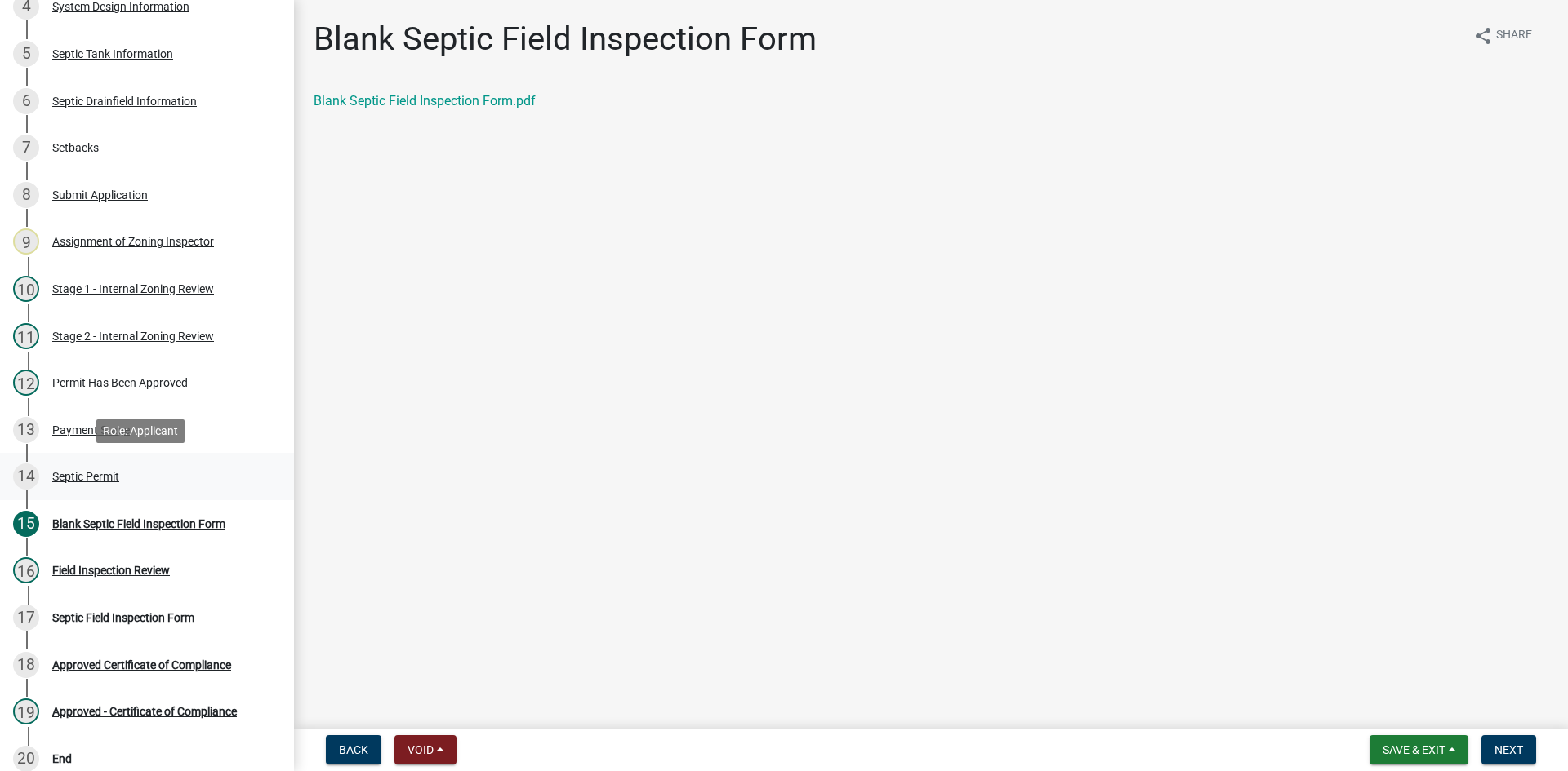
click at [75, 480] on div "Septic Permit" at bounding box center [85, 476] width 67 height 11
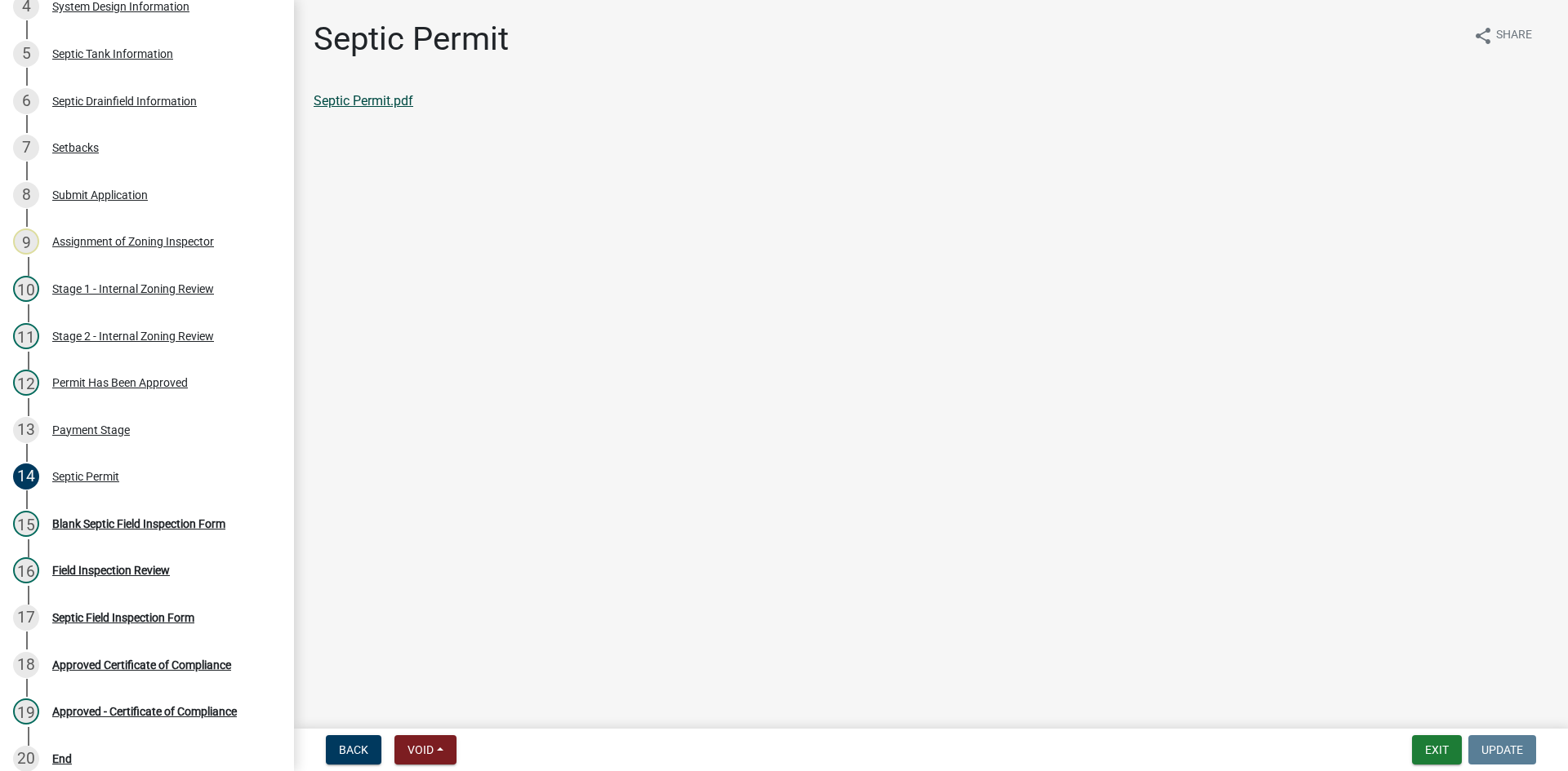
click at [362, 104] on link "Septic Permit.pdf" at bounding box center [363, 101] width 99 height 16
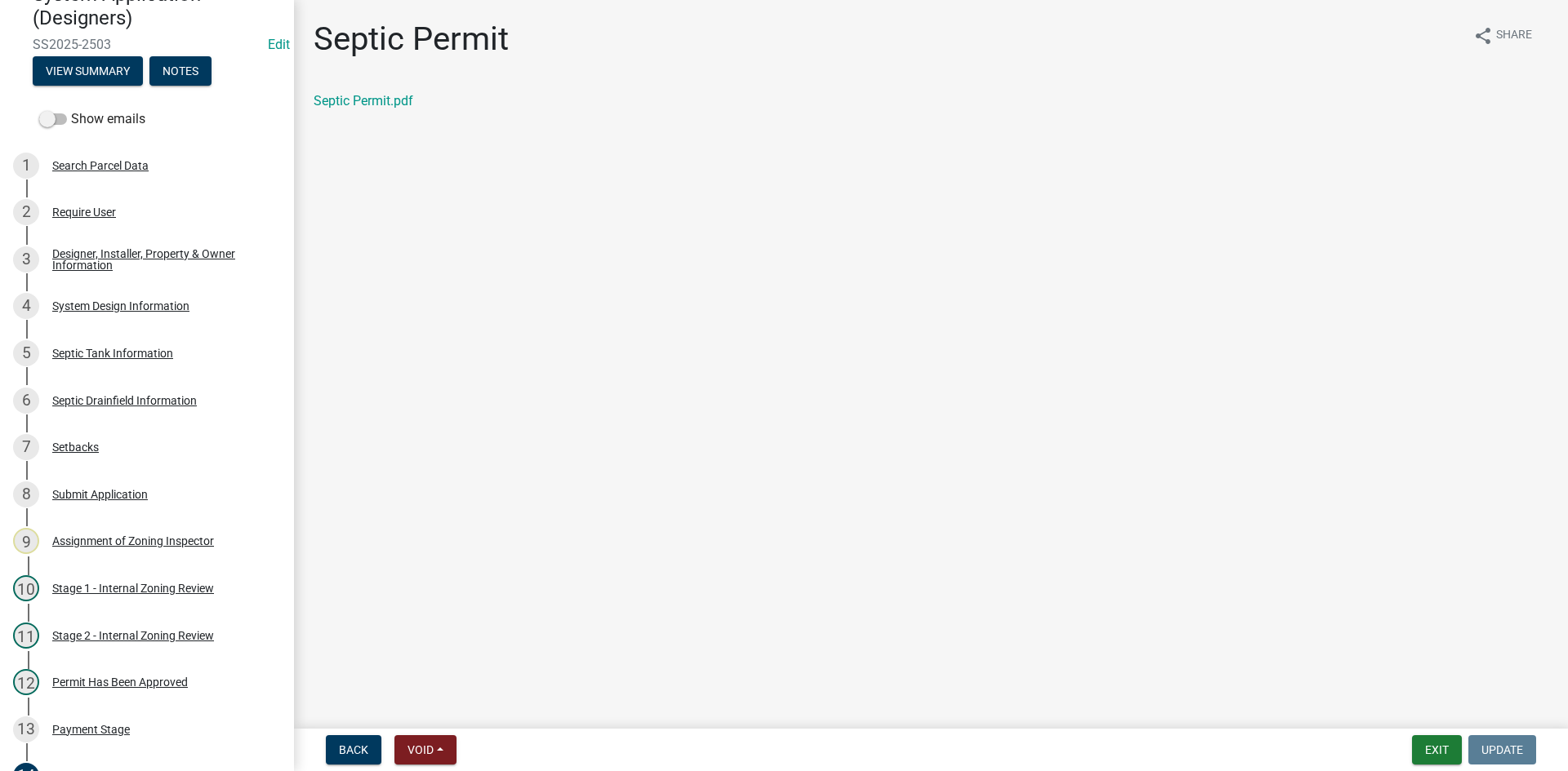
scroll to position [85, 0]
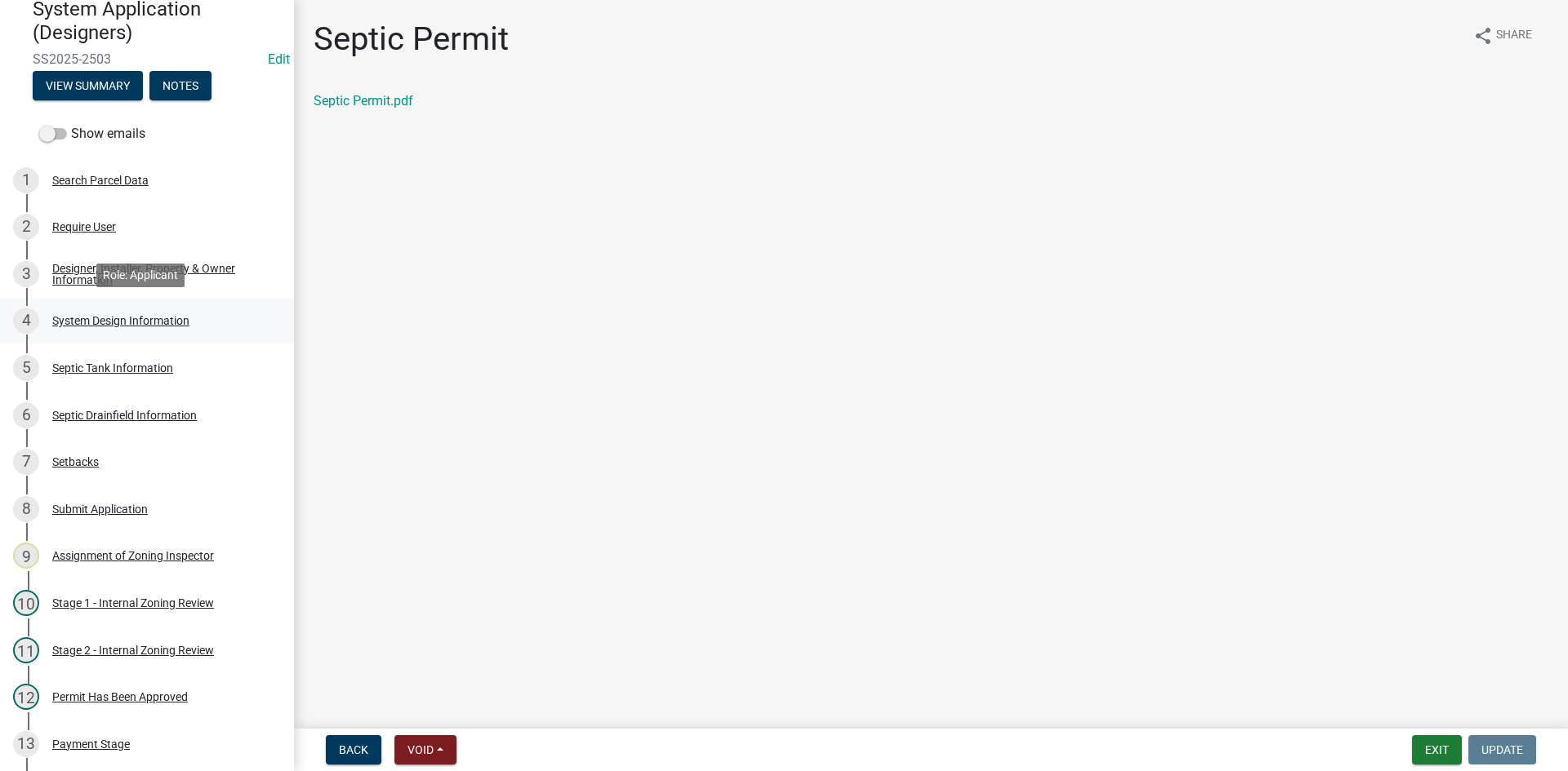
click at [156, 319] on div "System Design Information" at bounding box center [120, 320] width 138 height 11
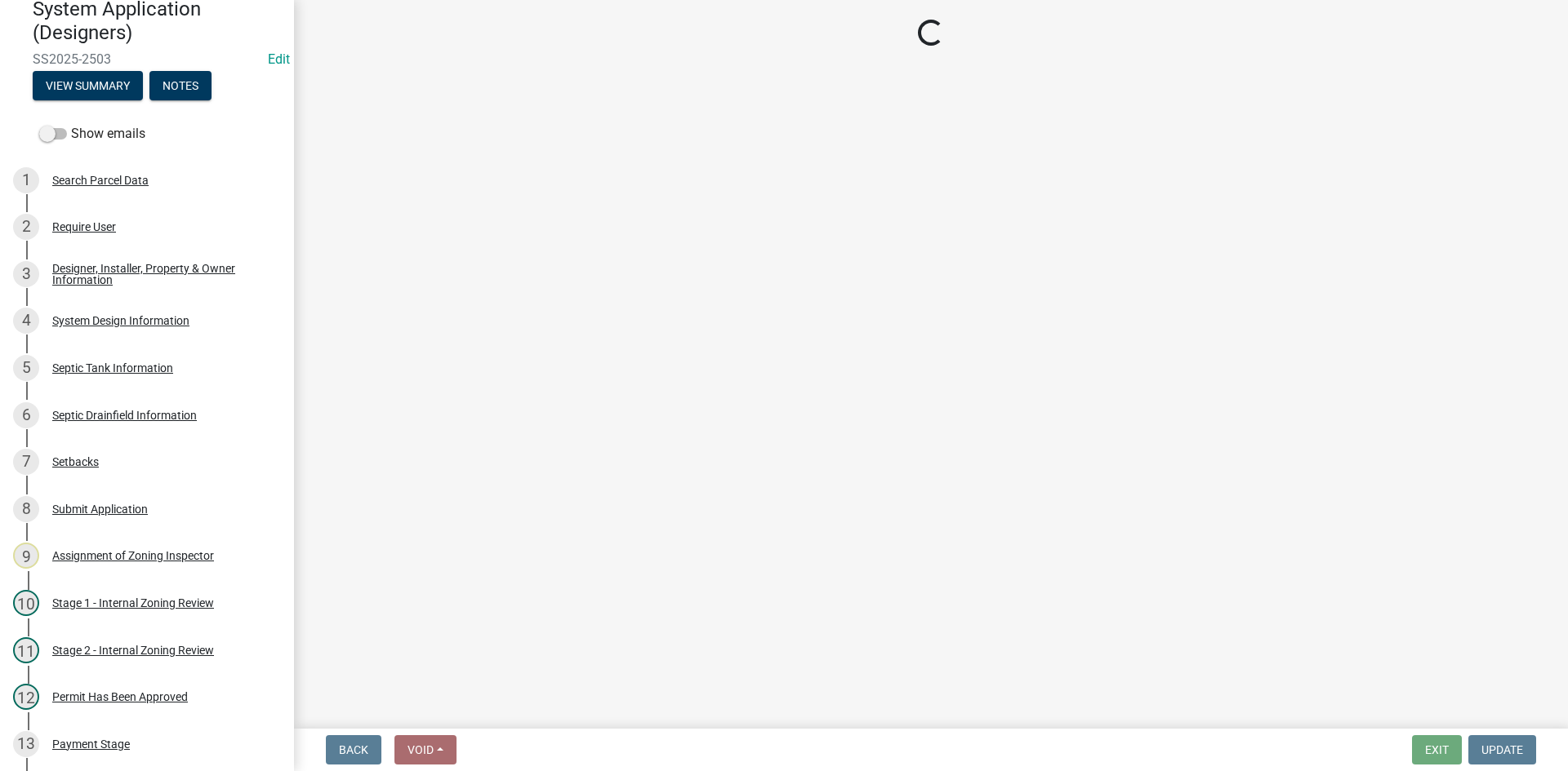
select select "8ba21533-2acf-4cc6-95e5-280e4aabd5a3"
select select "25258e87-3ef9-4f1c-a5f1-75a1d463abfb"
select select "011fbff4-a41d-4a75-9bd8-71c7e6c69e0d"
select select "85fdfef2-2683-4311-b5d5-5505f6411127"
select select "ba735beb-519e-40f0-ae20-62d65fc4c46b"
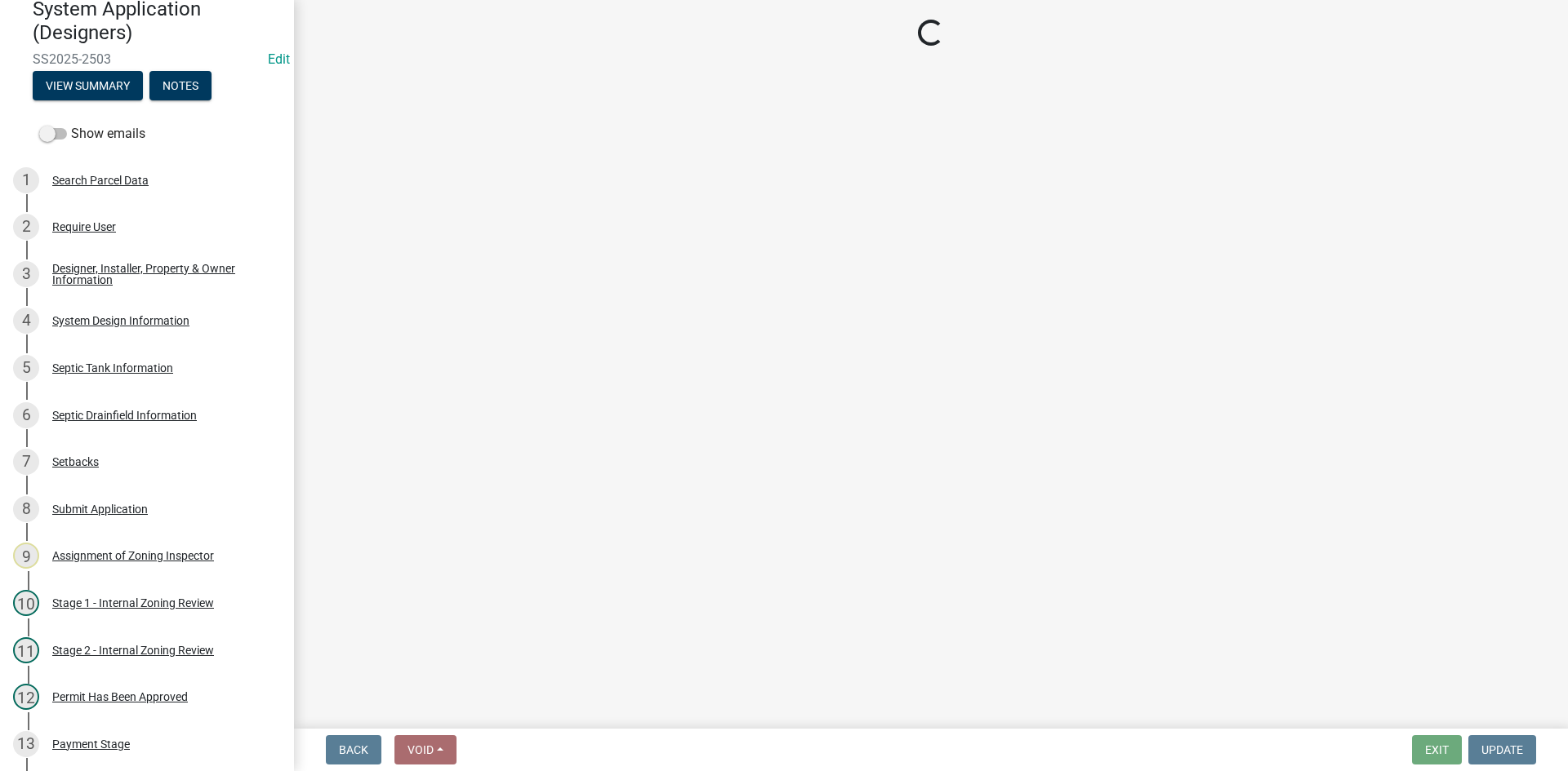
select select "22f42ee4-8f54-4ffd-840f-b13e29e3d3ac"
select select "a2b5ca25-65b1-425d-82c5-8881ea380237"
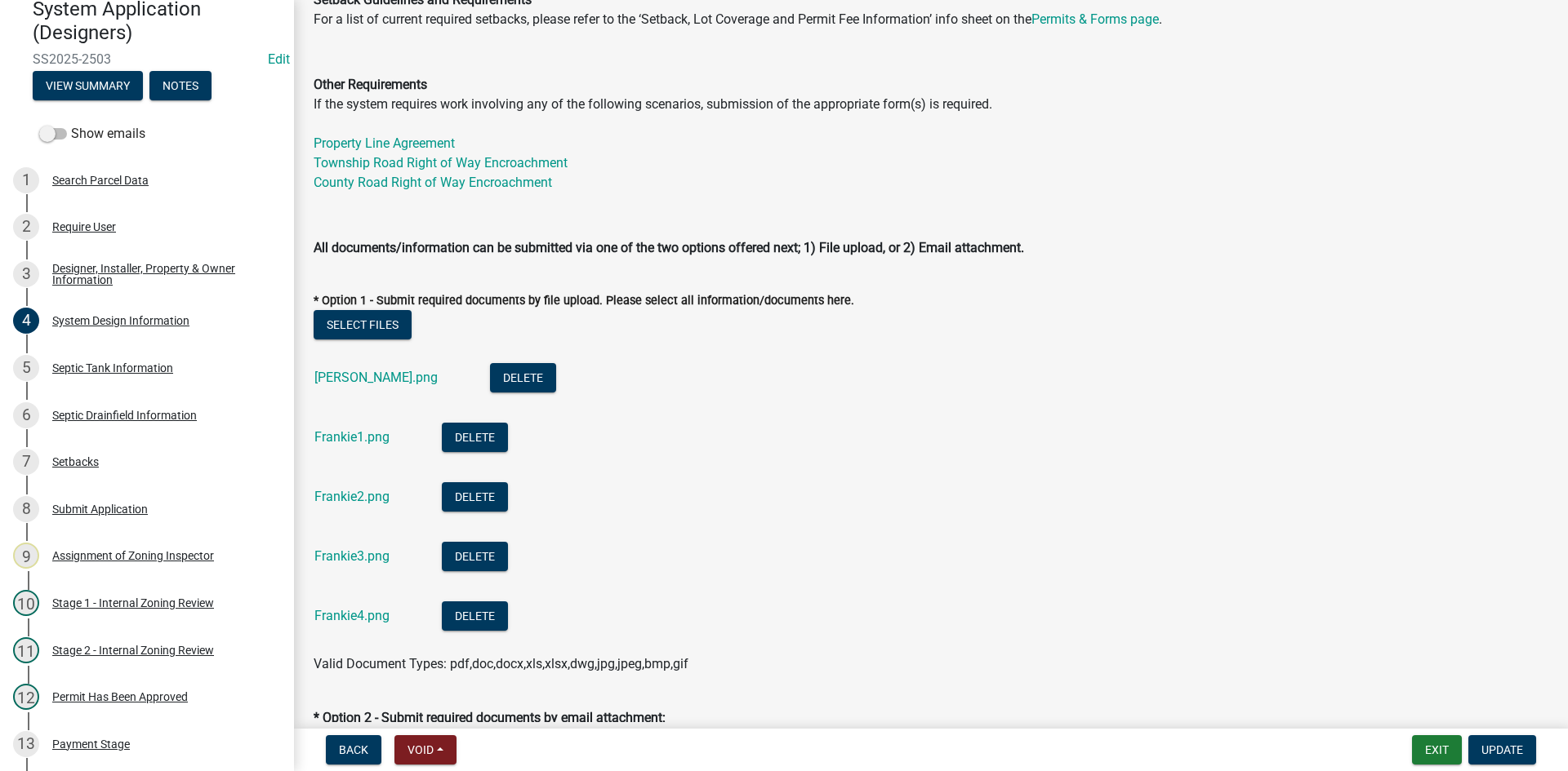
scroll to position [653, 0]
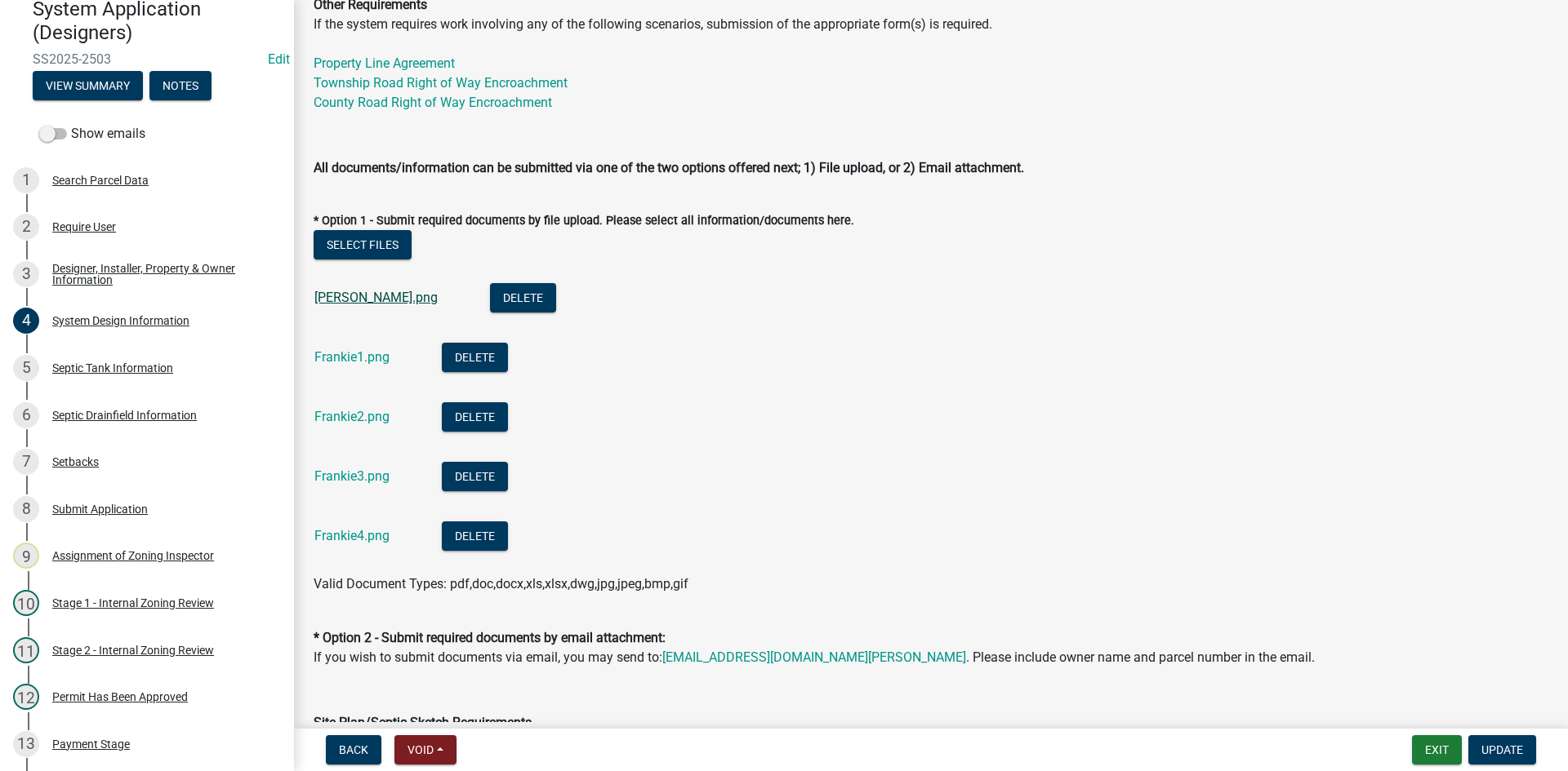
click at [375, 295] on link "[PERSON_NAME].png" at bounding box center [376, 297] width 124 height 16
click at [354, 297] on link "[PERSON_NAME].png" at bounding box center [376, 297] width 124 height 16
click at [379, 359] on link "Frankie1.png" at bounding box center [352, 357] width 75 height 16
click at [381, 410] on link "Frankie2.png" at bounding box center [352, 417] width 75 height 16
click at [371, 479] on link "Frankie3.png" at bounding box center [352, 476] width 75 height 16
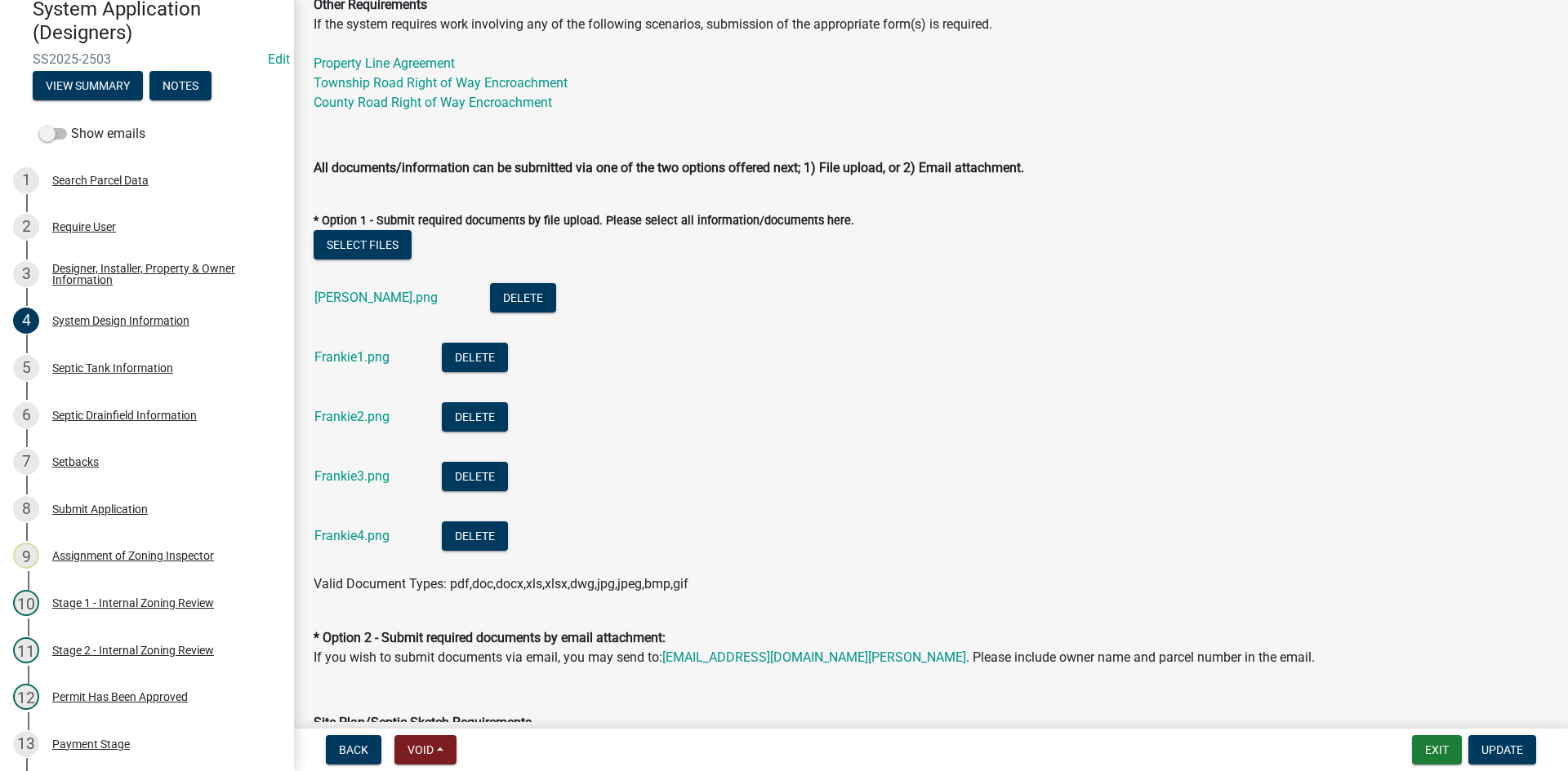
click at [373, 549] on div "Frankie4.png" at bounding box center [365, 538] width 101 height 34
click at [375, 540] on link "Frankie4.png" at bounding box center [352, 536] width 75 height 16
